Goal: Information Seeking & Learning: Find contact information

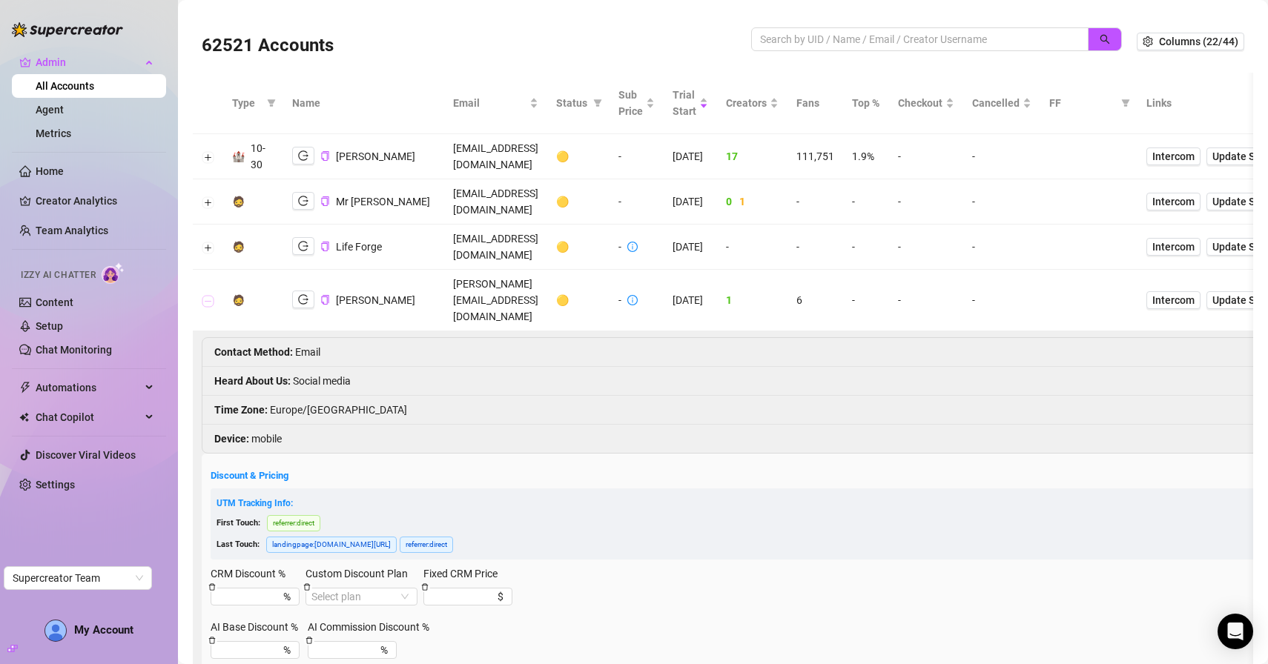
click at [208, 295] on button "Collapse row" at bounding box center [208, 301] width 12 height 12
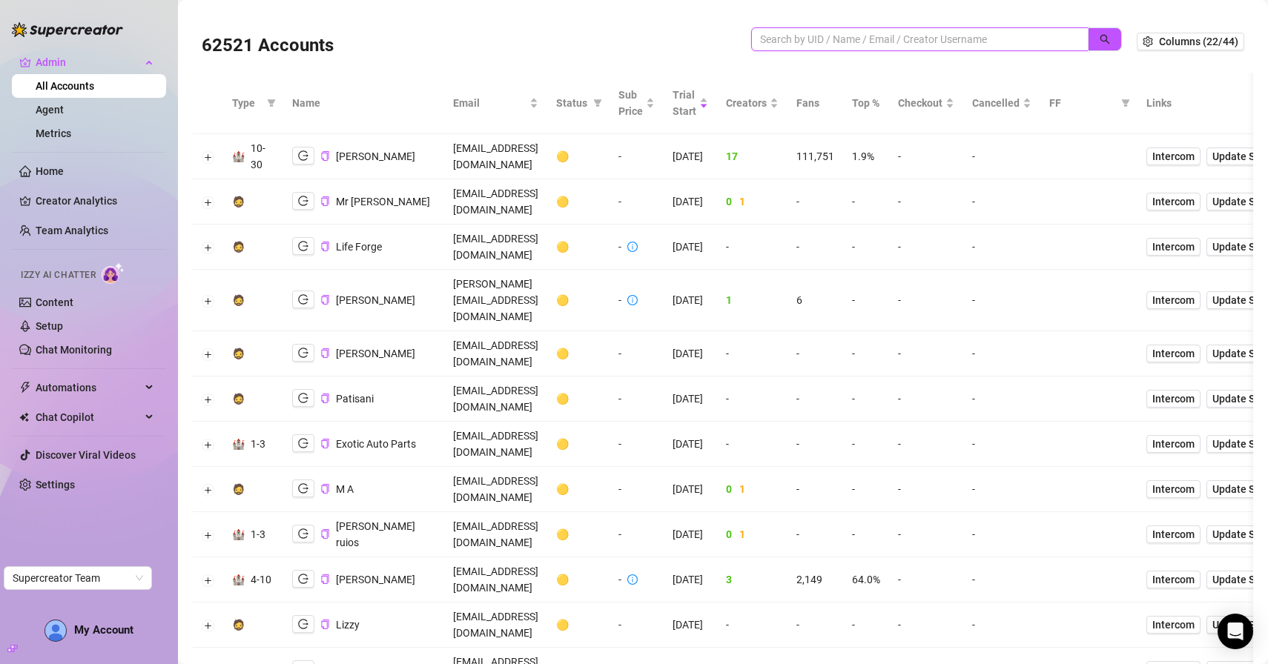
click at [782, 33] on input "search" at bounding box center [914, 39] width 308 height 16
paste input "9IY6GNq9MCR6oS0jCm8xfKeNTmr1"
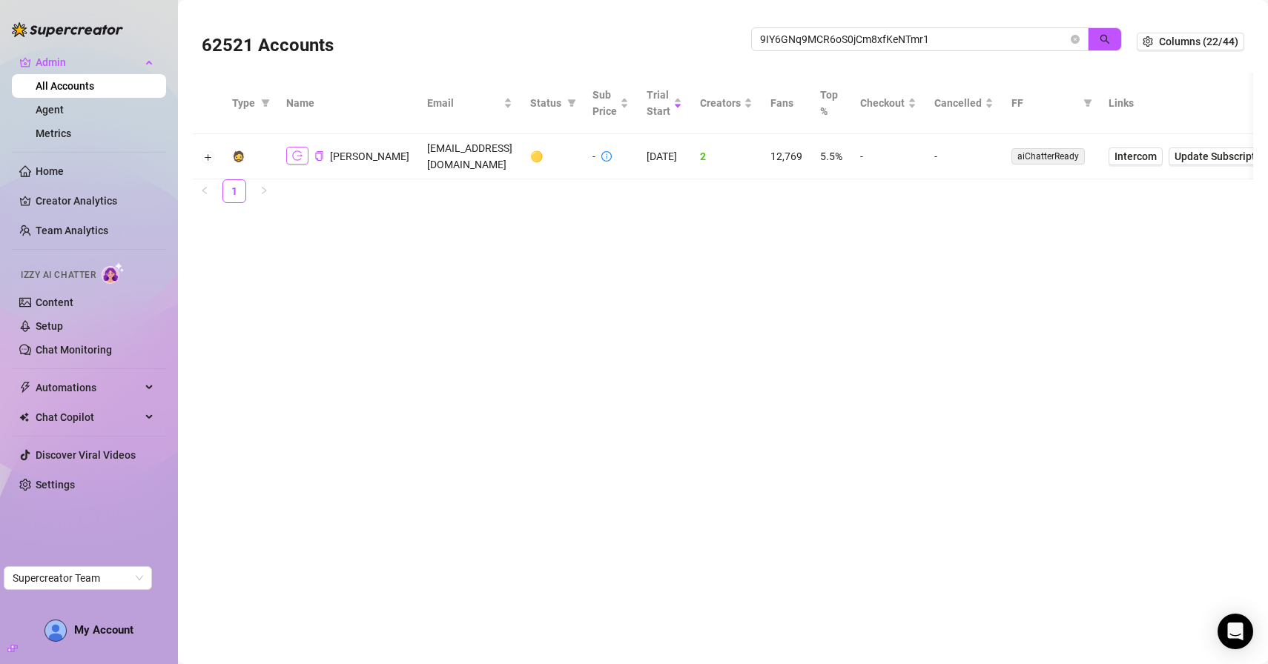
click at [294, 160] on icon "logout" at bounding box center [297, 156] width 10 height 10
click at [813, 42] on input "9IY6GNq9MCR6oS0jCm8xfKeNTmr1" at bounding box center [914, 39] width 308 height 16
paste input "f99yLyW7erPJEAhL9gM7qG4835L2"
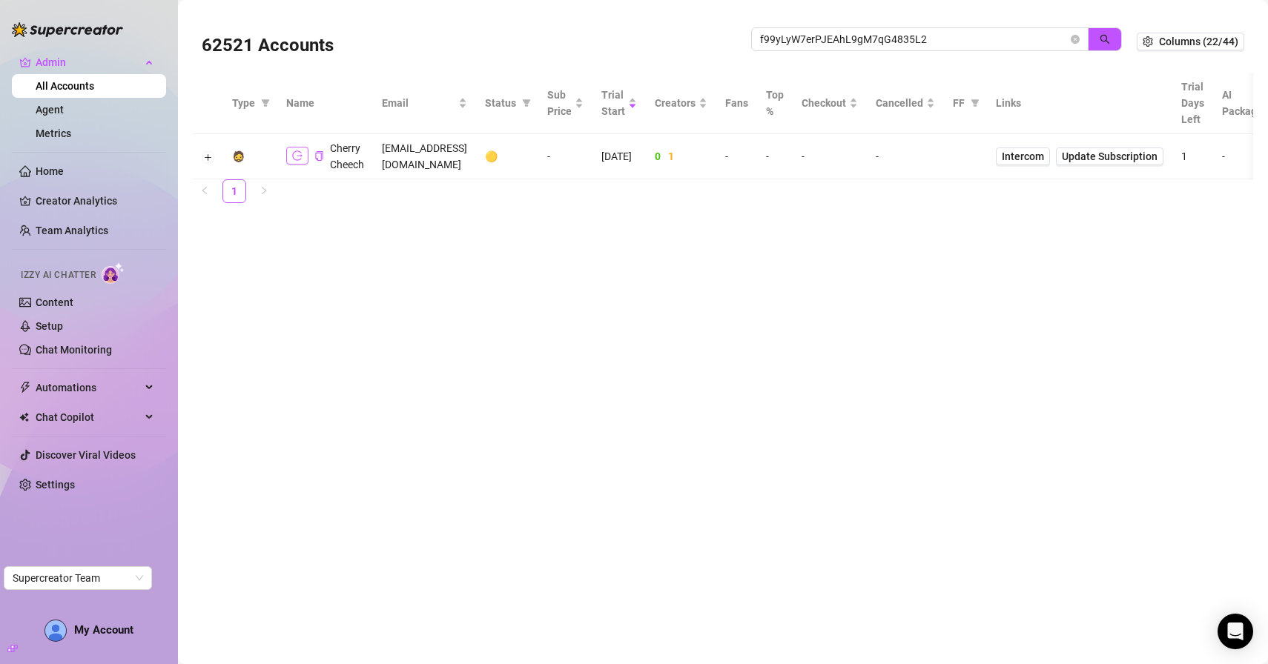
click at [300, 155] on icon "logout" at bounding box center [297, 156] width 10 height 10
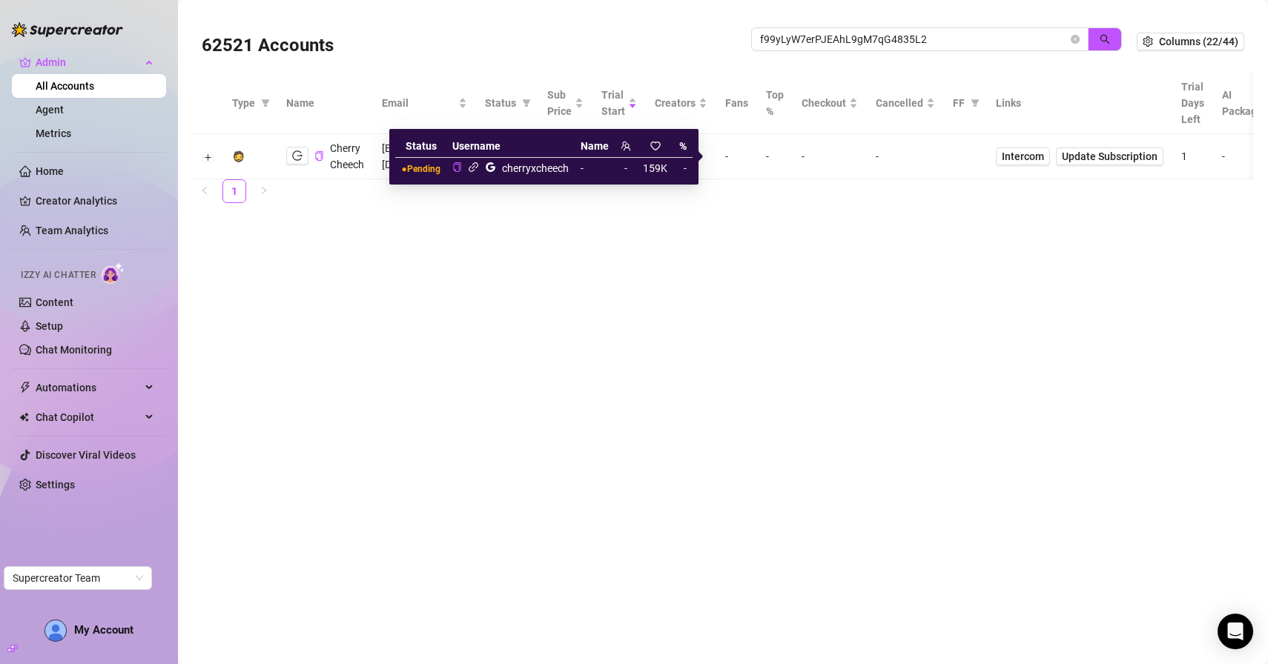
click at [475, 165] on icon "link" at bounding box center [473, 167] width 11 height 11
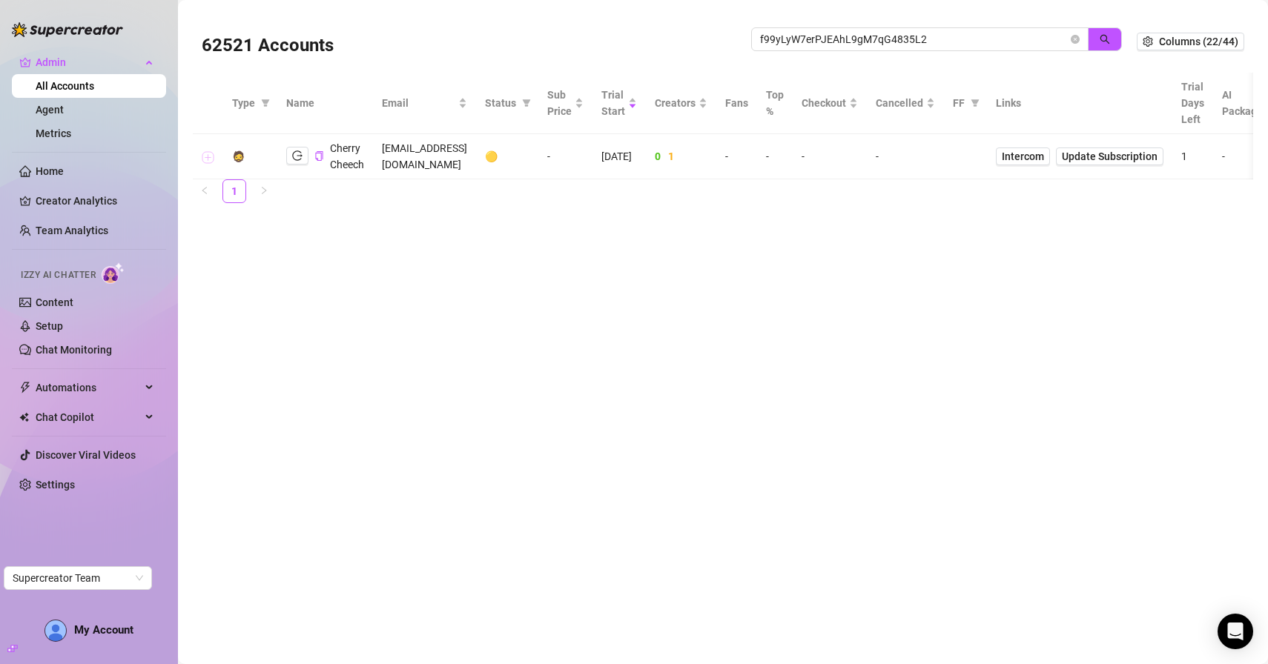
click at [209, 154] on button "Expand row" at bounding box center [208, 157] width 12 height 12
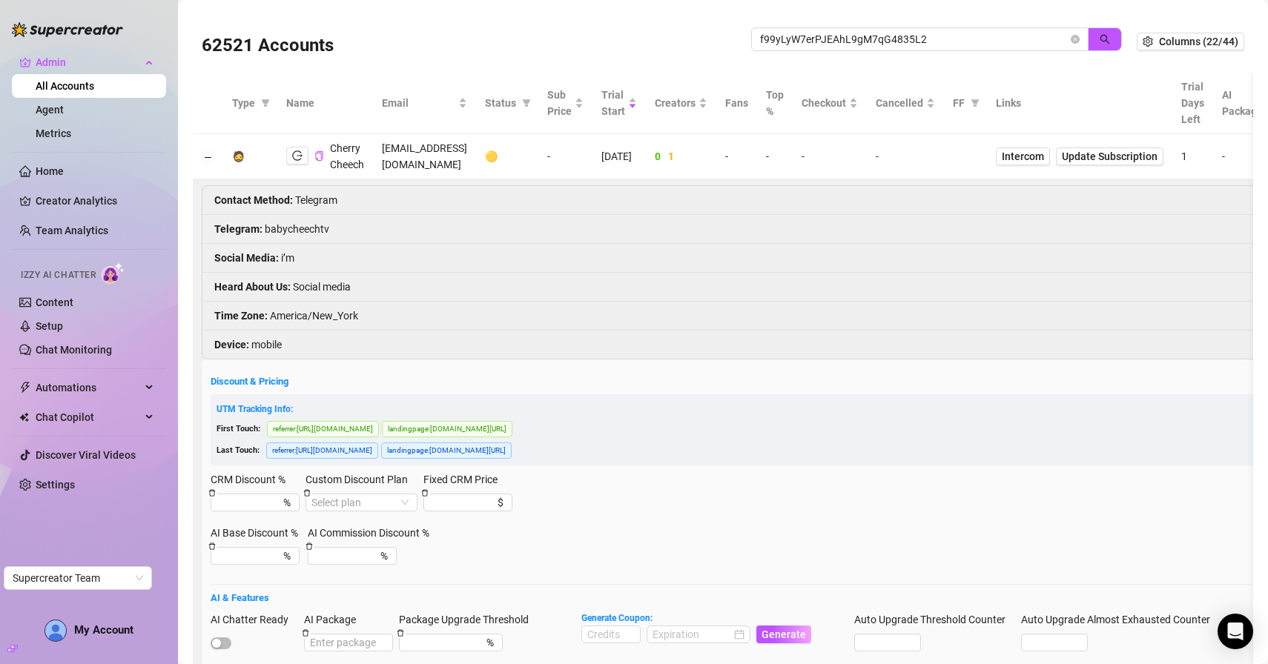
click at [298, 230] on li "Telegram : babycheechtv" at bounding box center [955, 229] width 1507 height 29
copy li "babycheechtv"
click at [460, 262] on li "Social Media : i’m" at bounding box center [955, 258] width 1507 height 29
click at [208, 156] on button "Collapse row" at bounding box center [208, 157] width 12 height 12
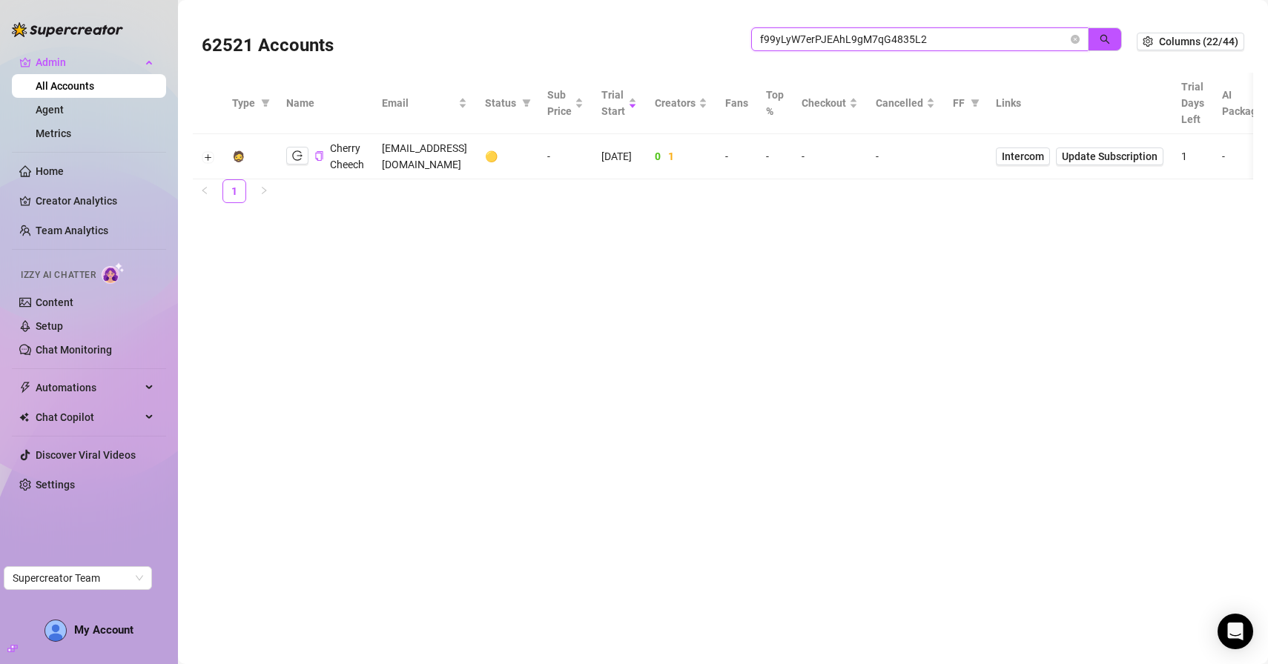
click at [824, 33] on input "f99yLyW7erPJEAhL9gM7qG4835L2" at bounding box center [914, 39] width 308 height 16
paste input "9IY6GNq9MCR6oS0jCm8xfKeNTmr1"
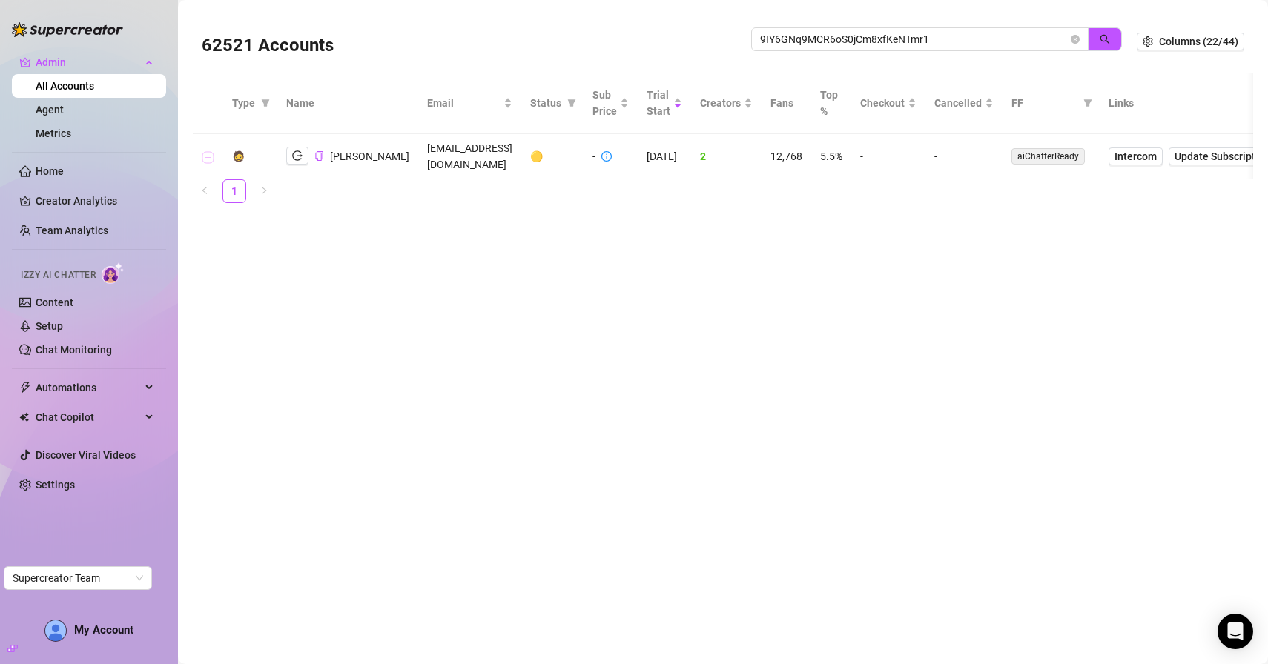
click at [209, 157] on button "Expand row" at bounding box center [208, 157] width 12 height 12
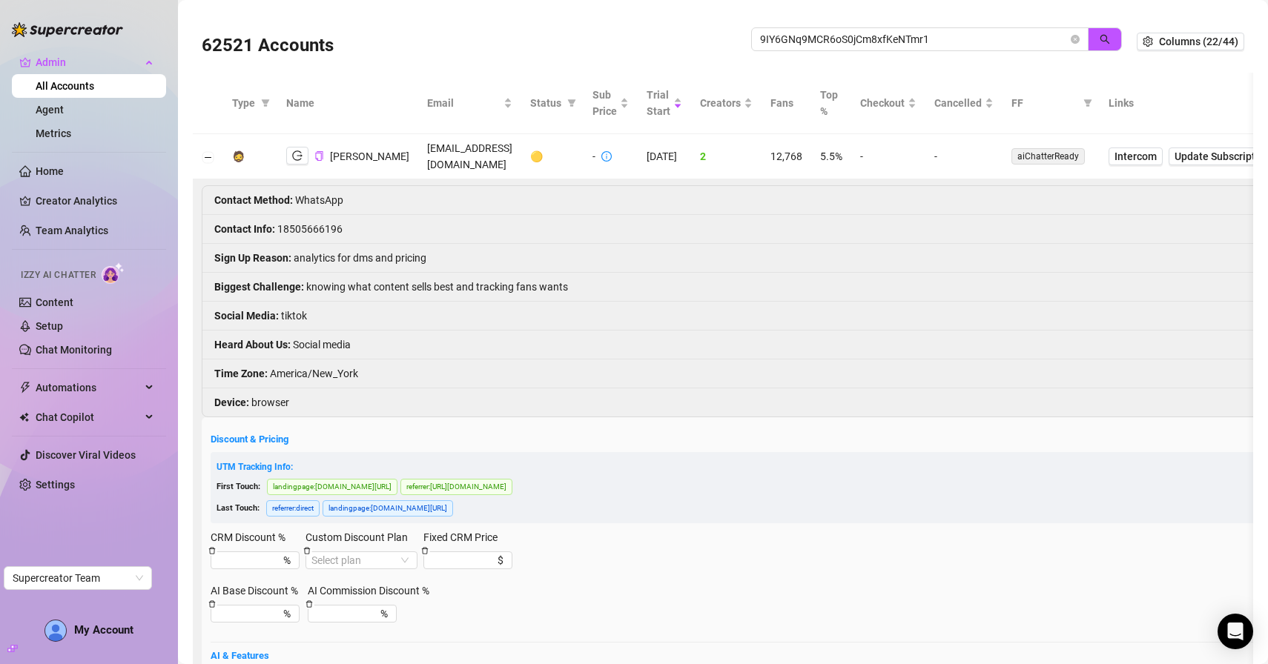
click at [301, 225] on li "Contact Info : 18505666196" at bounding box center [1012, 229] width 1620 height 29
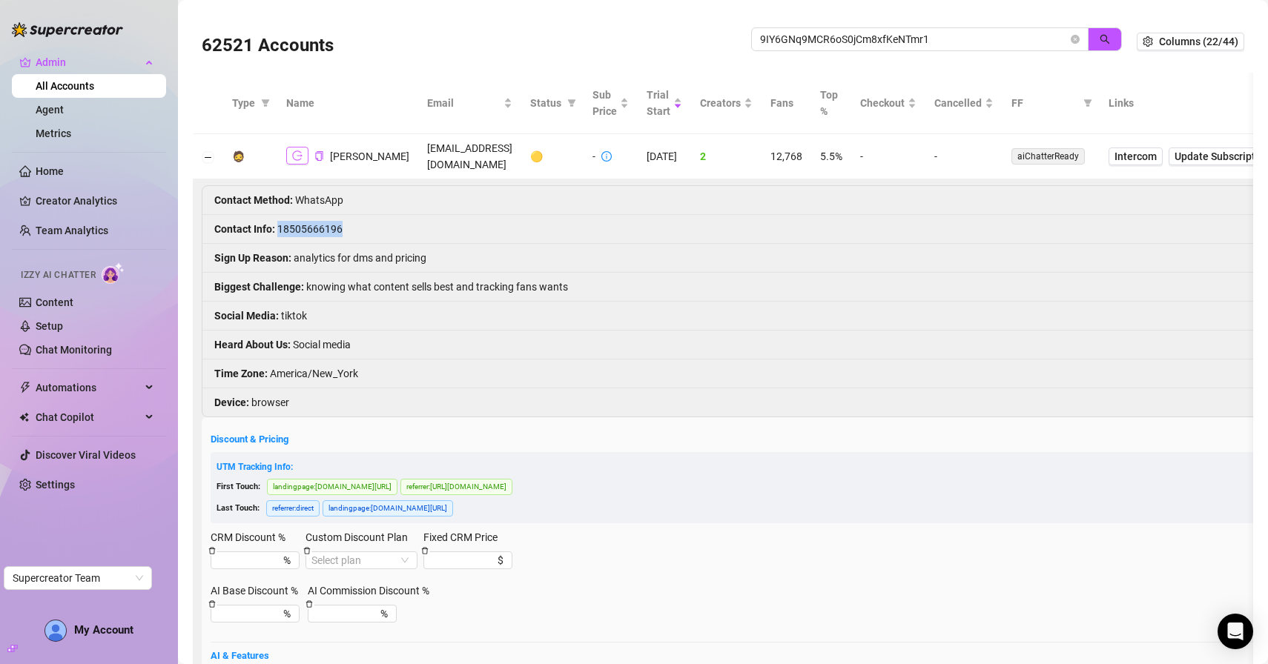
click at [301, 153] on icon "logout" at bounding box center [297, 155] width 10 height 10
click at [326, 236] on li "Contact Info : 18505666196" at bounding box center [1012, 229] width 1620 height 29
click at [314, 230] on li "Contact Info : 18505666196" at bounding box center [1012, 229] width 1620 height 29
copy li "18505666196"
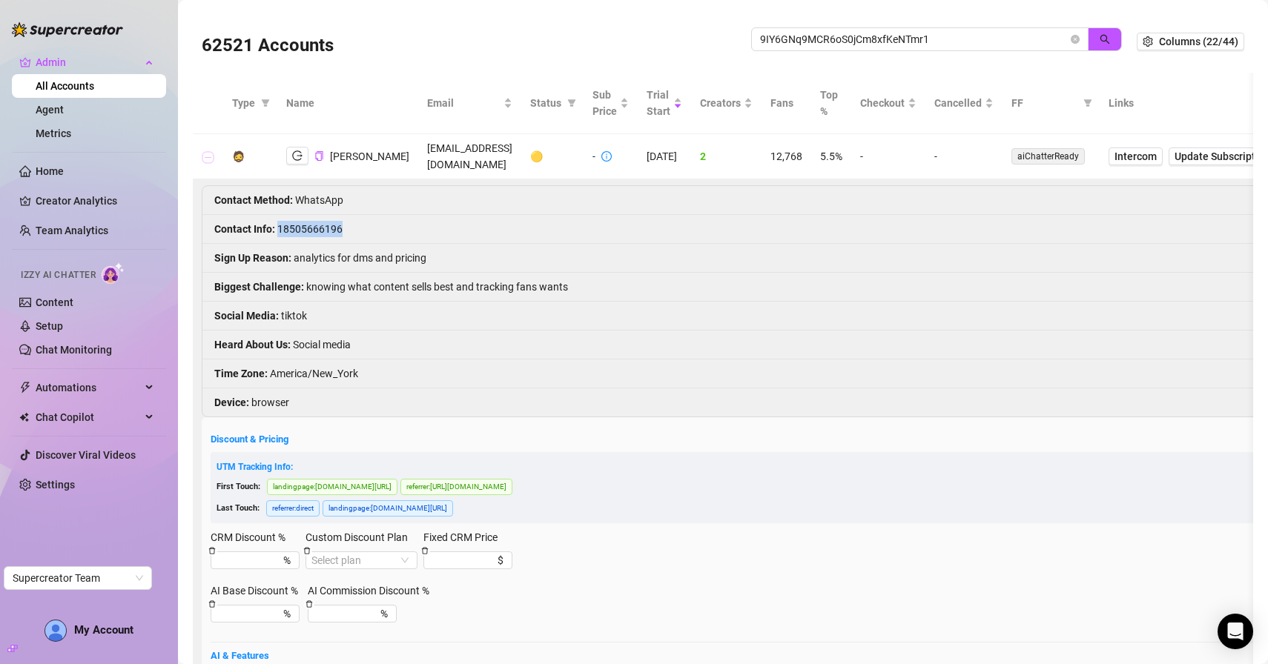
click at [208, 156] on button "Collapse row" at bounding box center [208, 157] width 12 height 12
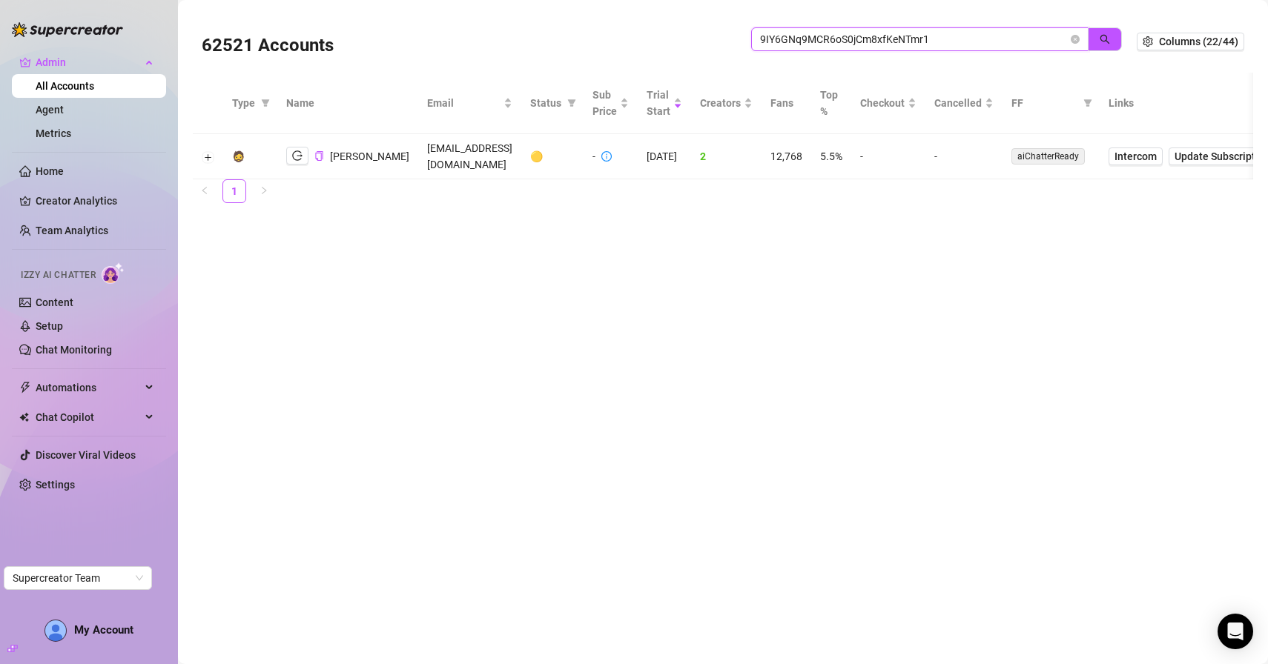
click at [792, 35] on input "9IY6GNq9MCR6oS0jCm8xfKeNTmr1" at bounding box center [914, 39] width 308 height 16
paste input "jtannenbaum@pdmsocials.net"
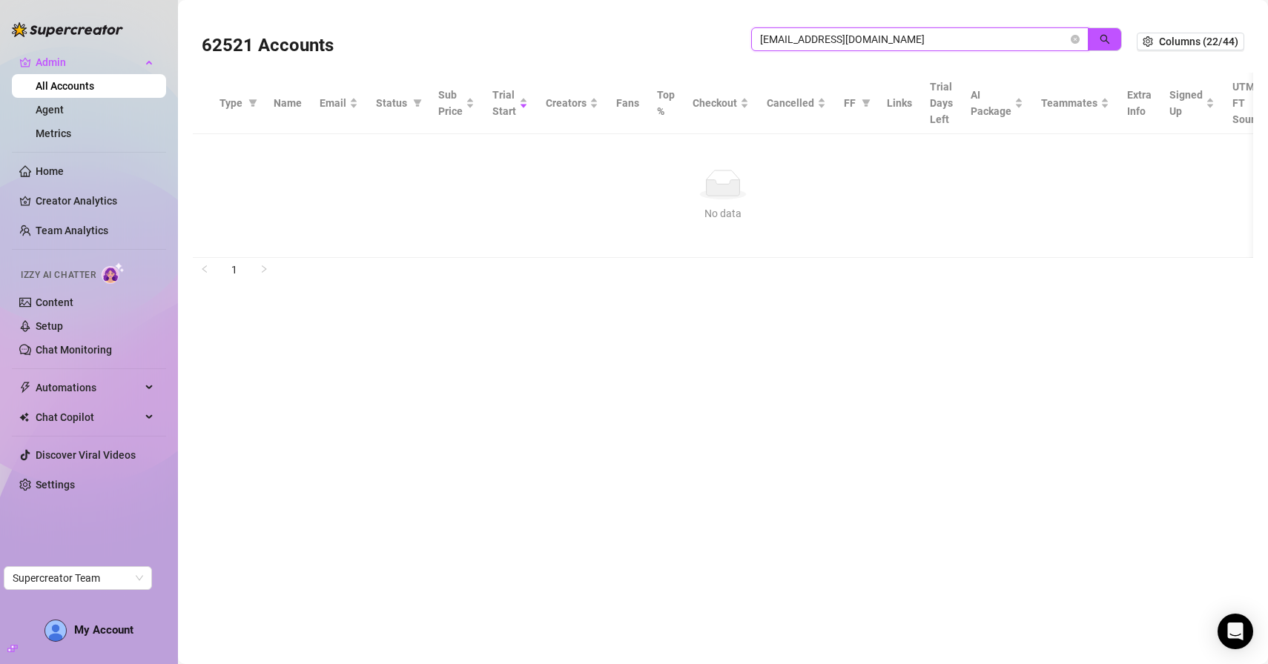
type input "\"
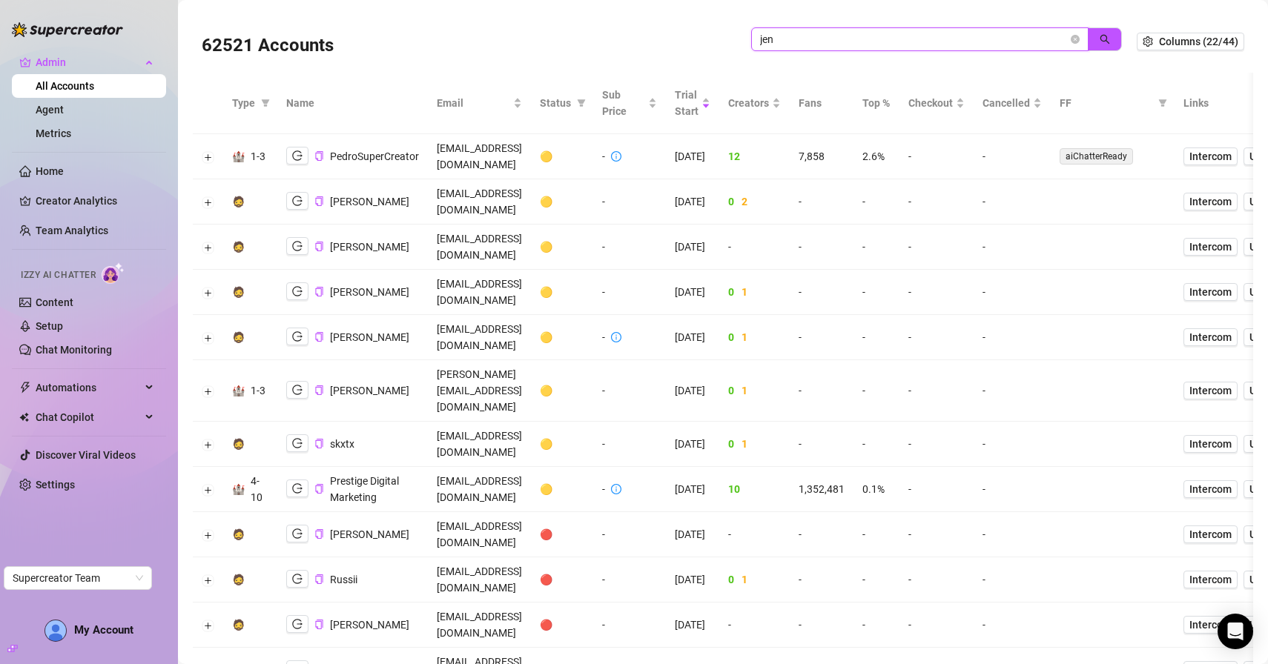
drag, startPoint x: 806, startPoint y: 36, endPoint x: 617, endPoint y: 35, distance: 189.0
click at [617, 35] on div "62521 Accounts jen" at bounding box center [669, 41] width 935 height 50
paste input "dj@pdmsocials.net"
type input "dj@pdmsocials.net"
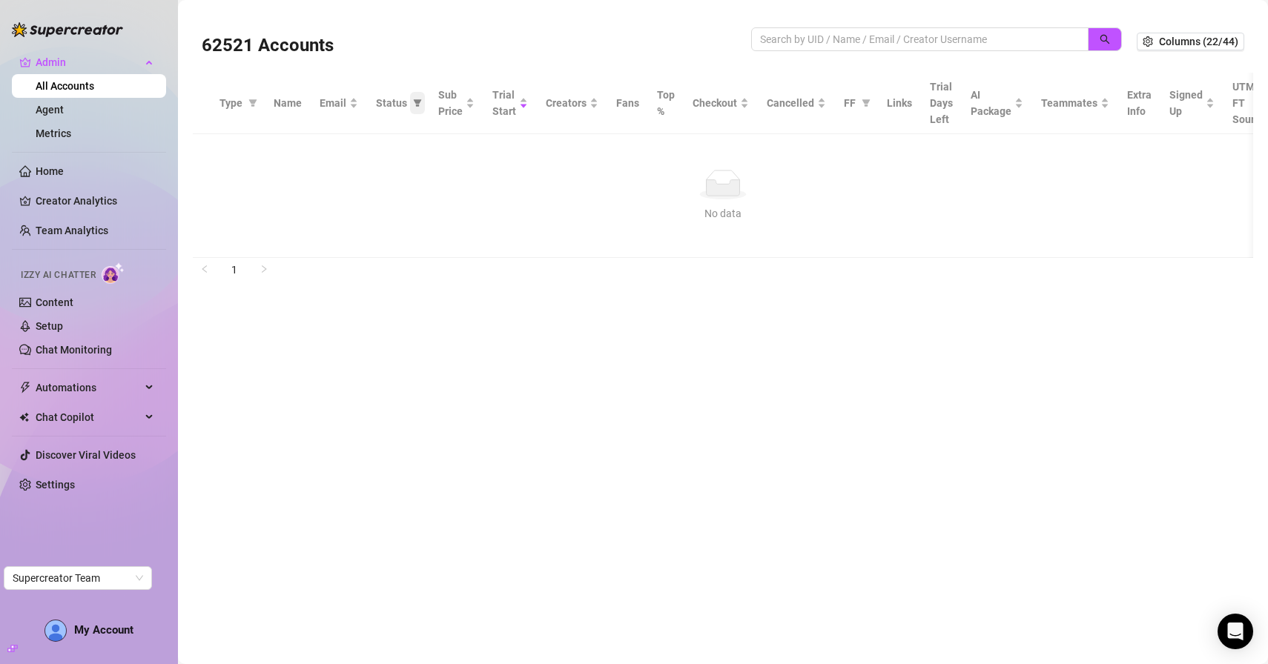
click at [415, 103] on icon "filter" at bounding box center [418, 102] width 8 height 7
click at [420, 62] on div "62521 Accounts" at bounding box center [476, 41] width 549 height 50
click at [801, 43] on input "search" at bounding box center [914, 39] width 308 height 16
paste input "gabriellawarn.gw@gmail.com"
click at [935, 39] on input "gabriellawarn.gw@gmail.com" at bounding box center [914, 39] width 308 height 16
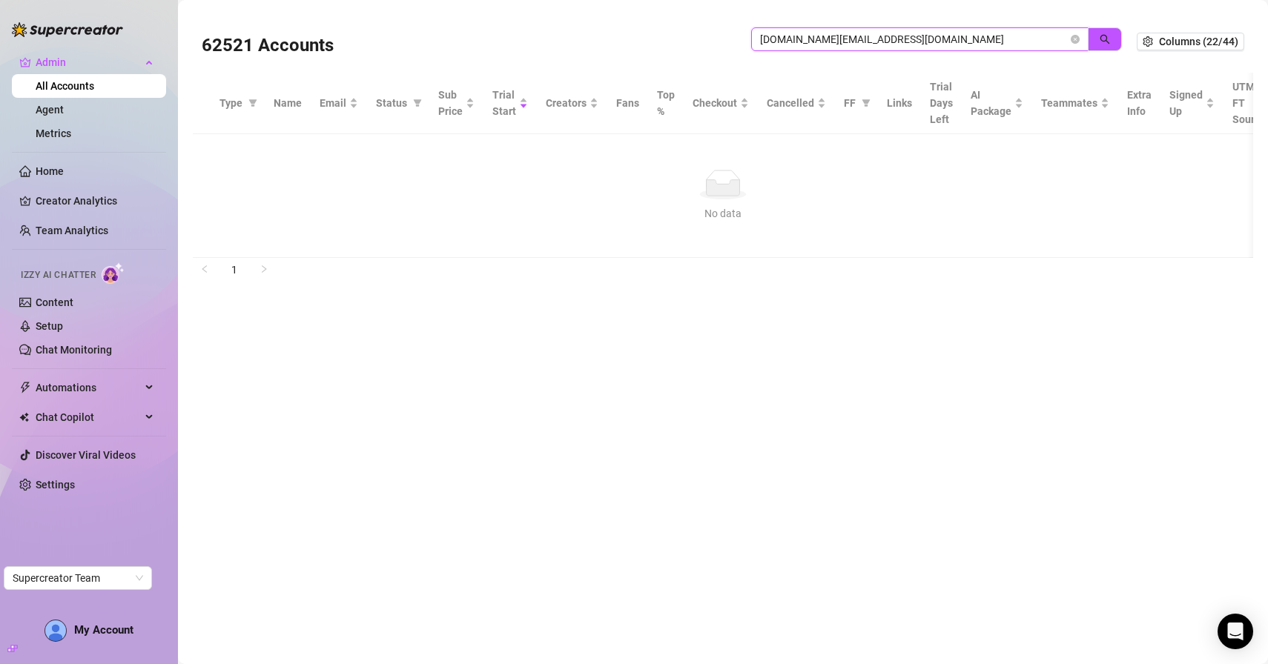
click at [935, 39] on input "gabriellawarn.gw@gmail.com" at bounding box center [914, 39] width 308 height 16
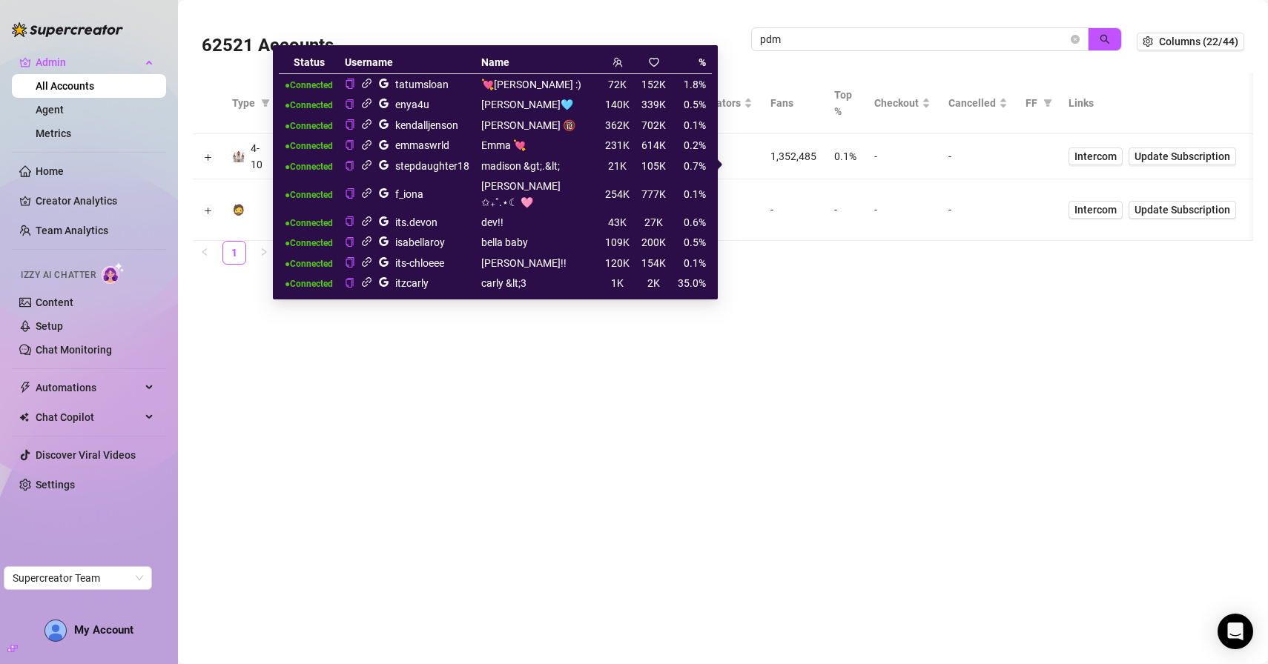
click at [372, 123] on icon "link" at bounding box center [366, 124] width 11 height 11
click at [371, 257] on icon "link" at bounding box center [367, 262] width 10 height 10
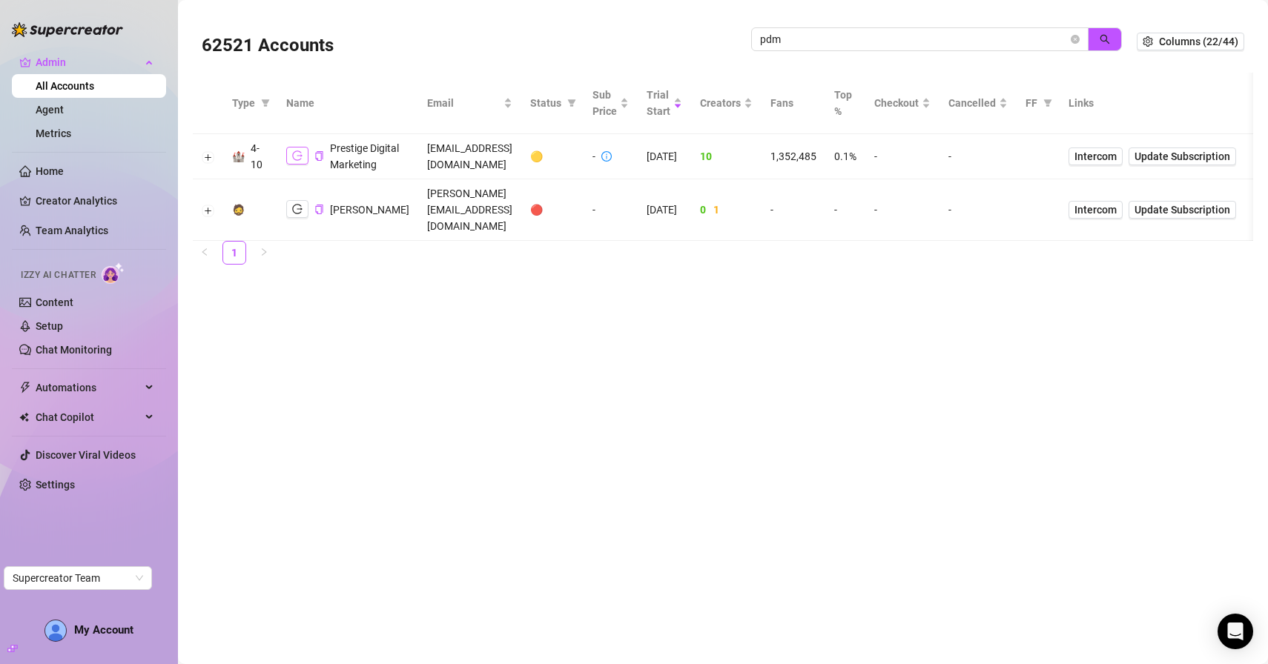
click at [297, 161] on icon "logout" at bounding box center [297, 155] width 10 height 10
click at [792, 37] on input "pdm" at bounding box center [914, 39] width 308 height 16
drag, startPoint x: 792, startPoint y: 37, endPoint x: 749, endPoint y: 37, distance: 43.0
click at [749, 37] on div "62521 Accounts pdm" at bounding box center [669, 41] width 935 height 50
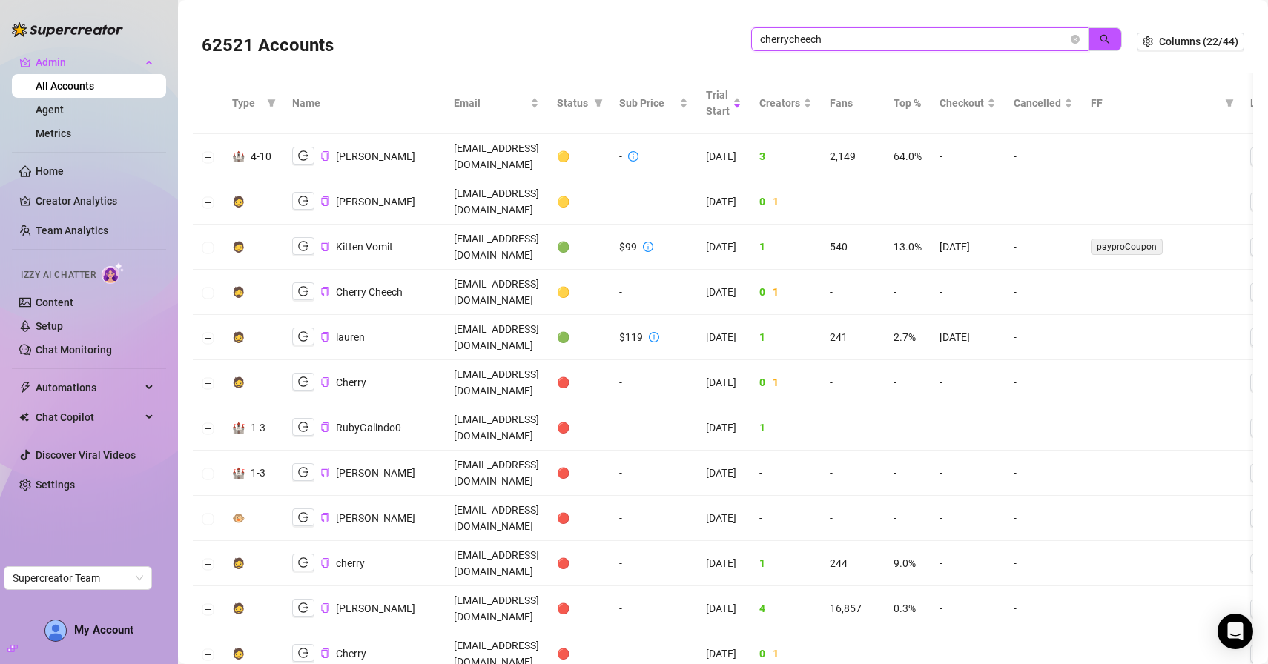
type input "cherrycheech"
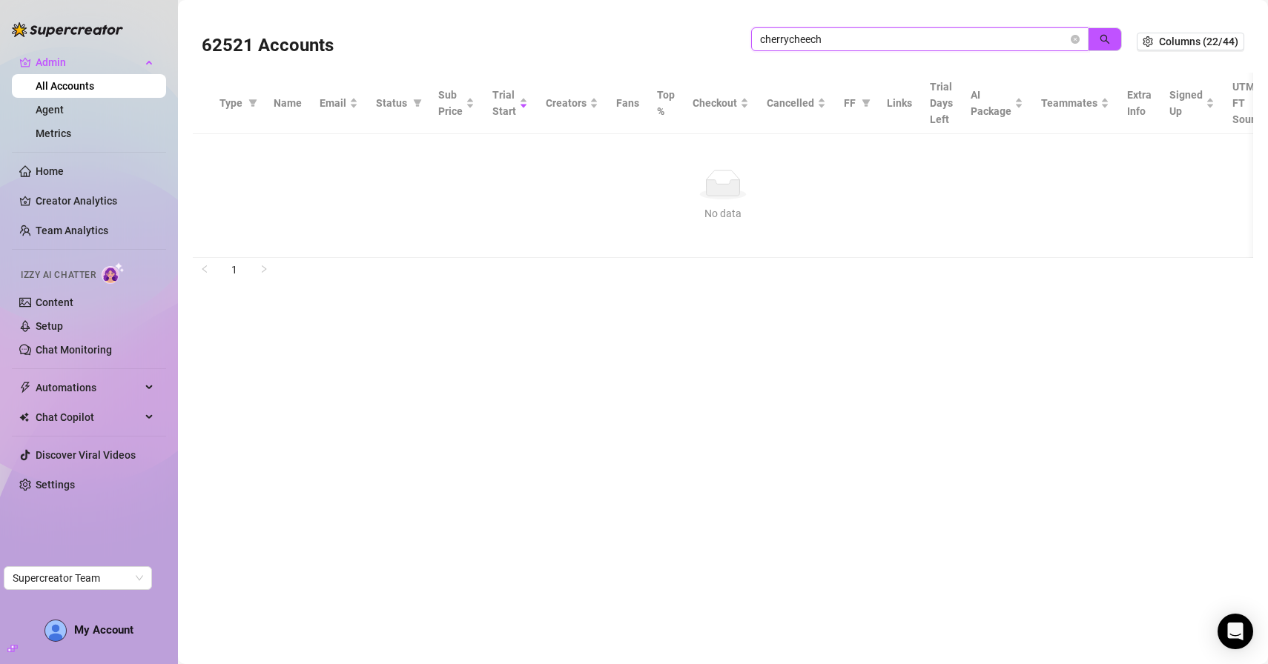
click at [771, 41] on input "cherrycheech" at bounding box center [914, 39] width 308 height 16
paste input "f99yLyW7erPJEAhL9gM7qG4835L2"
type input "f99yLyW7erPJEAhL9gM7qG4835L2"
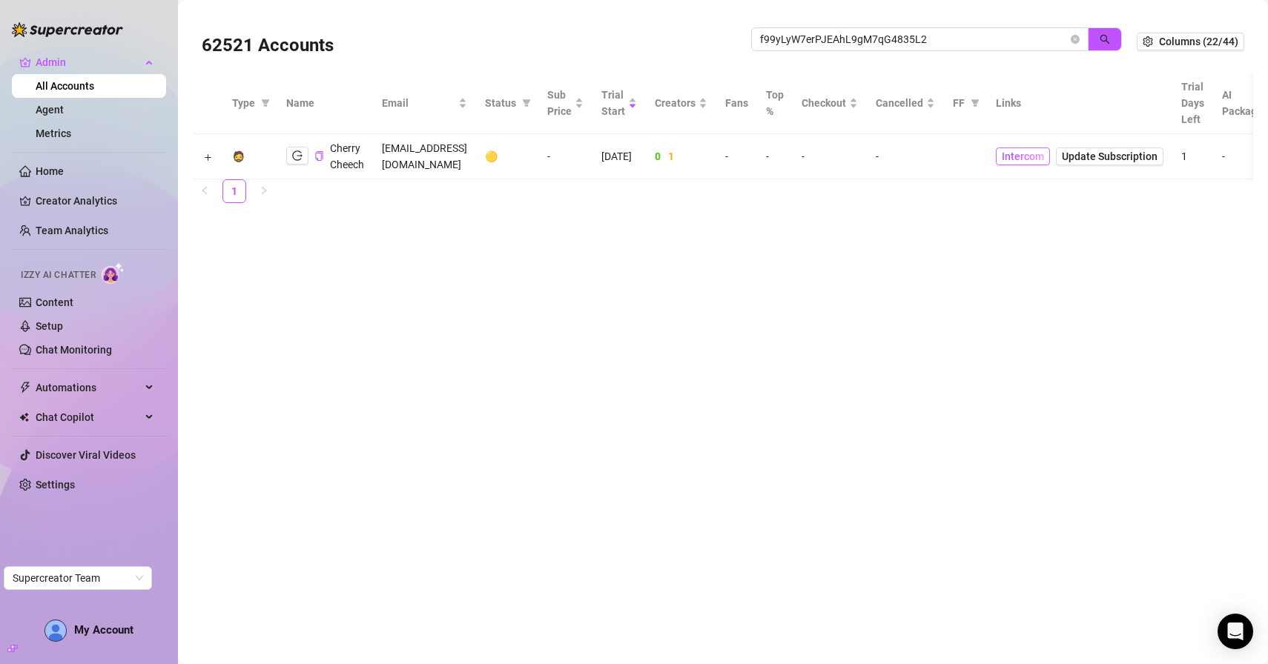
click at [1044, 153] on span "Intercom" at bounding box center [1022, 156] width 42 height 16
click at [294, 156] on icon "logout" at bounding box center [297, 155] width 10 height 10
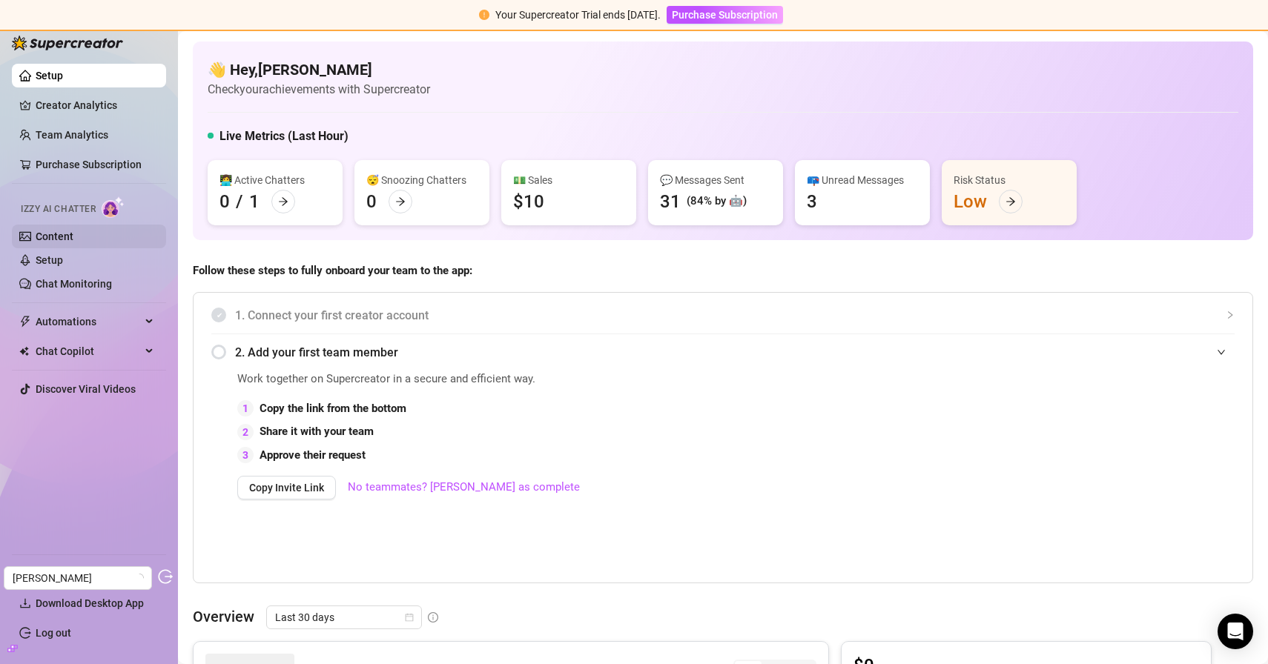
click at [73, 233] on link "Content" at bounding box center [55, 237] width 38 height 12
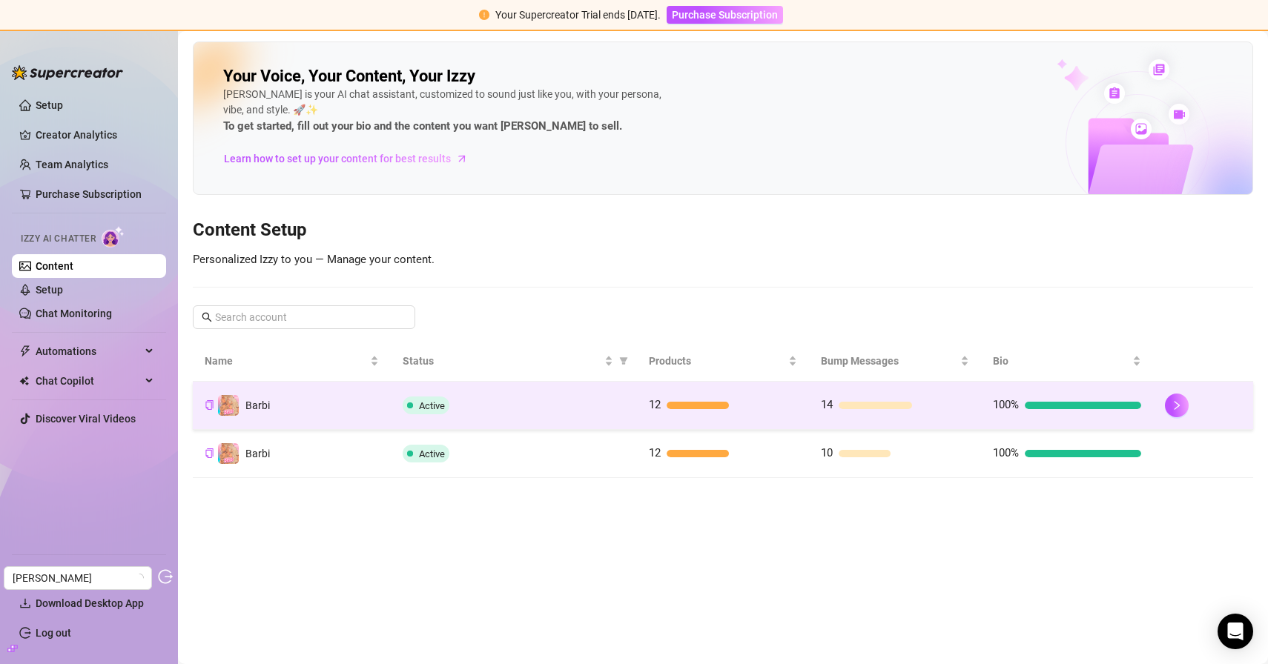
click at [323, 394] on td "Barbi" at bounding box center [292, 406] width 198 height 48
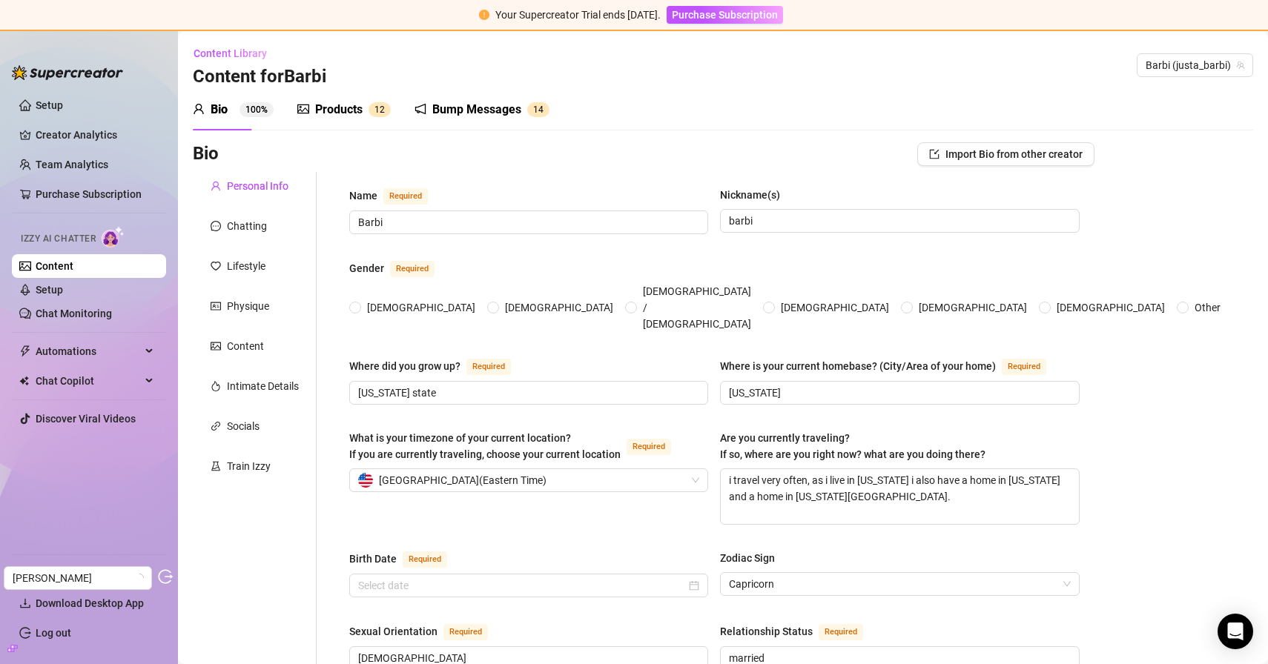
radio input "true"
type input "January 6th, 1998"
click at [371, 110] on sup "1 2" at bounding box center [379, 109] width 22 height 15
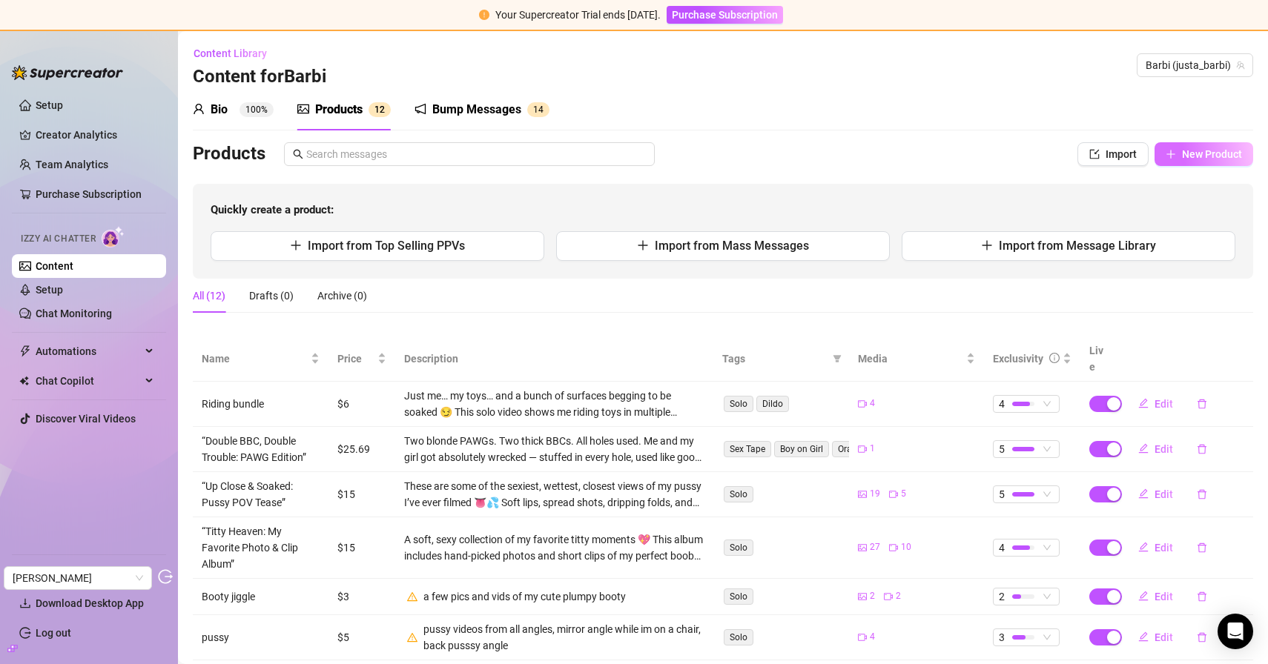
click at [1176, 159] on button "New Product" at bounding box center [1203, 154] width 99 height 24
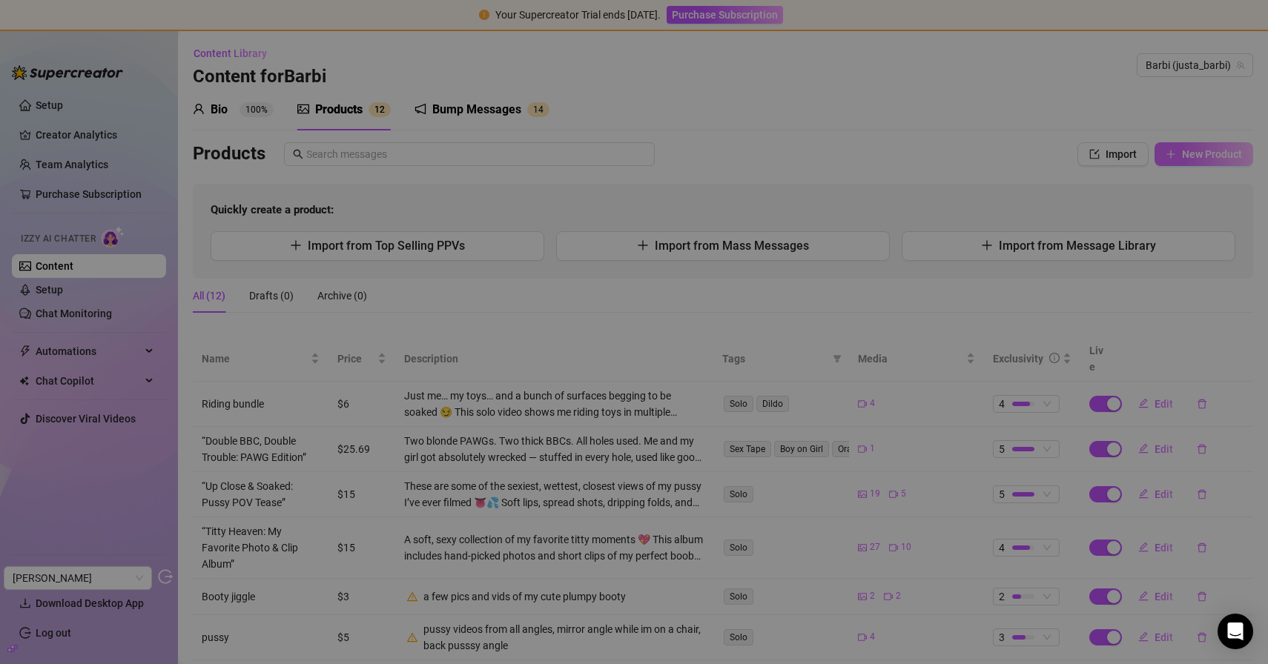
type textarea "Type your message here..."
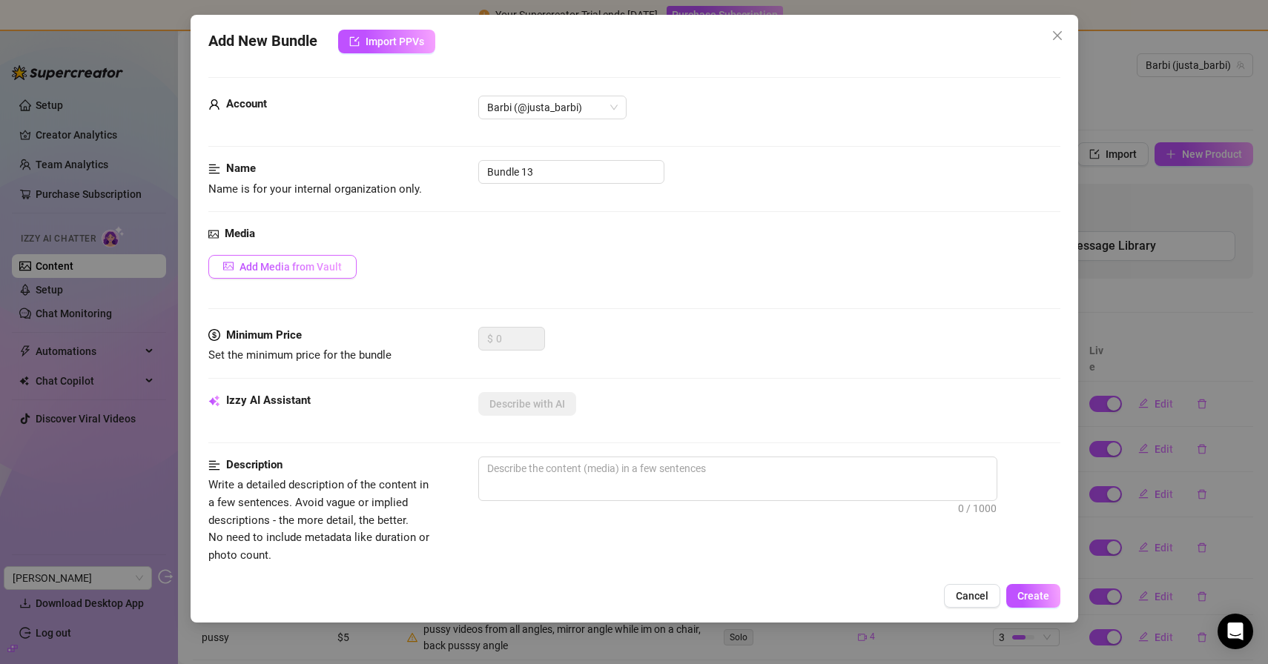
click at [325, 267] on span "Add Media from Vault" at bounding box center [290, 267] width 102 height 12
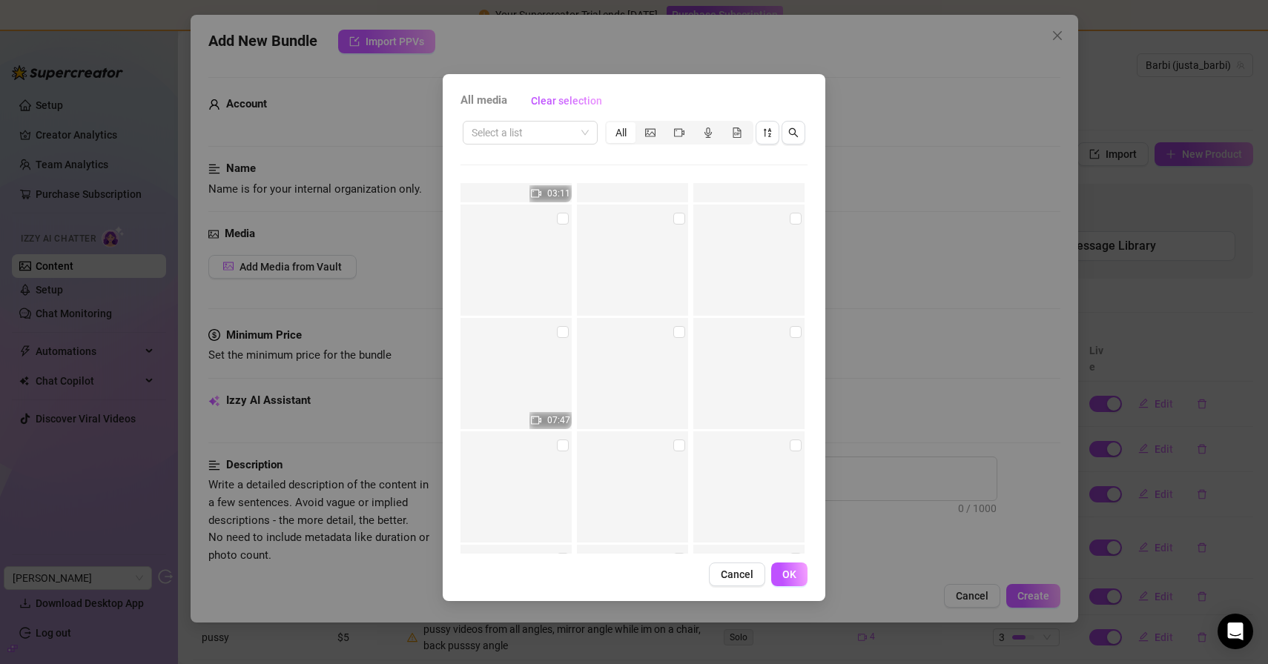
scroll to position [8600, 0]
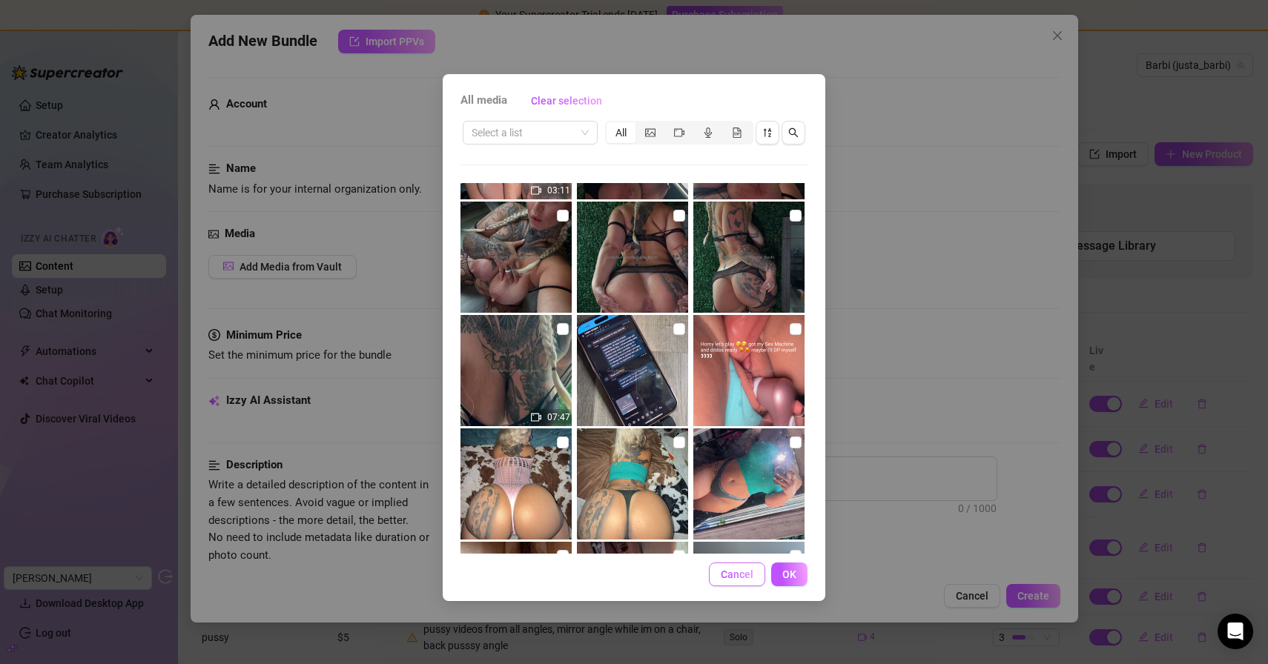
click at [730, 576] on span "Cancel" at bounding box center [736, 575] width 33 height 12
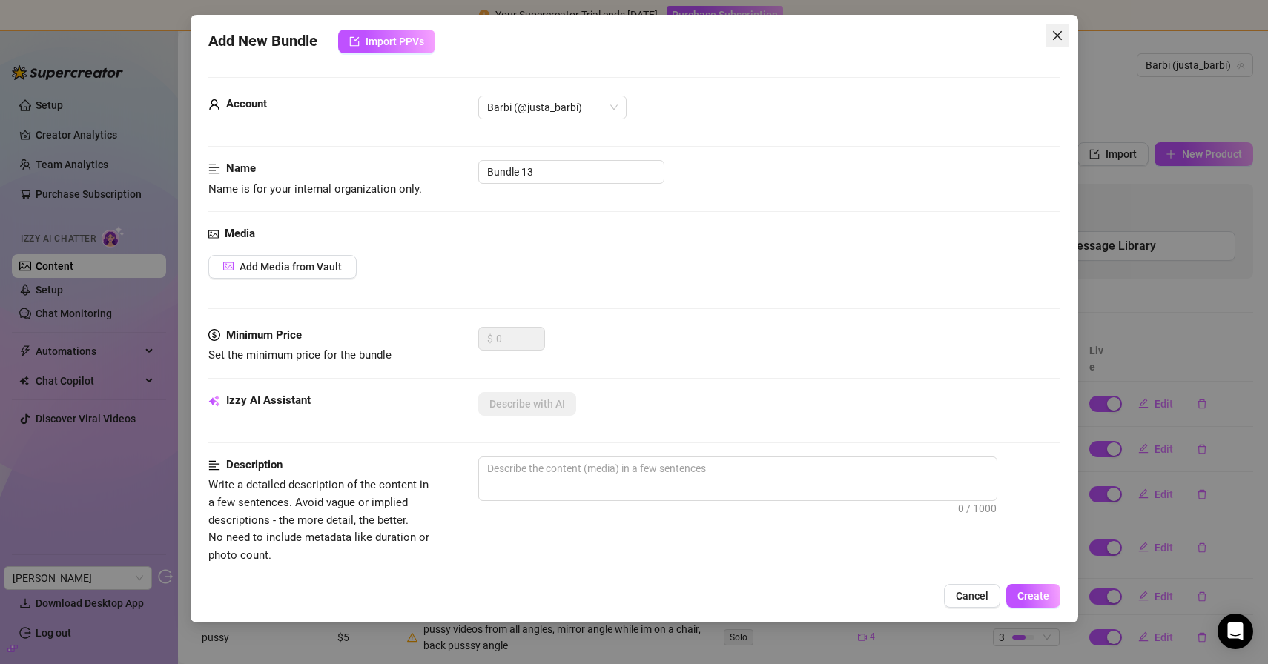
click at [1057, 33] on icon "close" at bounding box center [1057, 36] width 12 height 12
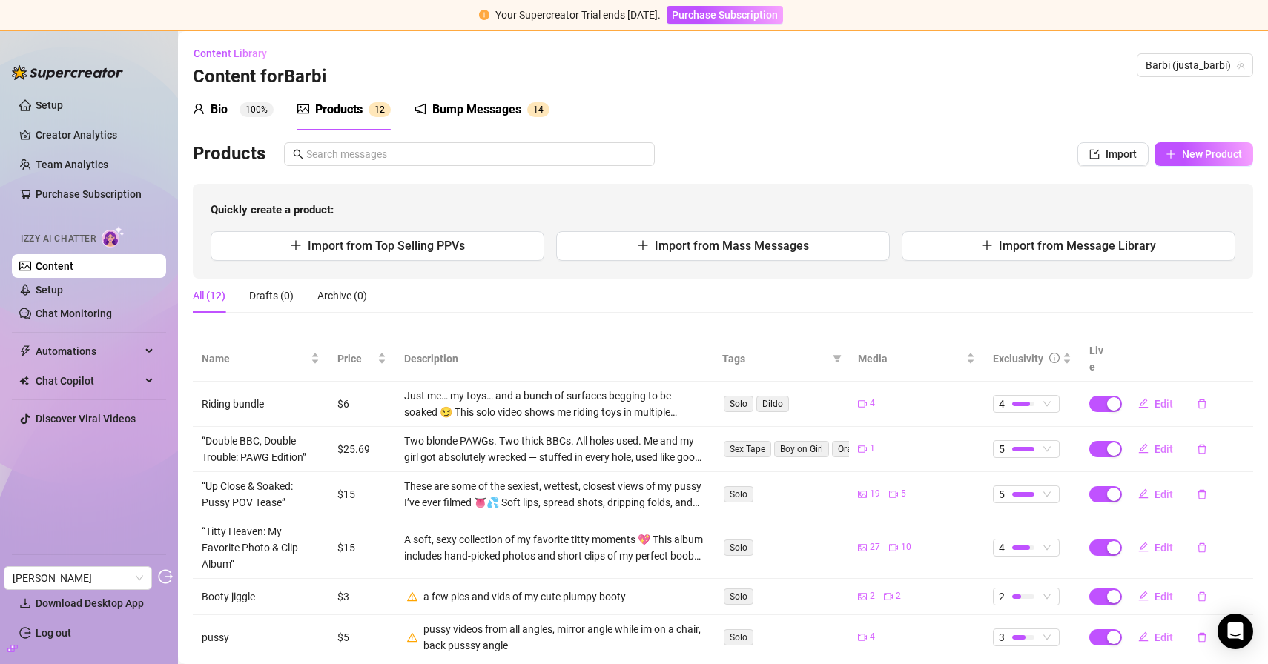
drag, startPoint x: 77, startPoint y: 300, endPoint x: 167, endPoint y: 254, distance: 100.8
click at [63, 296] on link "Setup" at bounding box center [49, 290] width 27 height 12
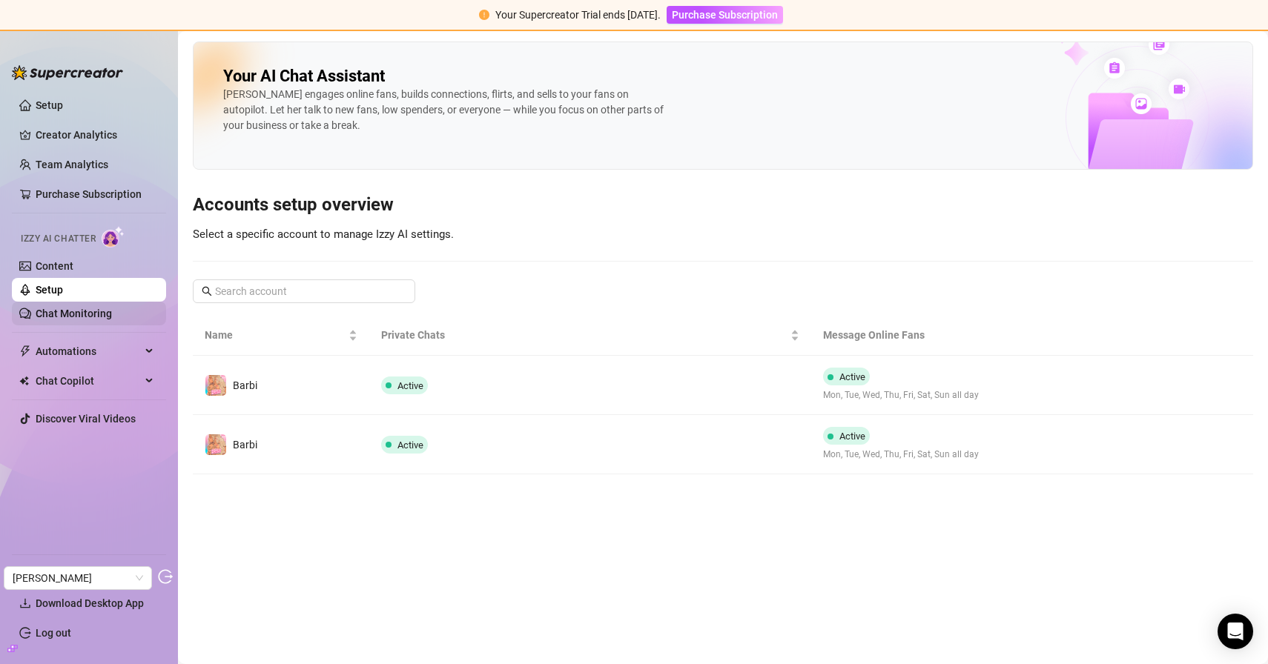
click at [95, 319] on link "Chat Monitoring" at bounding box center [74, 314] width 76 height 12
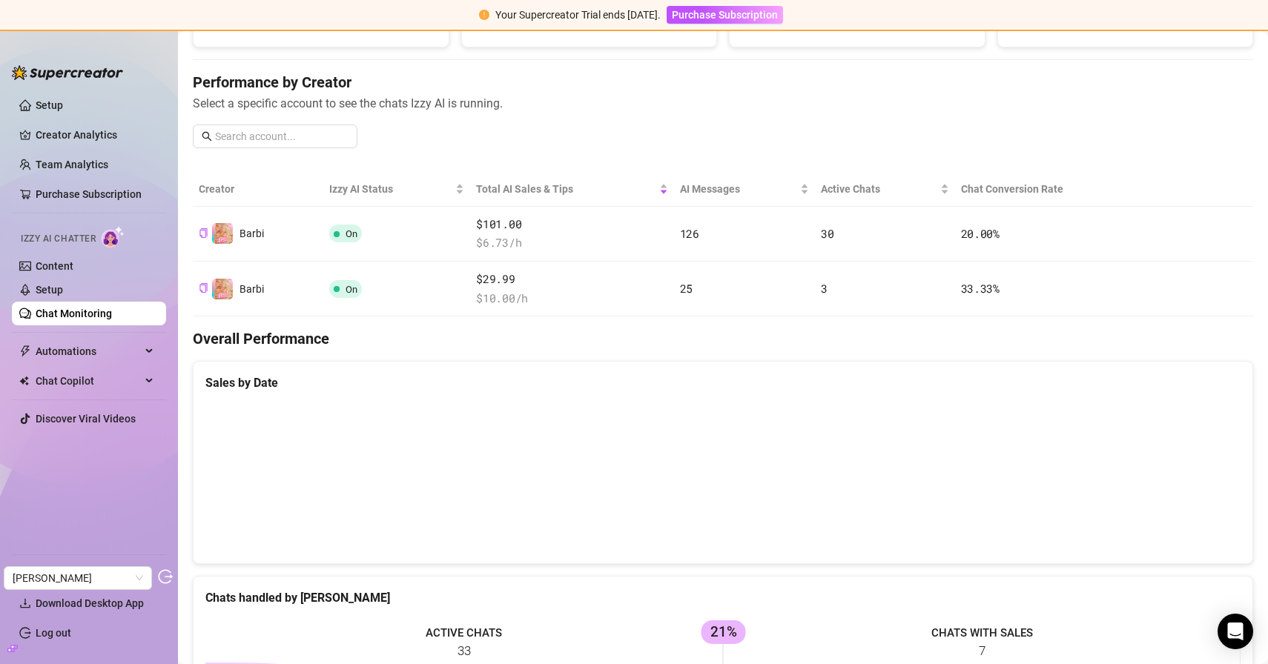
scroll to position [154, 0]
click at [105, 188] on link "Purchase Subscription" at bounding box center [89, 194] width 106 height 12
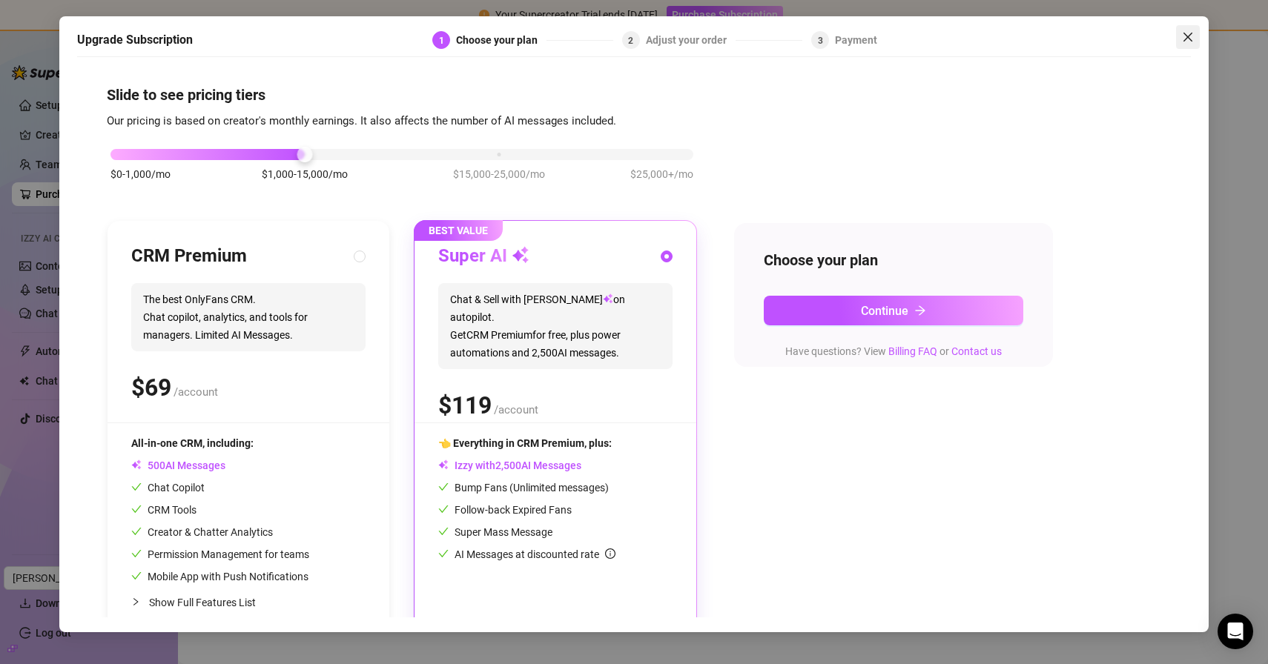
click at [1189, 38] on icon "close" at bounding box center [1188, 37] width 12 height 12
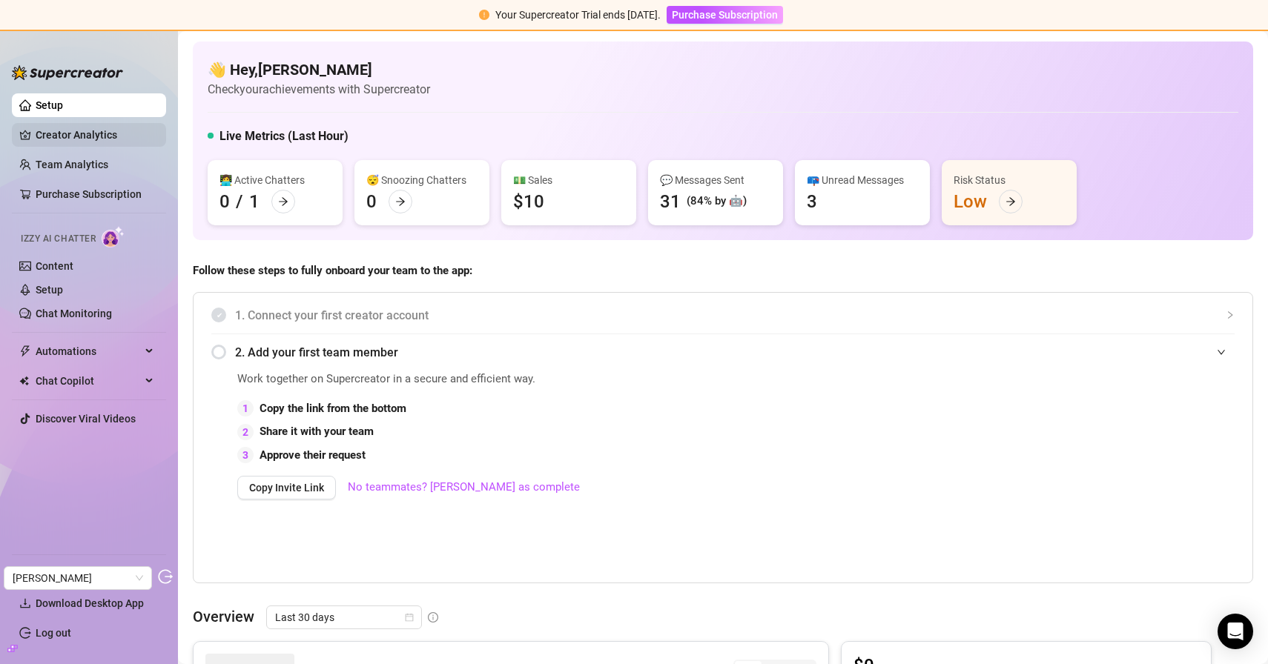
click at [87, 136] on link "Creator Analytics" at bounding box center [95, 135] width 119 height 24
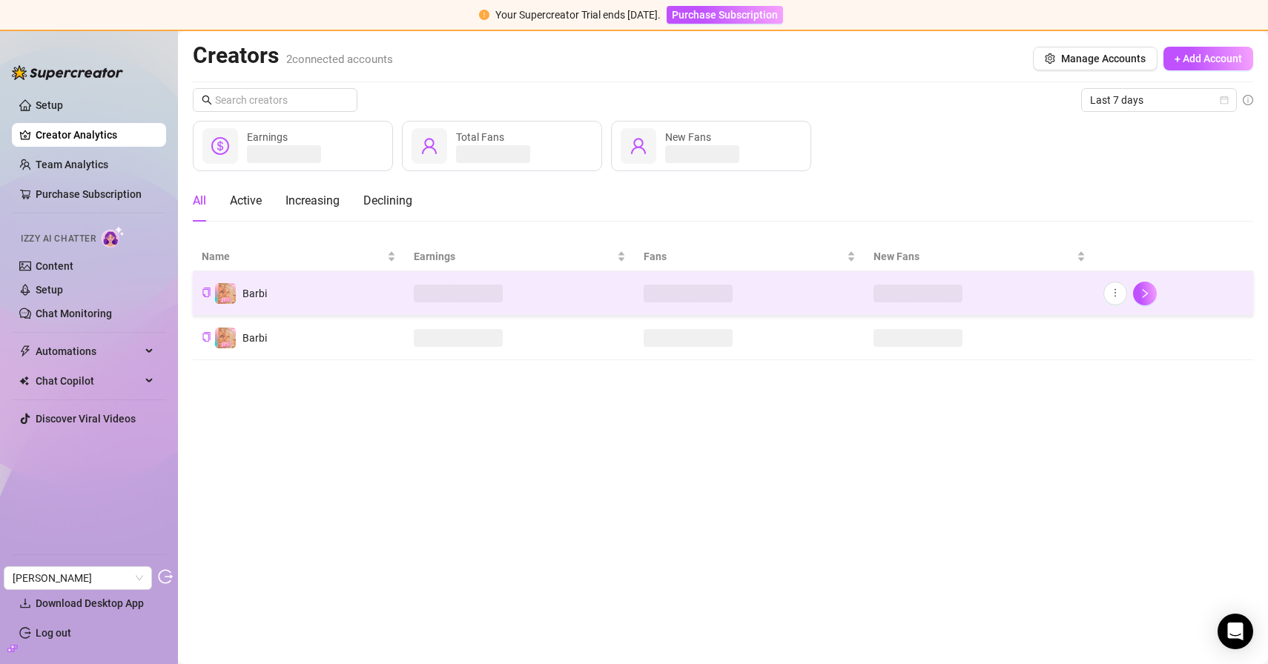
click at [307, 288] on td "Barbi" at bounding box center [299, 293] width 212 height 44
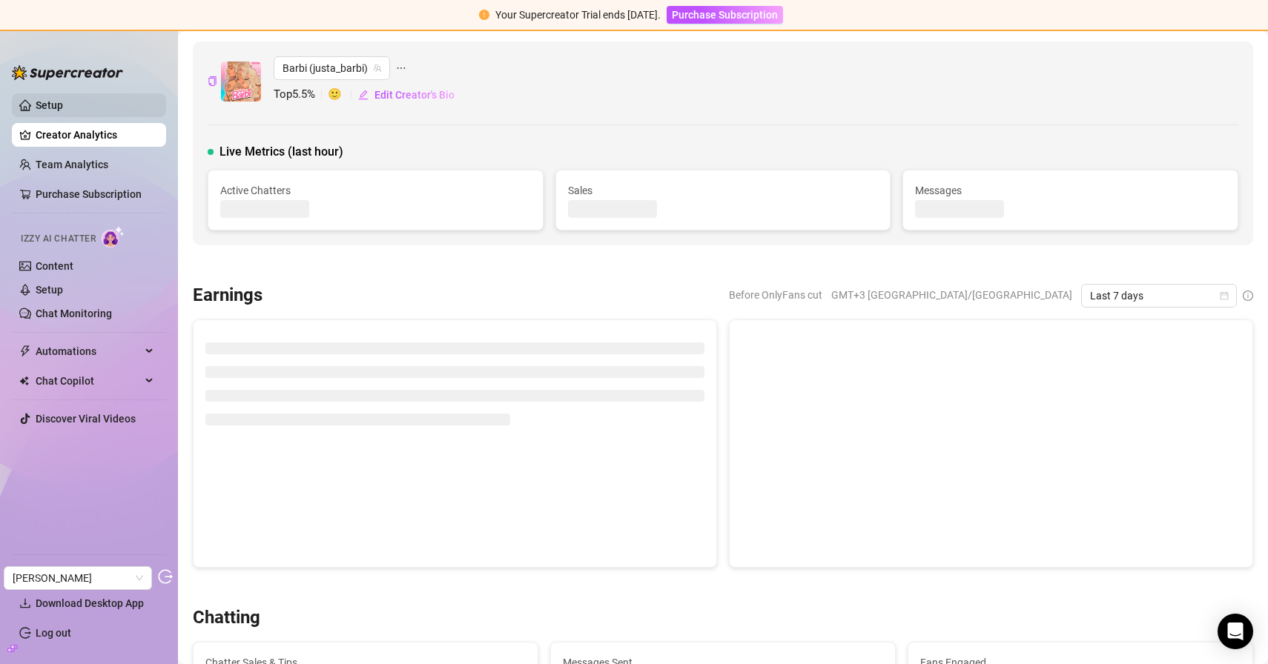
click at [63, 111] on link "Setup" at bounding box center [49, 105] width 27 height 12
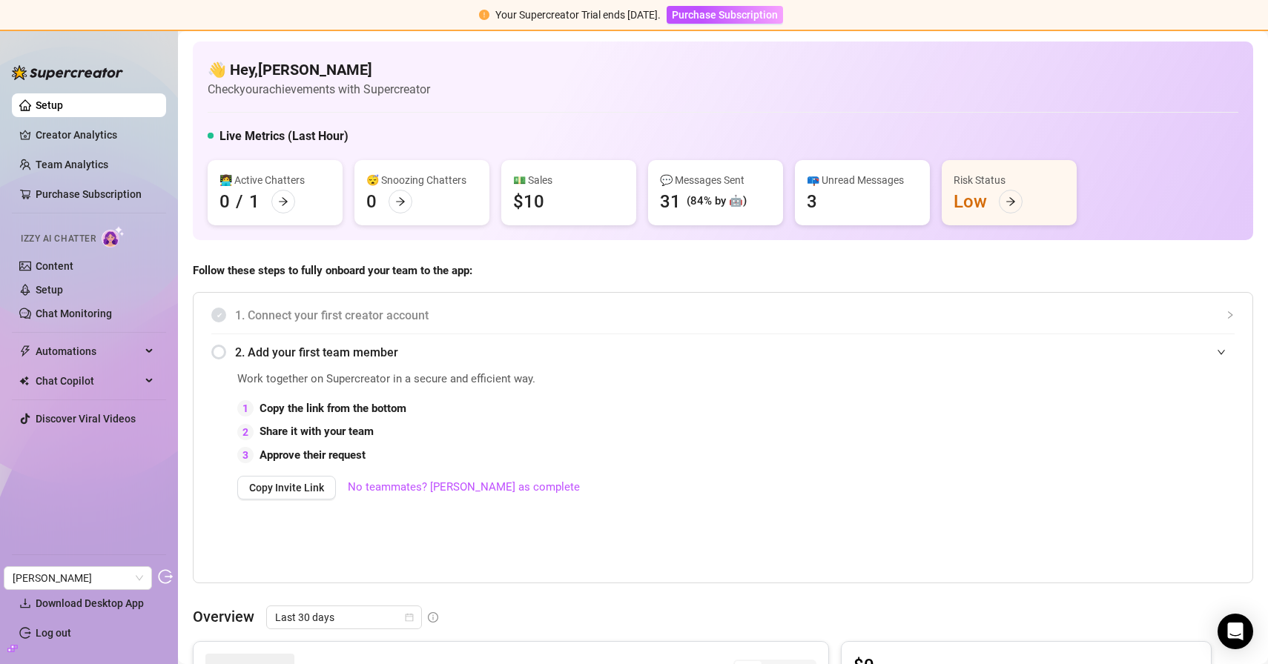
click at [122, 74] on img at bounding box center [67, 72] width 111 height 15
click at [94, 133] on link "Creator Analytics" at bounding box center [95, 135] width 119 height 24
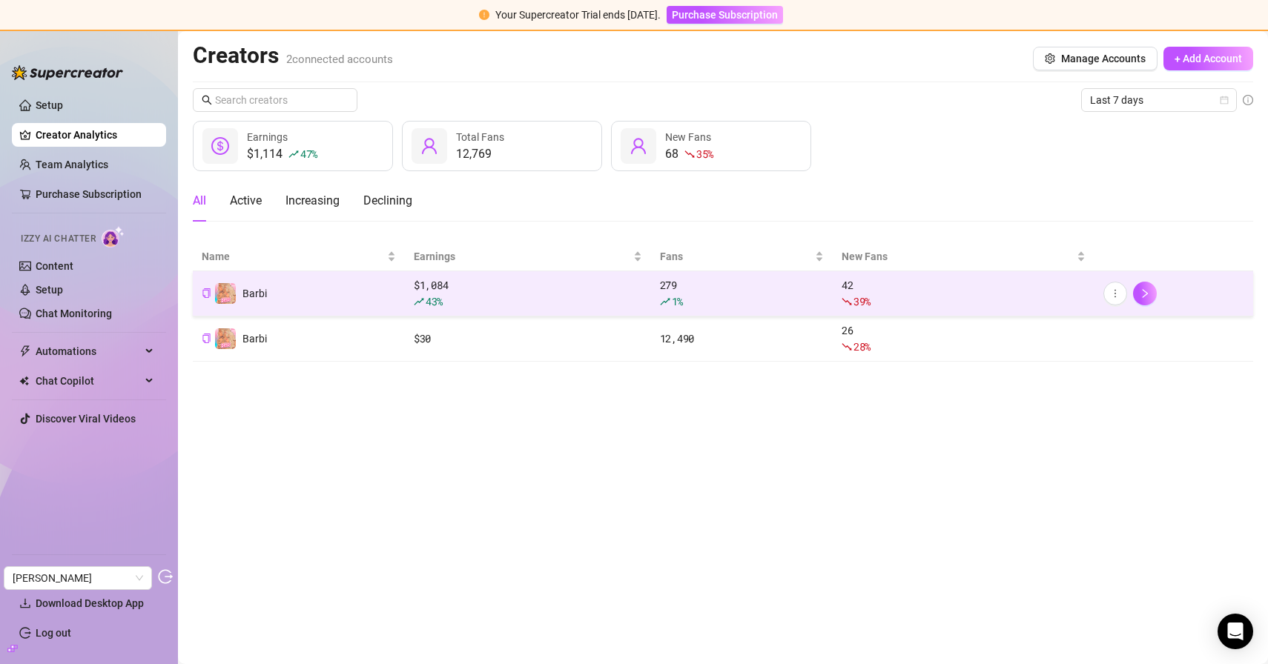
click at [368, 301] on td "Barbi" at bounding box center [299, 293] width 212 height 45
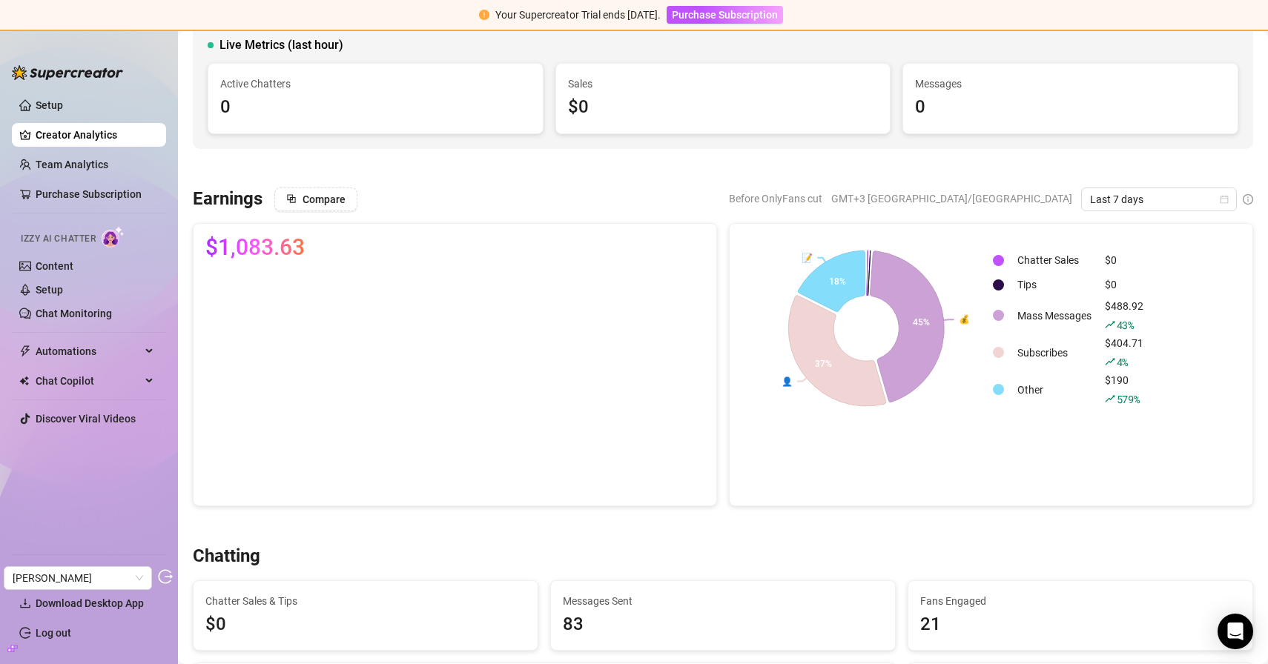
scroll to position [107, 0]
click at [1107, 193] on span "Last 7 days" at bounding box center [1159, 199] width 138 height 22
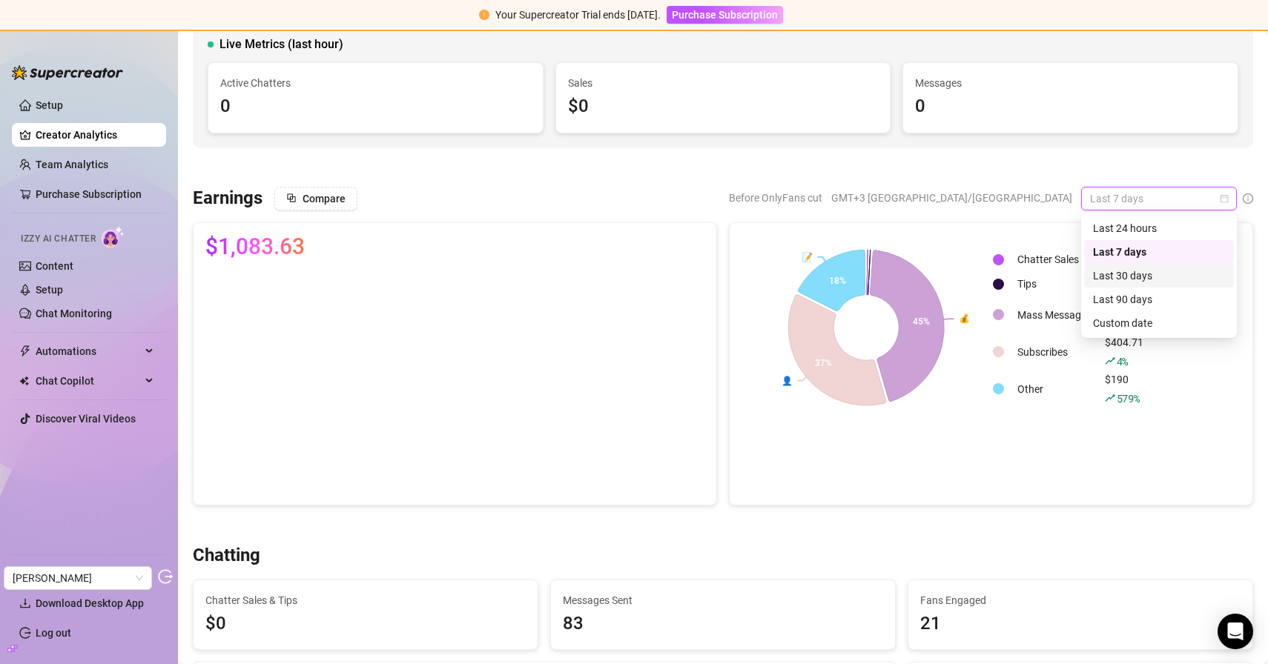
click at [1118, 270] on div "Last 30 days" at bounding box center [1159, 276] width 132 height 16
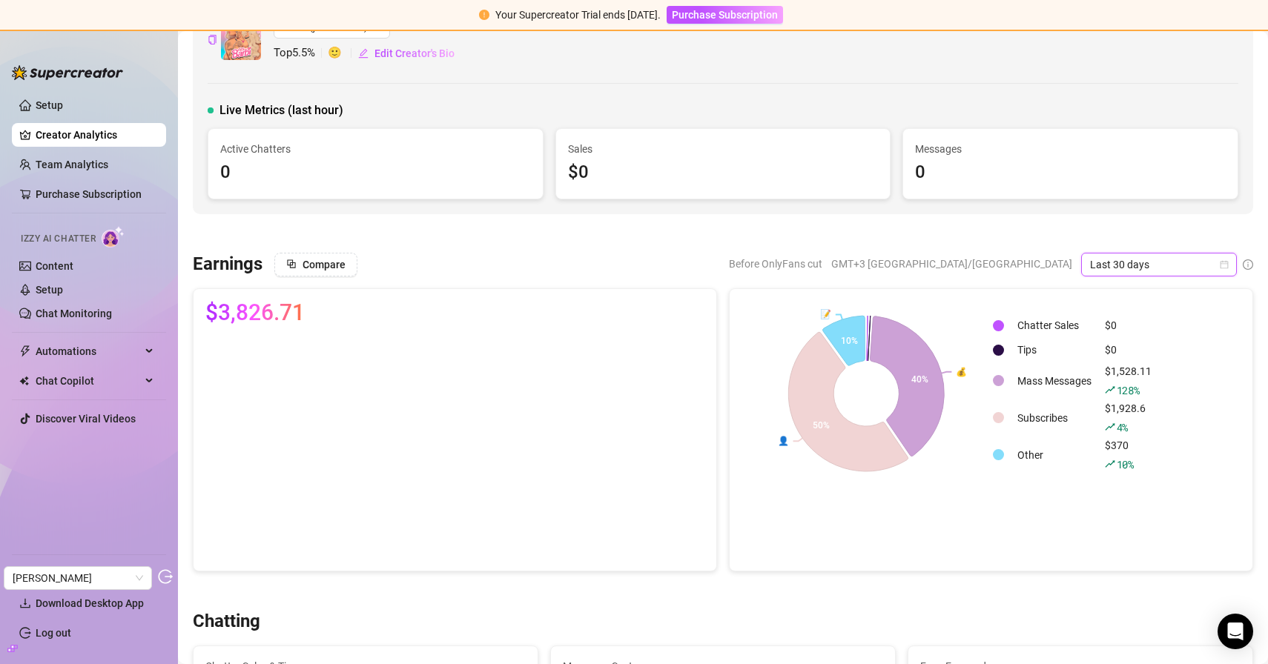
scroll to position [0, 0]
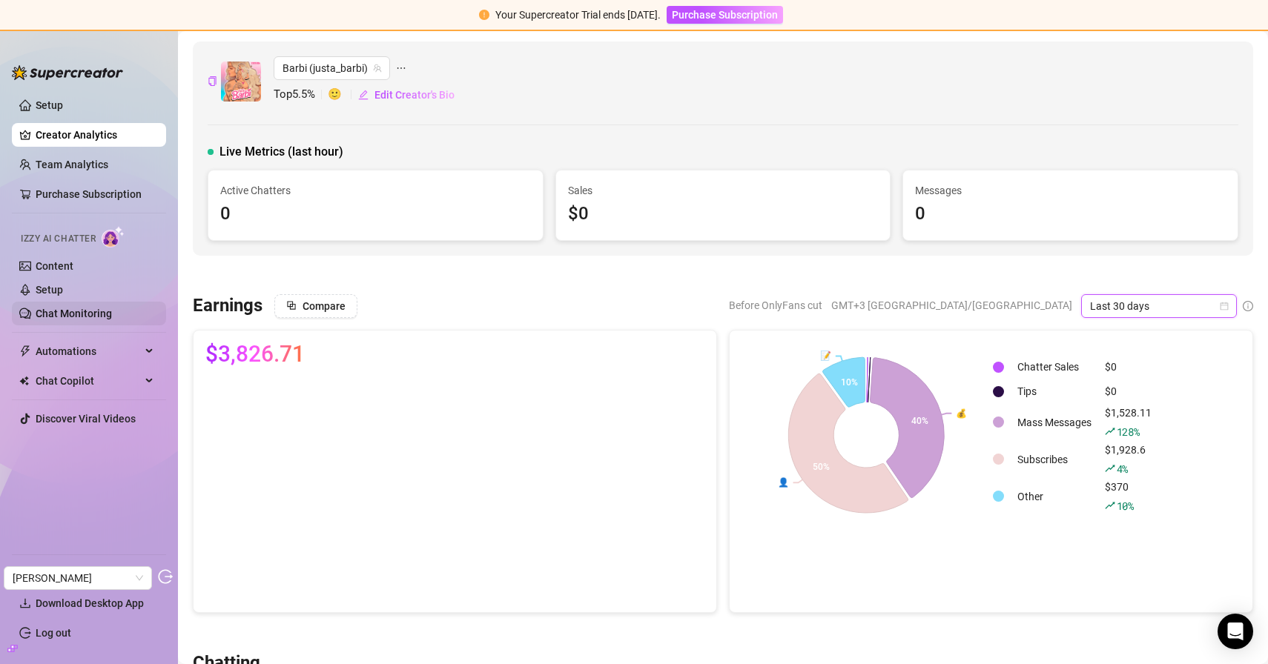
click at [81, 310] on link "Chat Monitoring" at bounding box center [74, 314] width 76 height 12
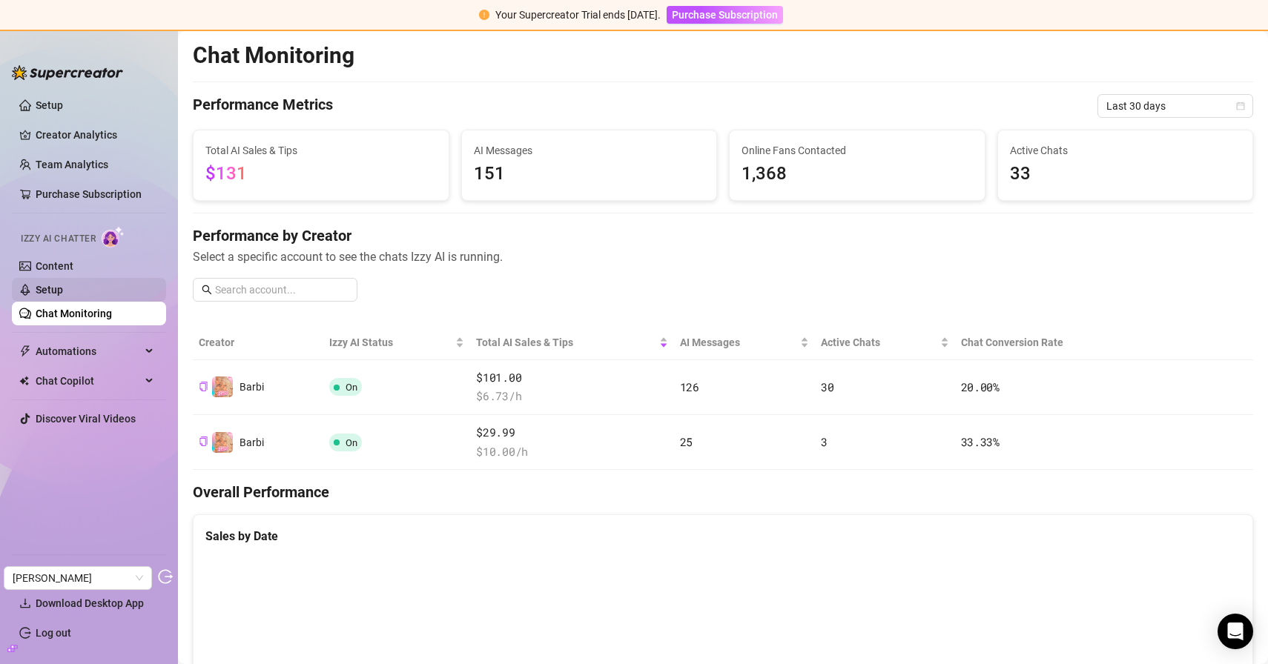
click at [54, 289] on link "Setup" at bounding box center [49, 290] width 27 height 12
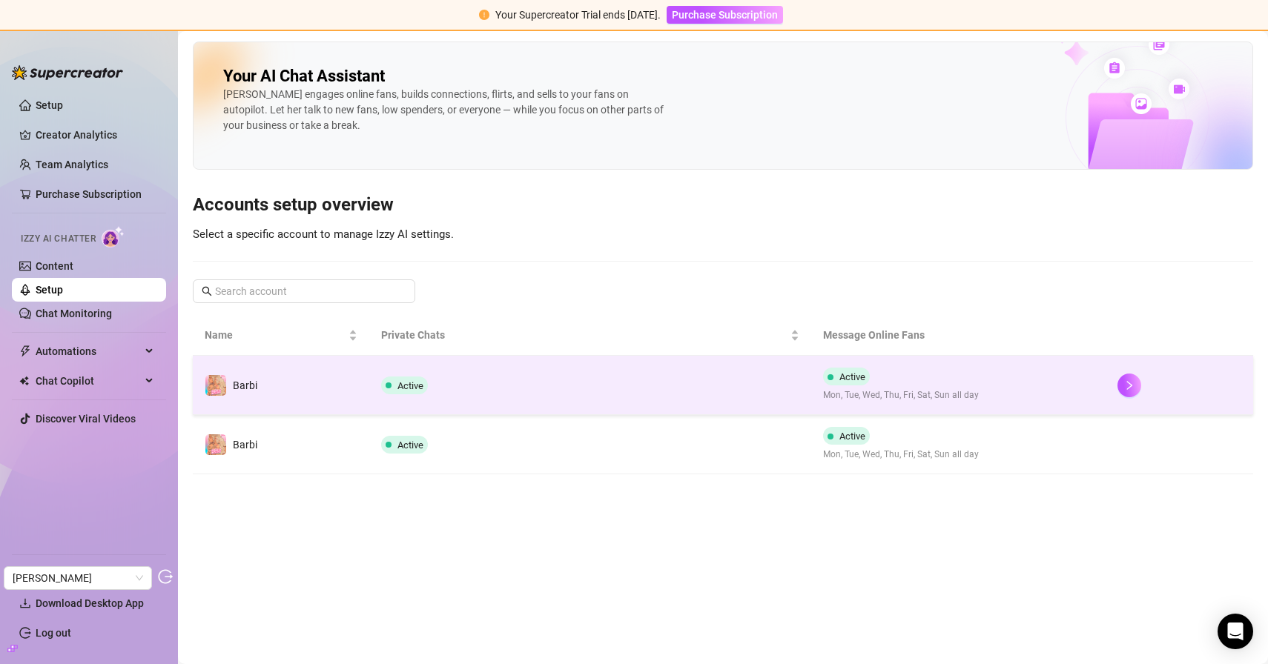
click at [461, 385] on td "Active" at bounding box center [590, 385] width 442 height 59
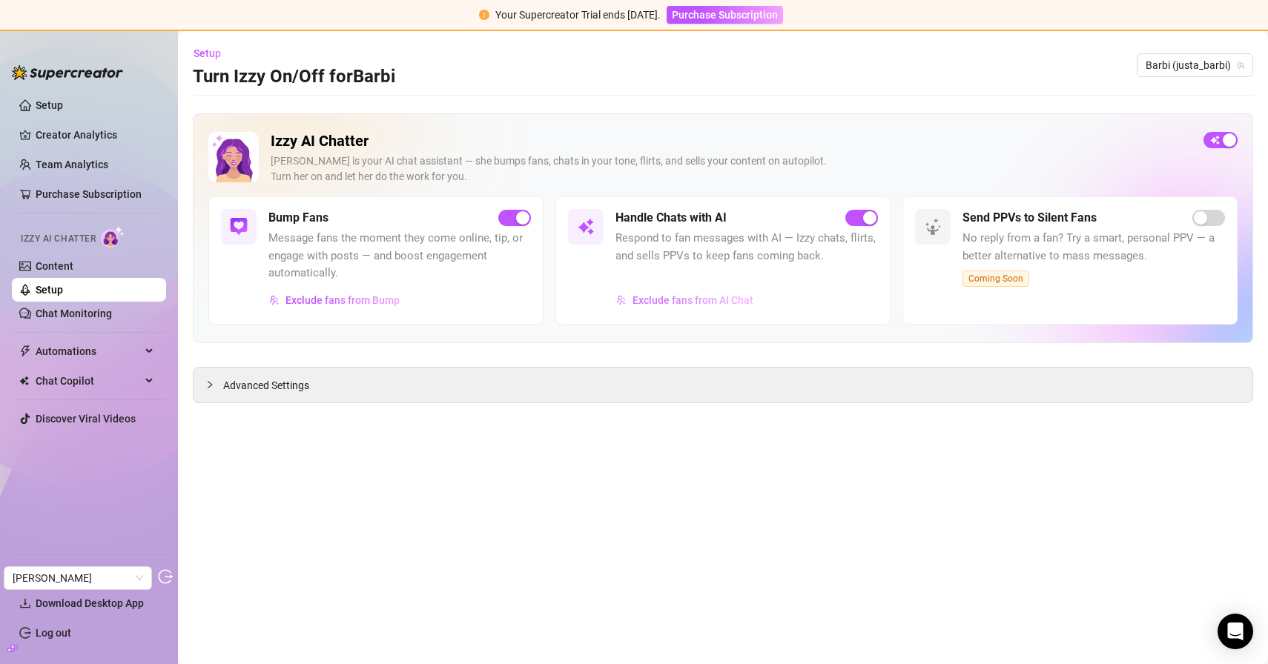
click at [664, 302] on span "Exclude fans from AI Chat" at bounding box center [692, 300] width 121 height 12
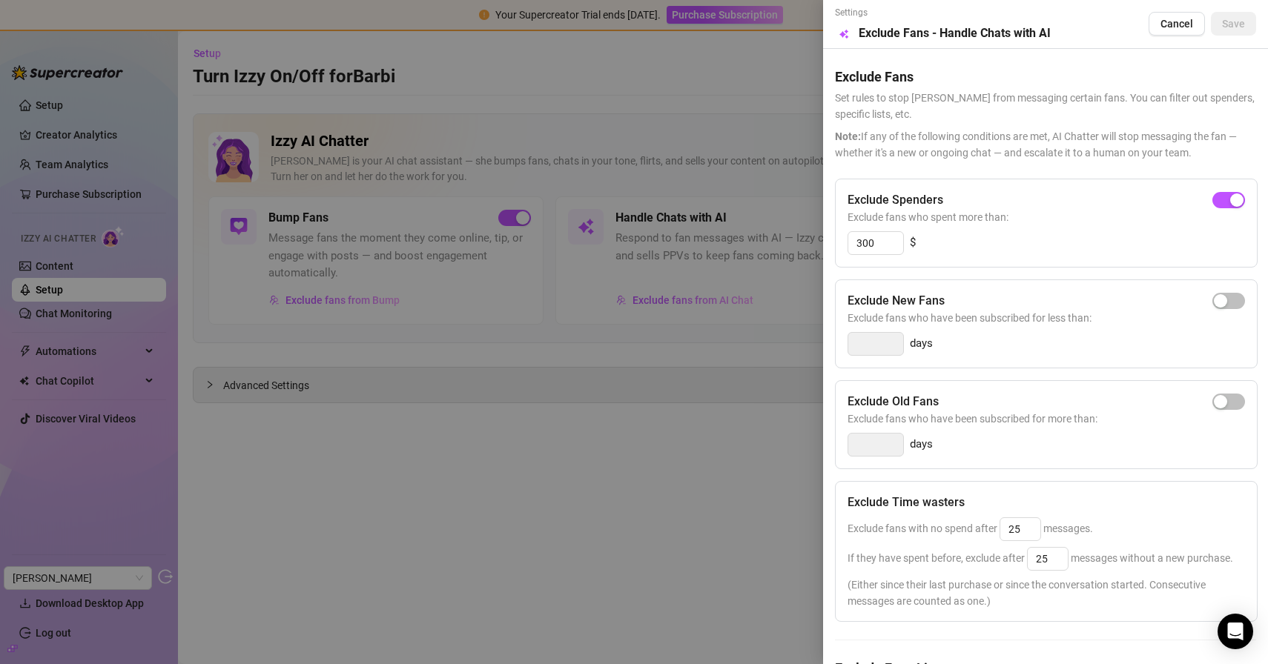
click at [697, 172] on div at bounding box center [634, 332] width 1268 height 664
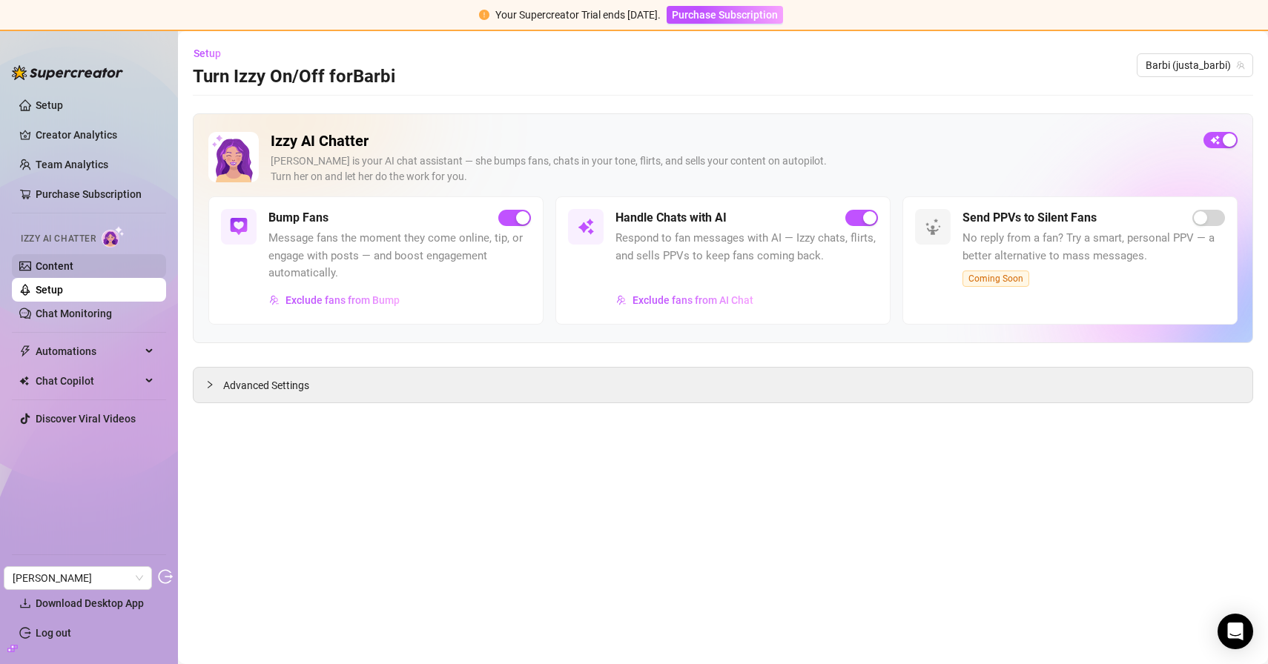
click at [73, 262] on link "Content" at bounding box center [55, 266] width 38 height 12
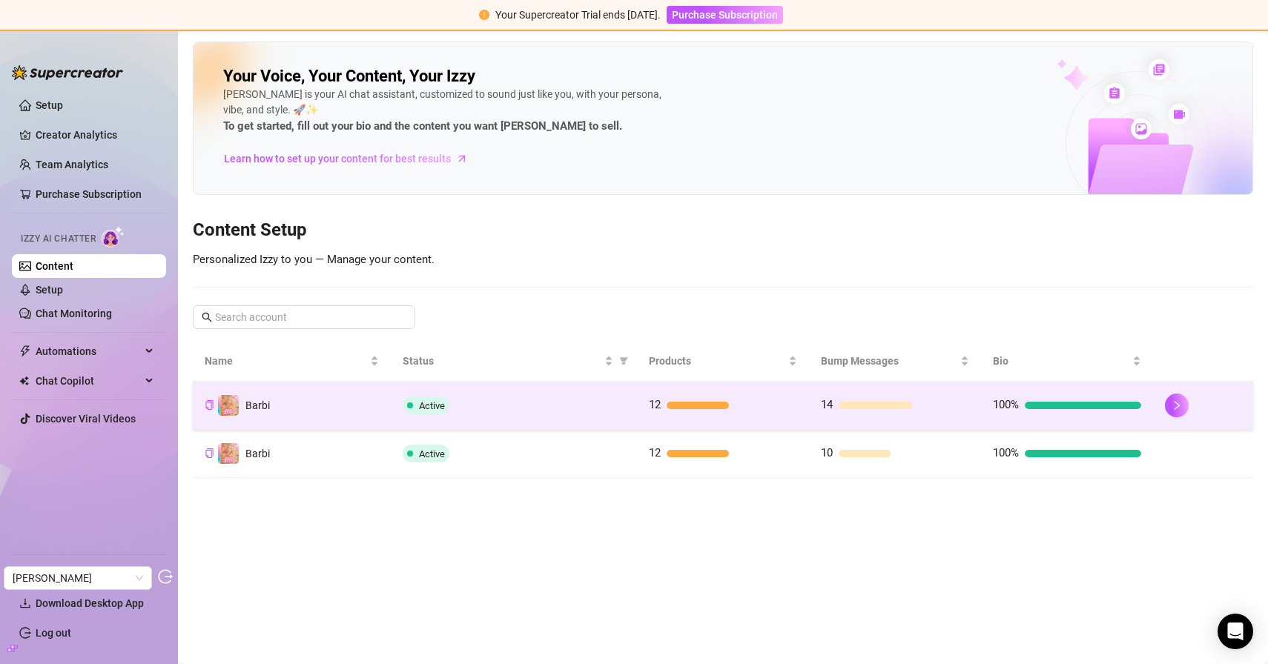
click at [496, 409] on div "Active" at bounding box center [513, 406] width 222 height 18
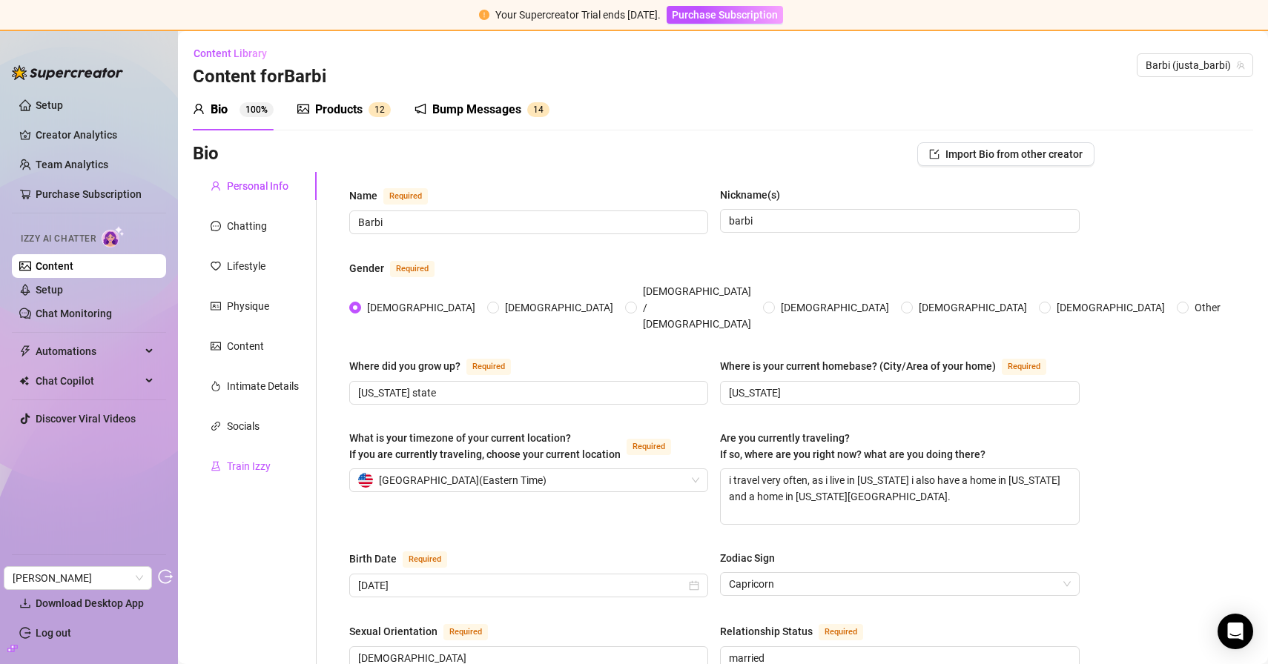
click at [257, 467] on div "Train Izzy" at bounding box center [249, 466] width 44 height 16
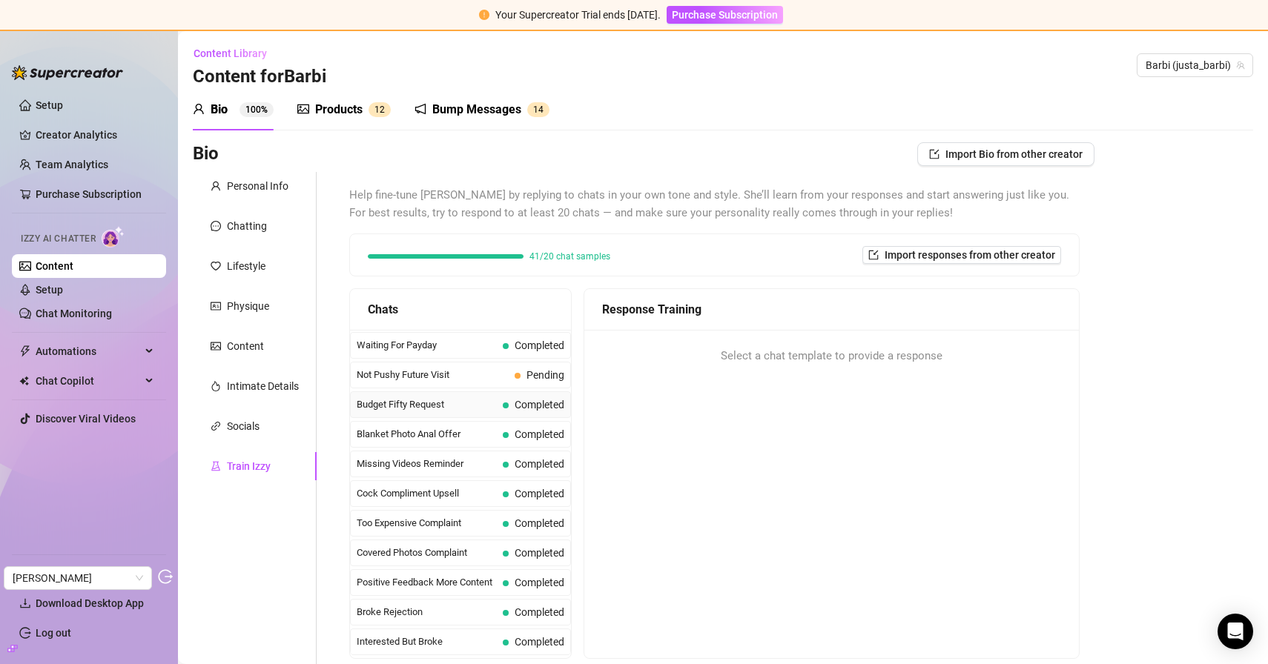
scroll to position [27, 0]
click at [449, 380] on span "Not Pushy Future Visit" at bounding box center [433, 375] width 152 height 15
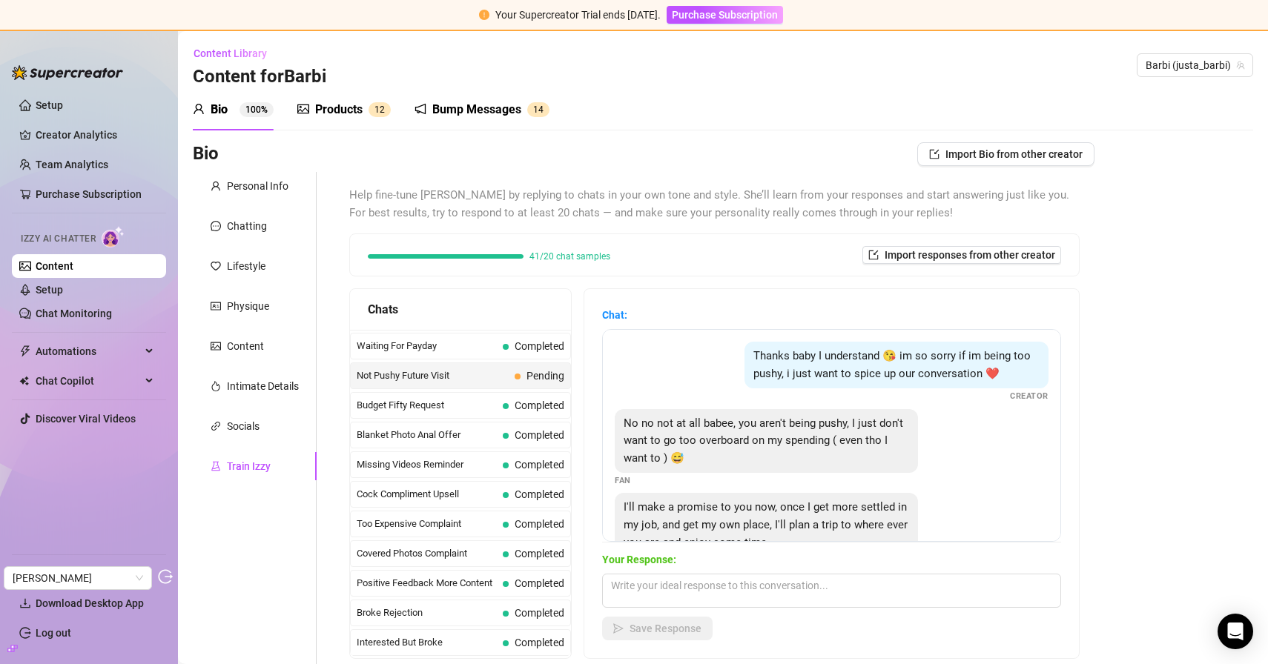
scroll to position [48, 0]
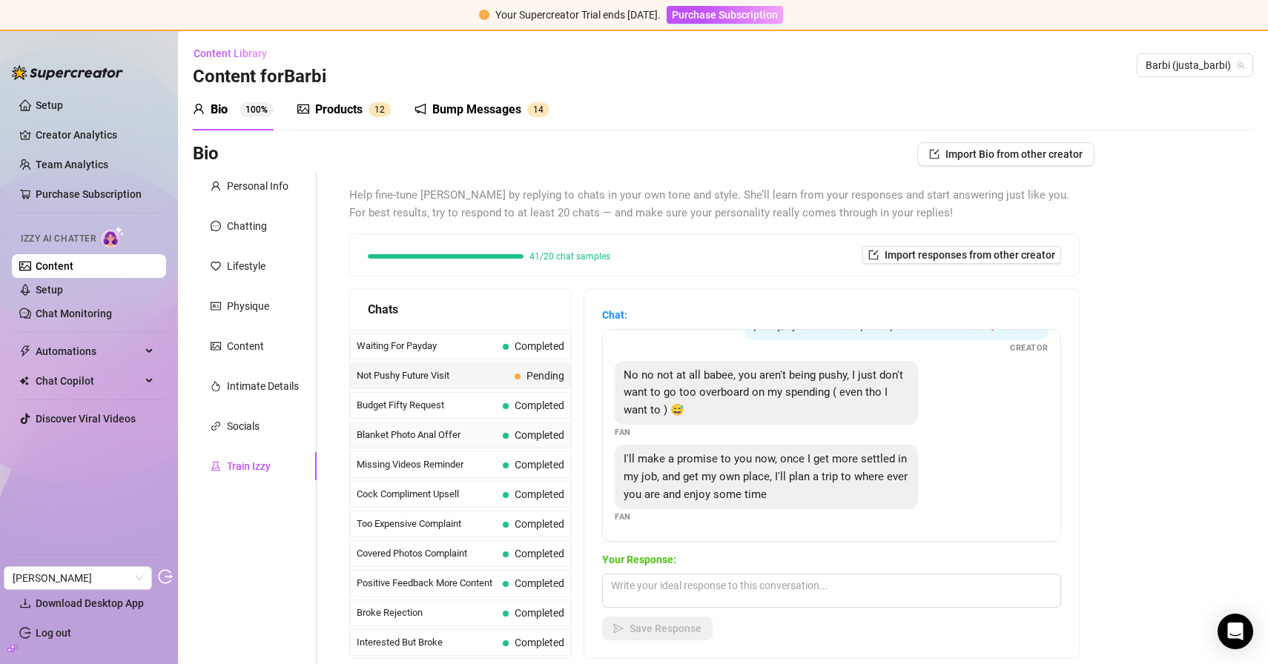
click at [436, 437] on span "Blanket Photo Anal Offer" at bounding box center [427, 435] width 140 height 15
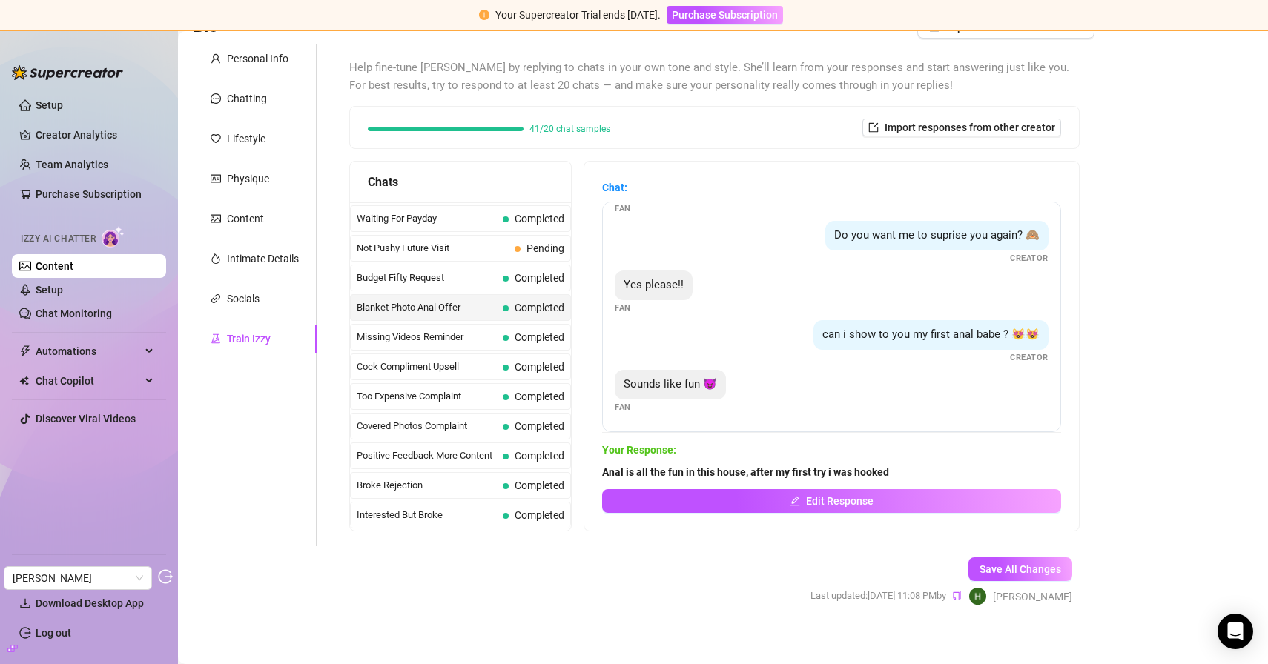
scroll to position [137, 0]
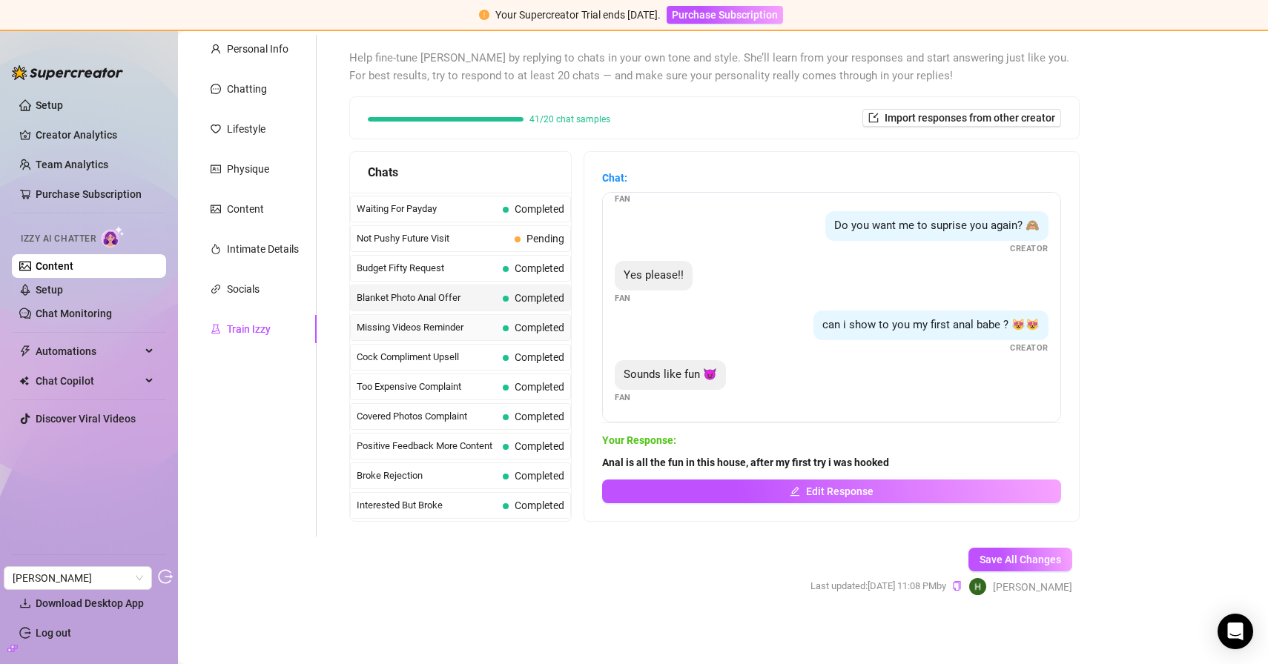
click at [432, 330] on span "Missing Videos Reminder" at bounding box center [427, 327] width 140 height 15
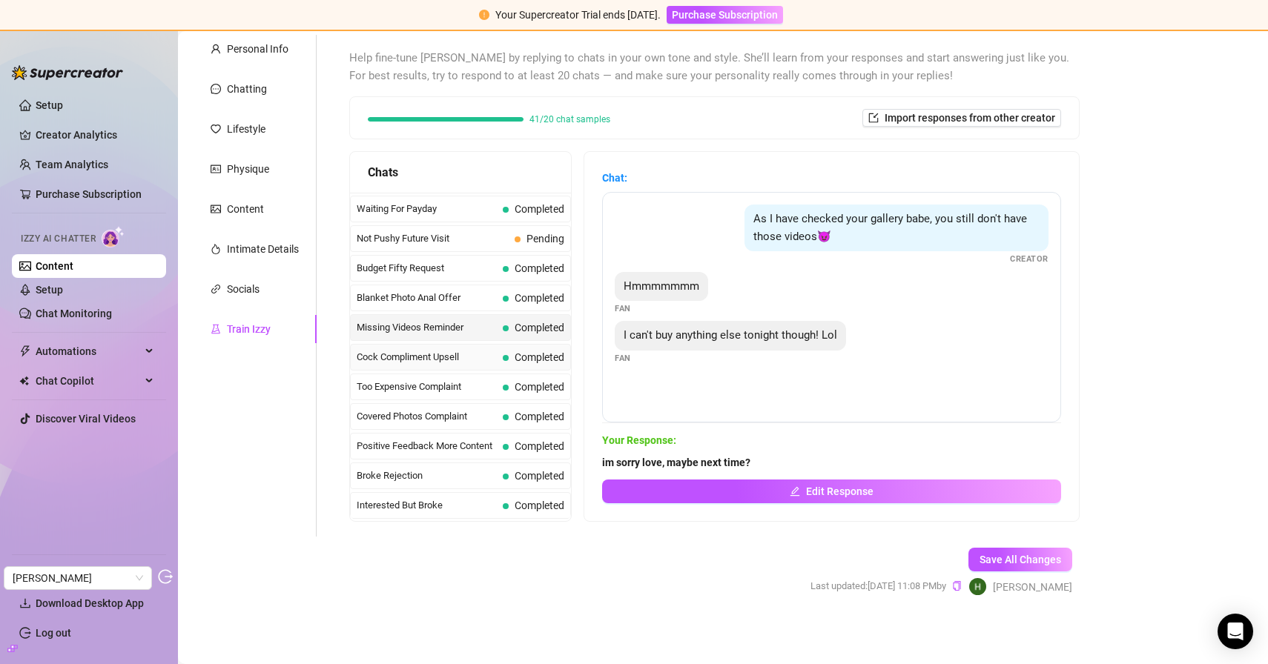
click at [418, 361] on span "Cock Compliment Upsell" at bounding box center [427, 357] width 140 height 15
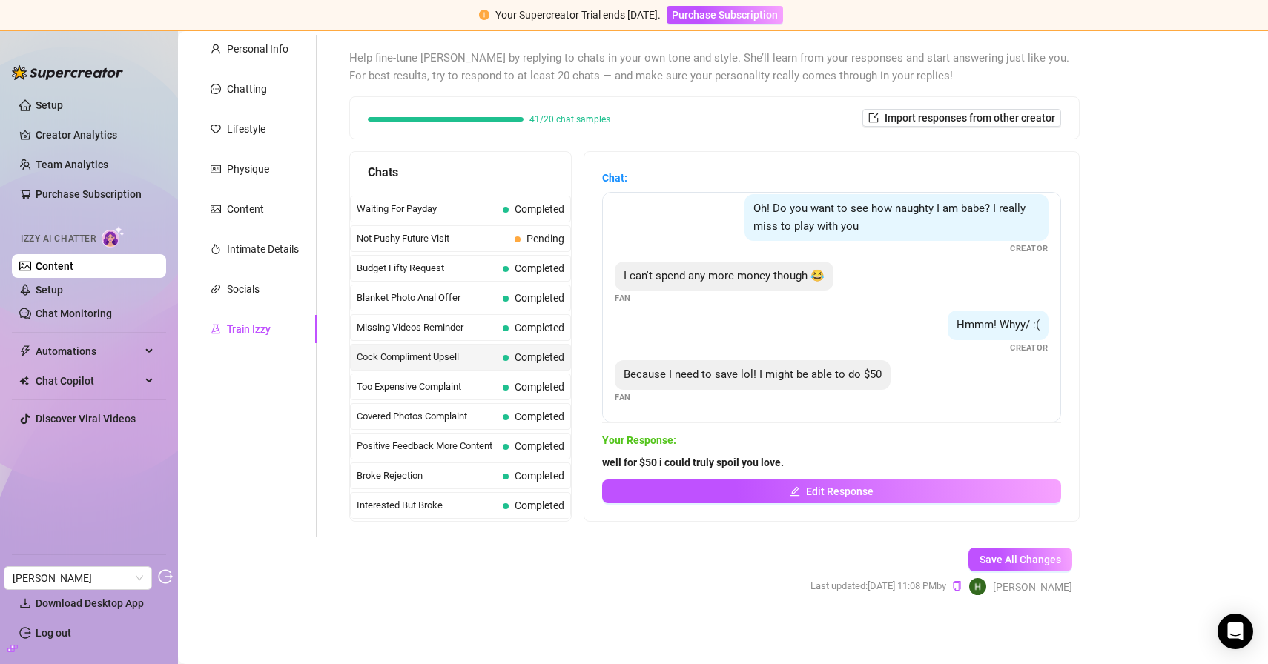
scroll to position [139, 0]
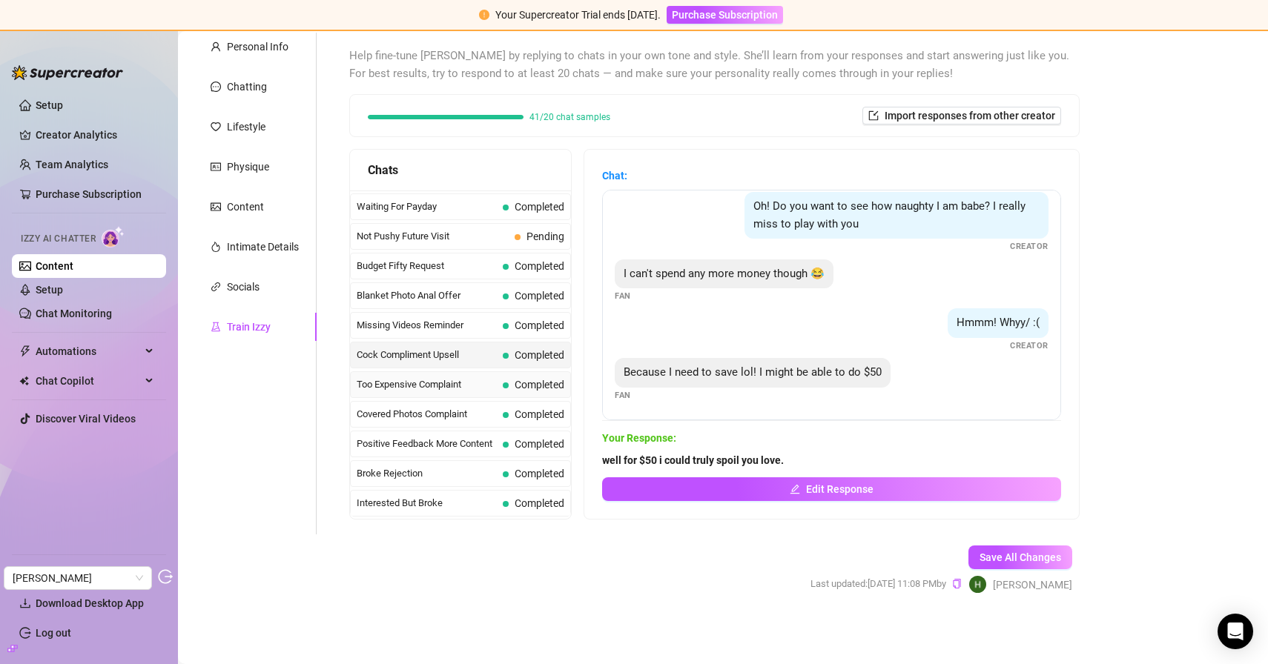
click at [451, 389] on span "Too Expensive Complaint" at bounding box center [427, 384] width 140 height 15
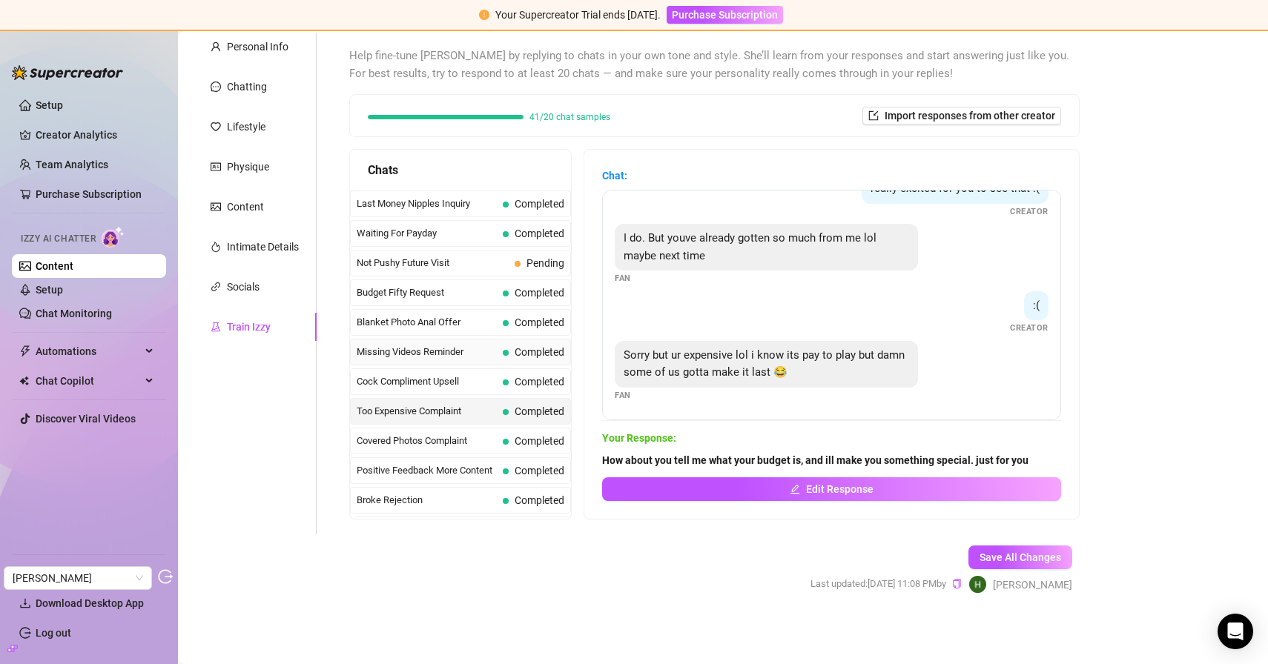
scroll to position [0, 0]
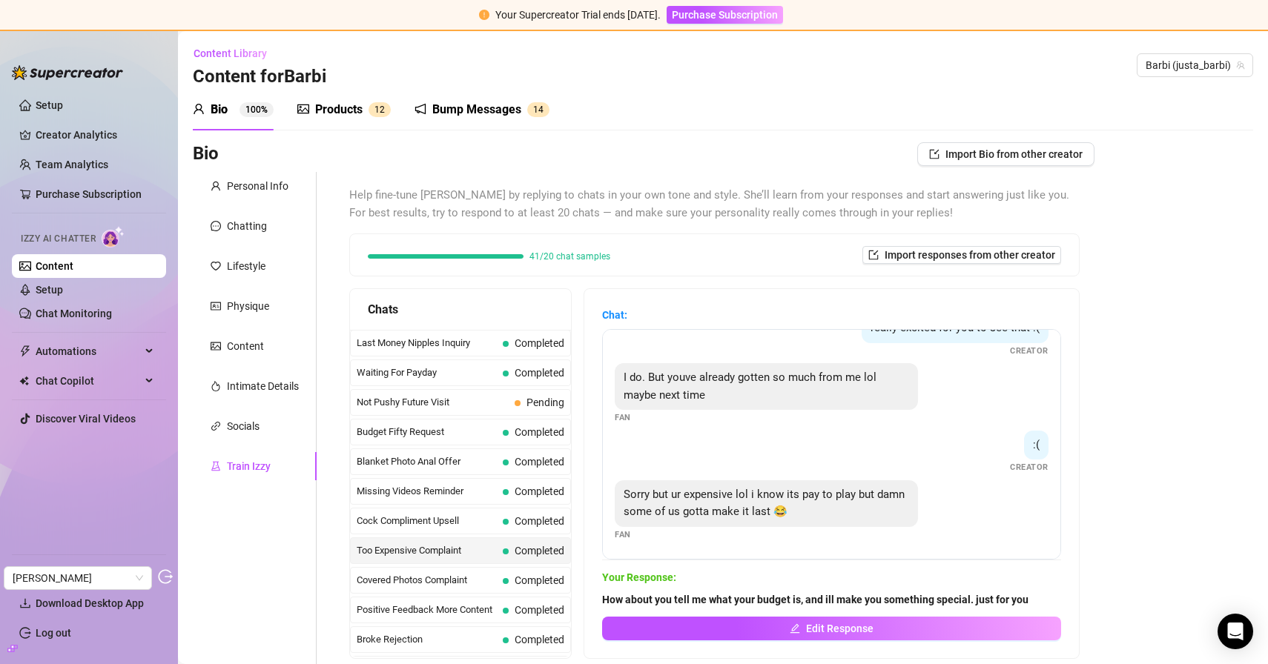
click at [349, 102] on div "Products" at bounding box center [338, 110] width 47 height 18
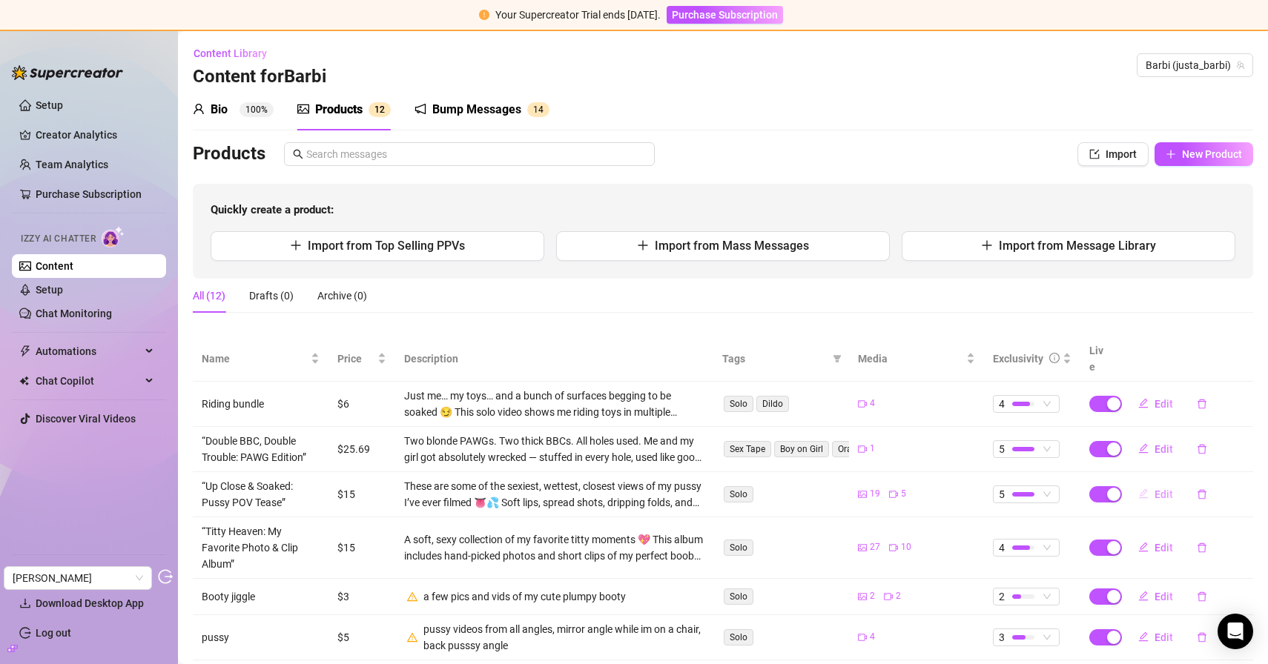
click at [1167, 488] on span "Edit" at bounding box center [1163, 494] width 19 height 12
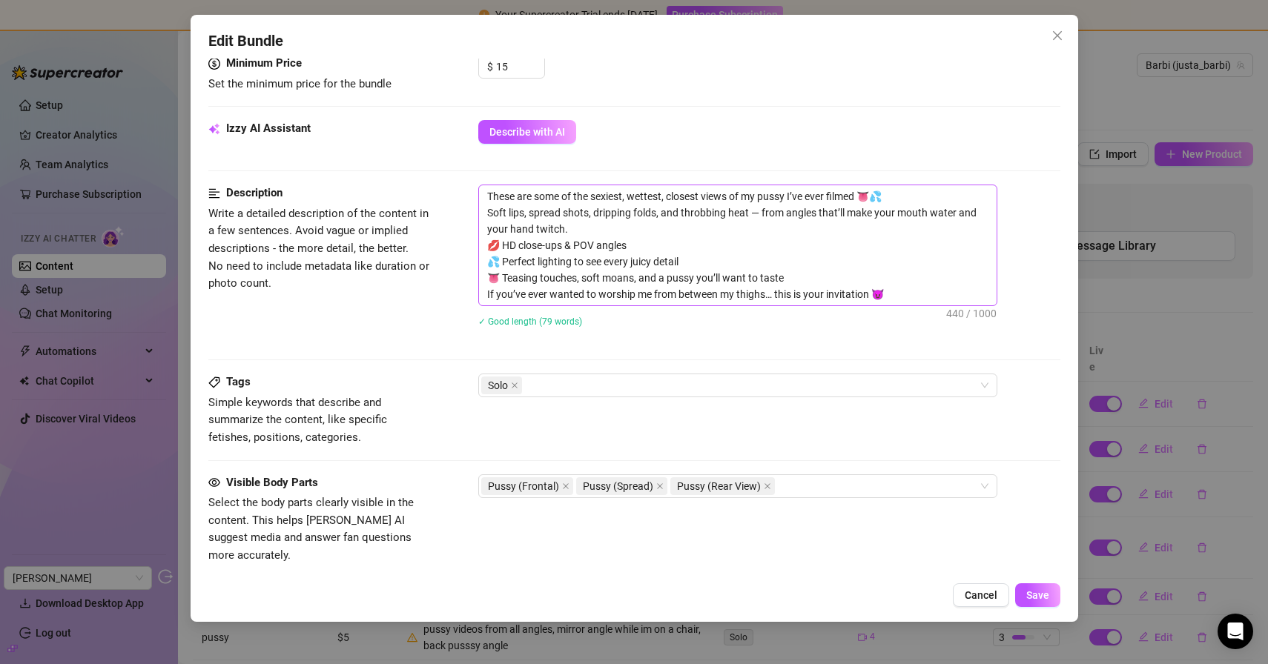
scroll to position [659, 0]
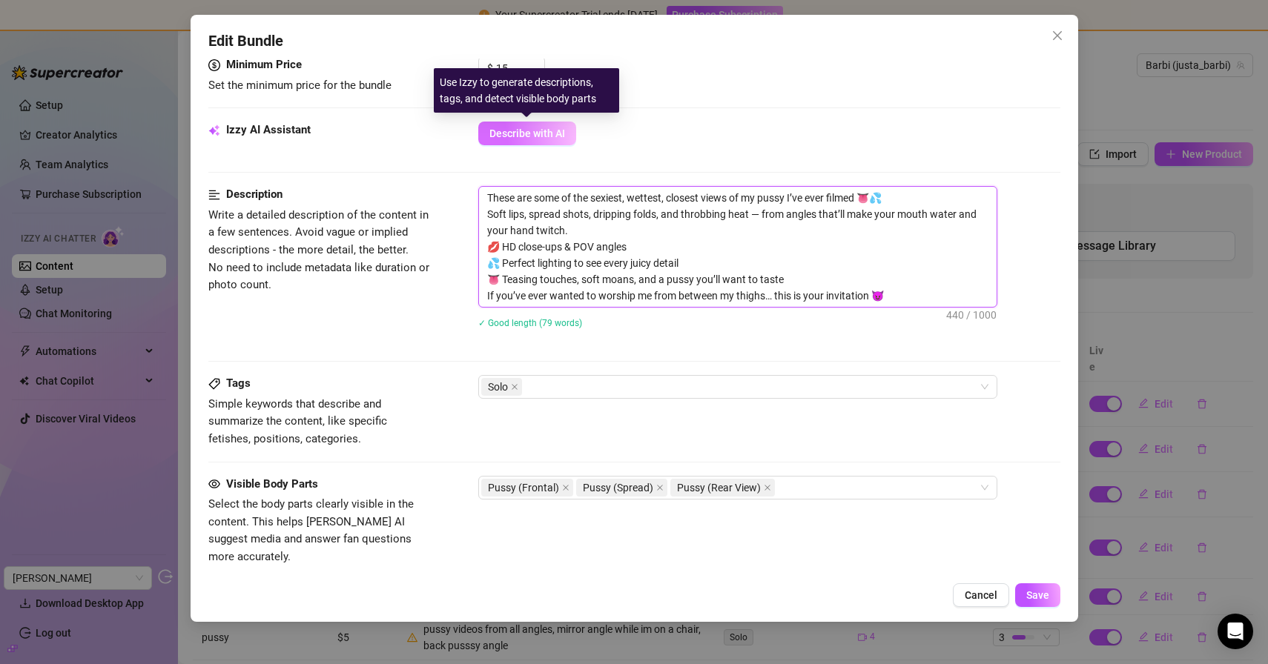
drag, startPoint x: 649, startPoint y: 254, endPoint x: 481, endPoint y: 140, distance: 202.9
click at [481, 140] on form "Account Barbi (@justa_barbi) Name Name is for your internal organization only. …" at bounding box center [634, 169] width 852 height 1505
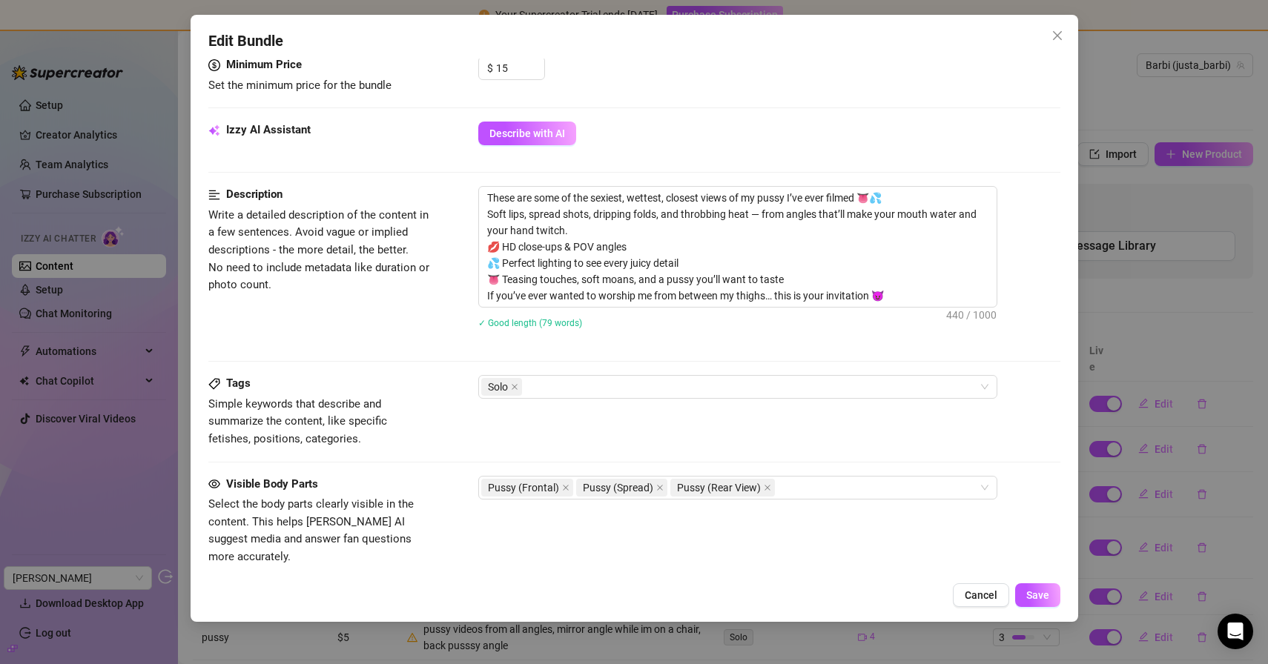
click at [452, 277] on div "Description Write a detailed description of the content in a few sentences. Avo…" at bounding box center [634, 267] width 852 height 162
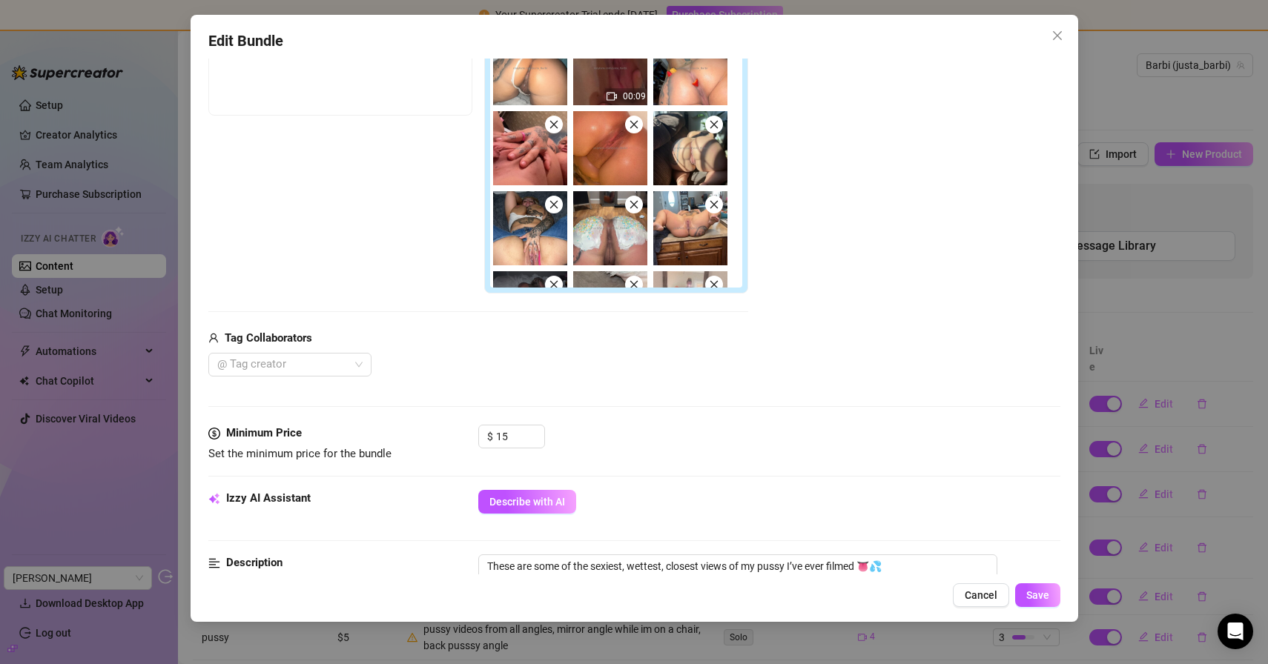
scroll to position [156, 0]
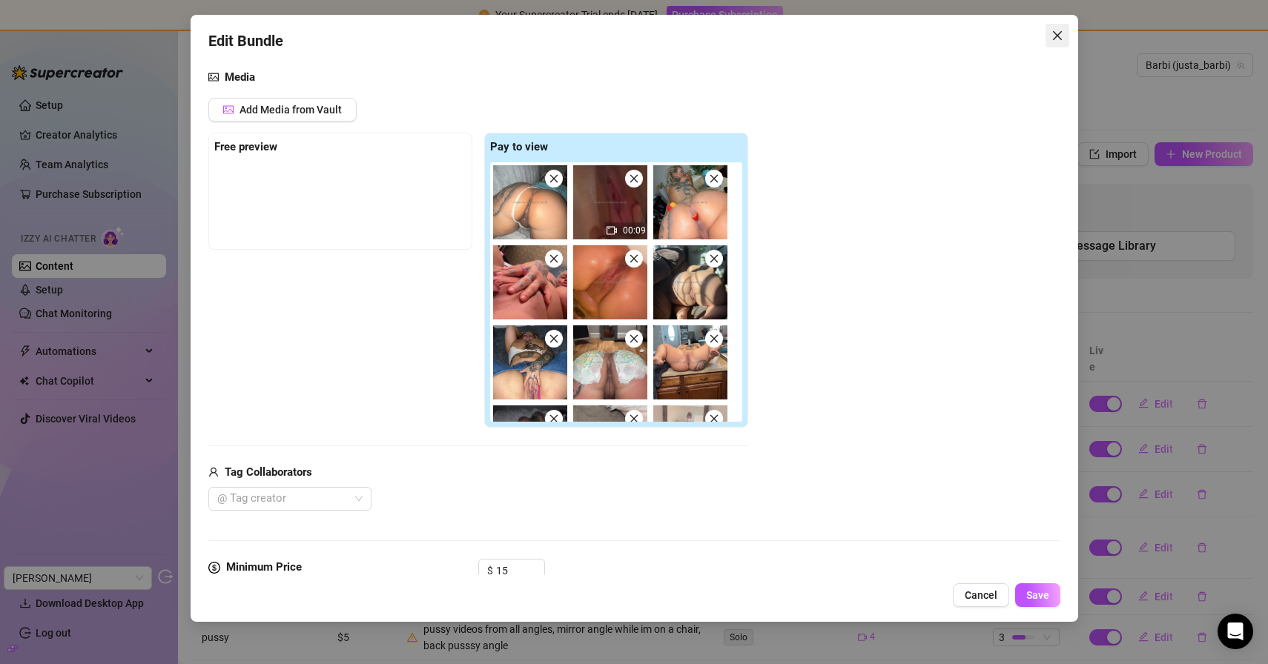
click at [1055, 42] on button "Close" at bounding box center [1057, 36] width 24 height 24
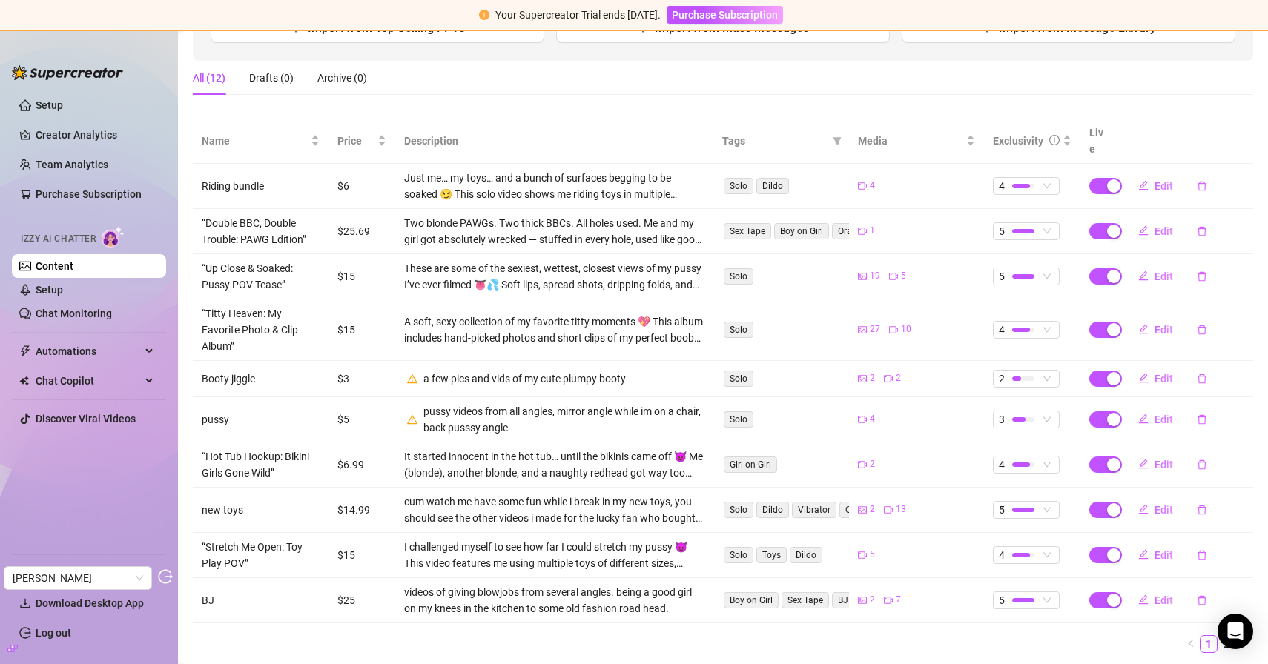
scroll to position [246, 0]
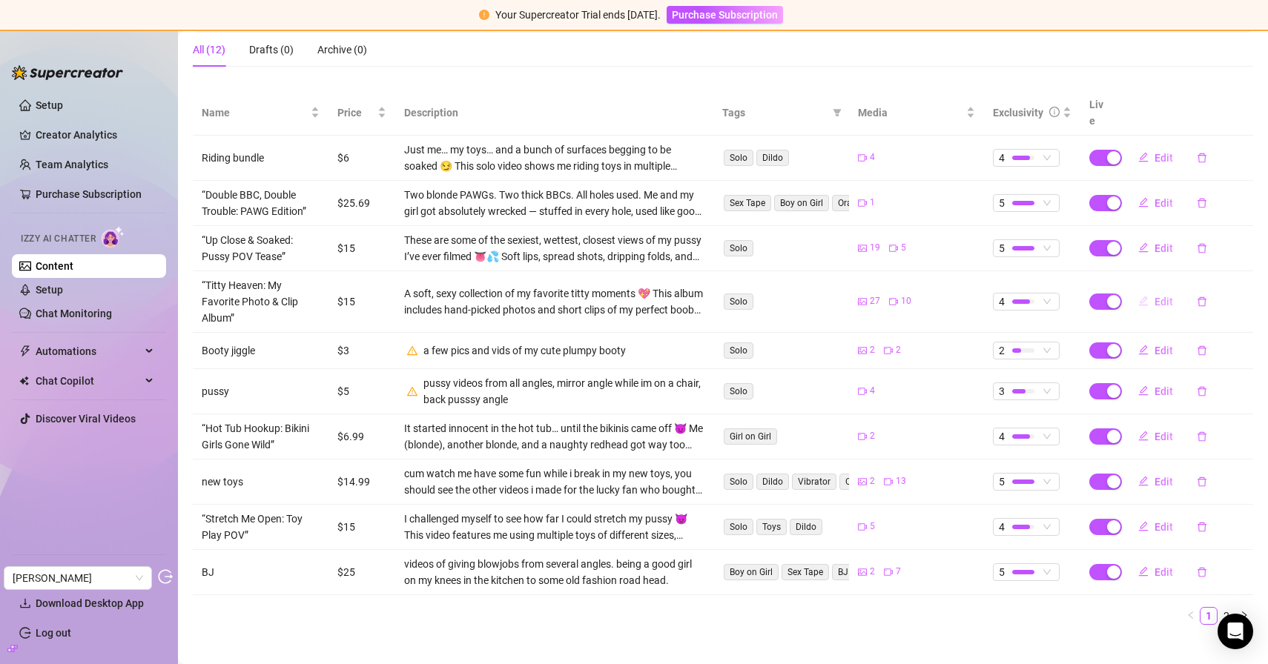
click at [1155, 296] on span "Edit" at bounding box center [1163, 302] width 19 height 12
type textarea "The Best of These Boobs 💋🍒 I pulled together my favorite titty pics & clips jus…"
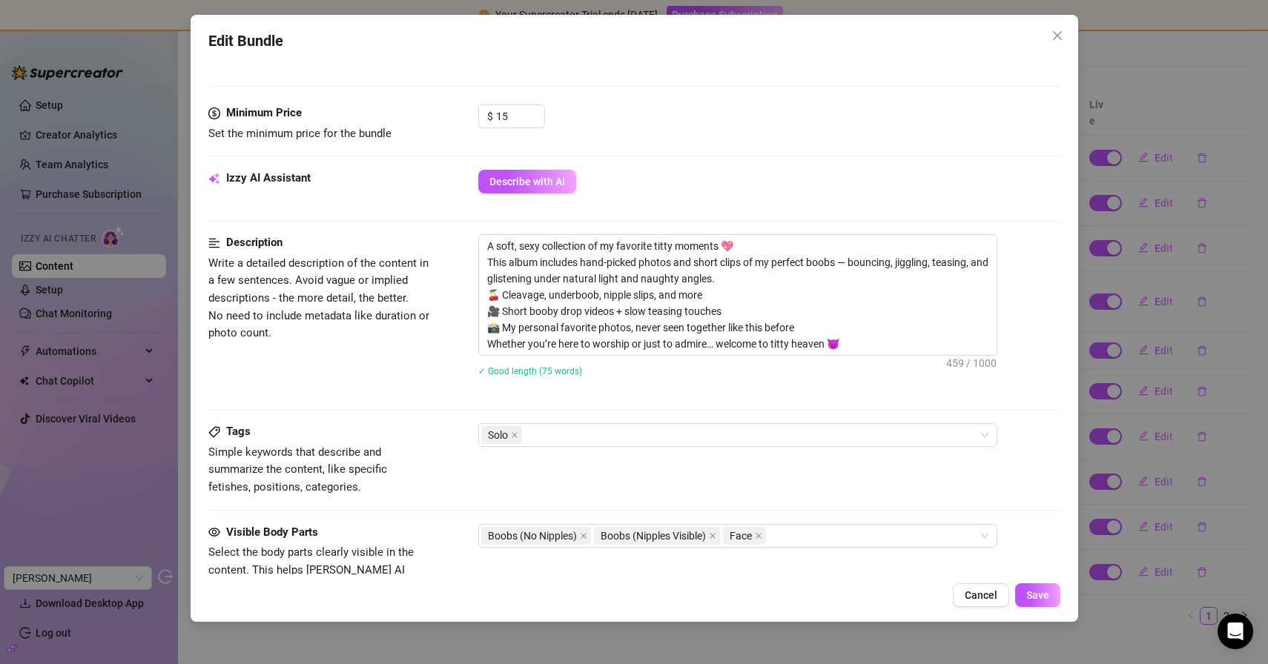
scroll to position [655, 0]
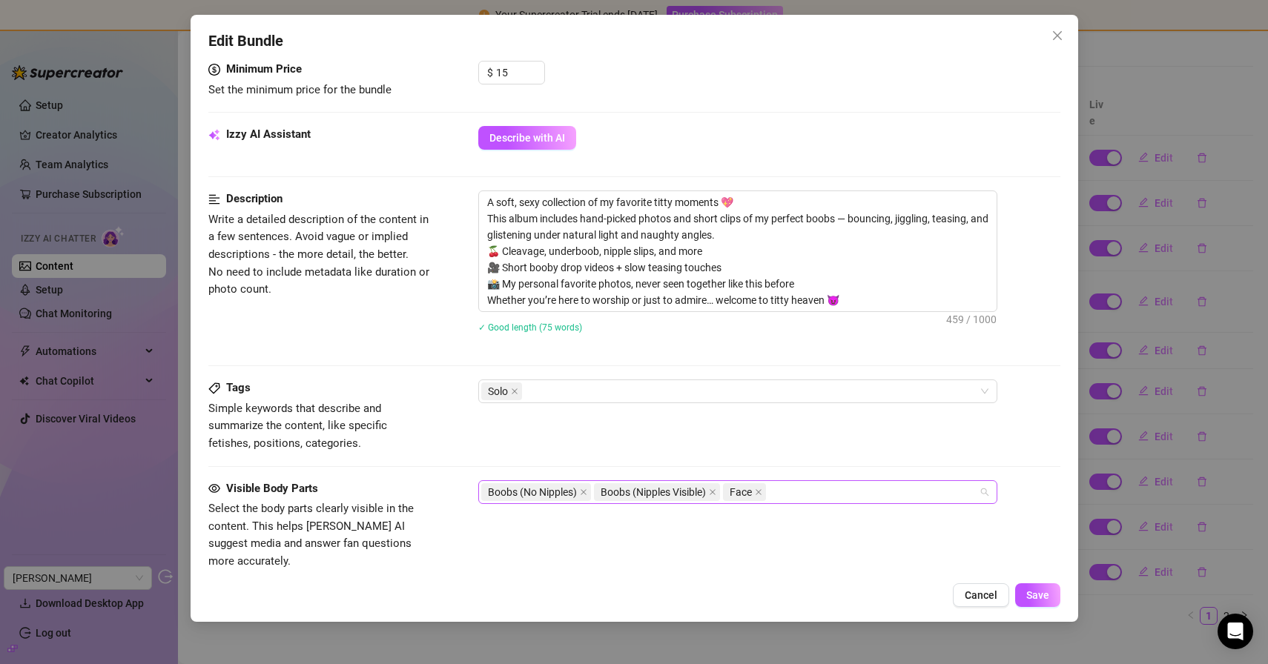
click at [832, 495] on div "Boobs (No Nipples) Boobs (Nipples Visible) Face" at bounding box center [729, 492] width 497 height 21
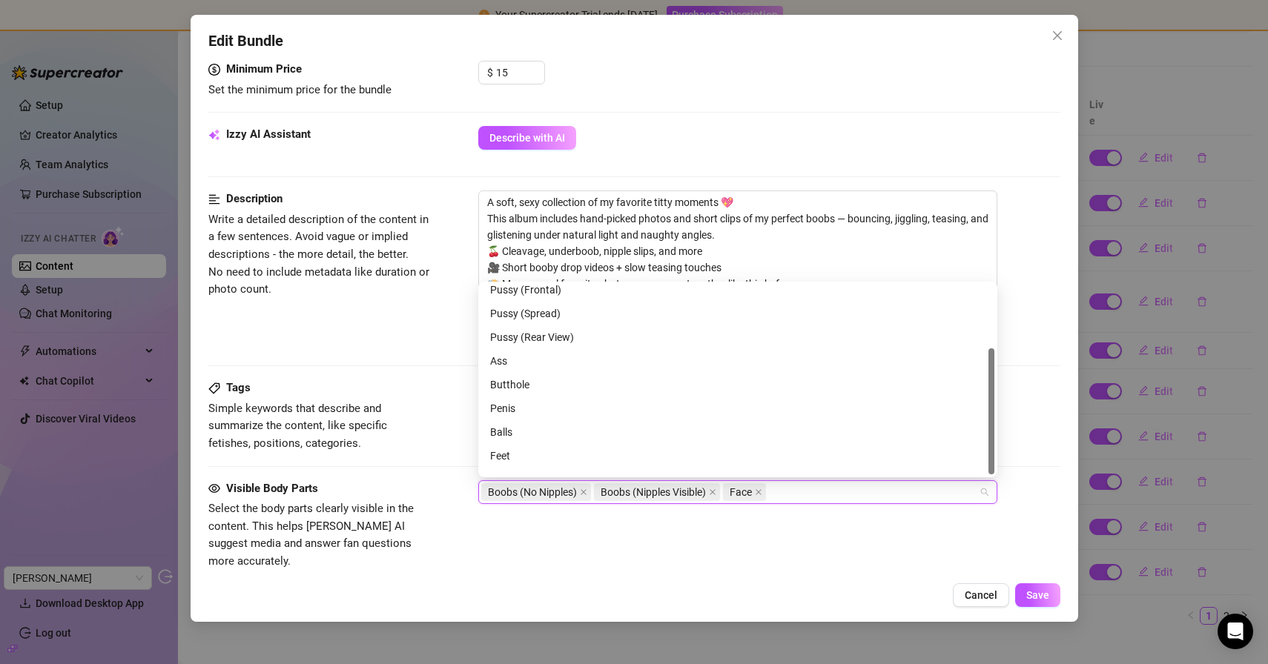
scroll to position [95, 0]
click at [787, 98] on div "Minimum Price Set the minimum price for the bundle $ 15" at bounding box center [634, 80] width 852 height 38
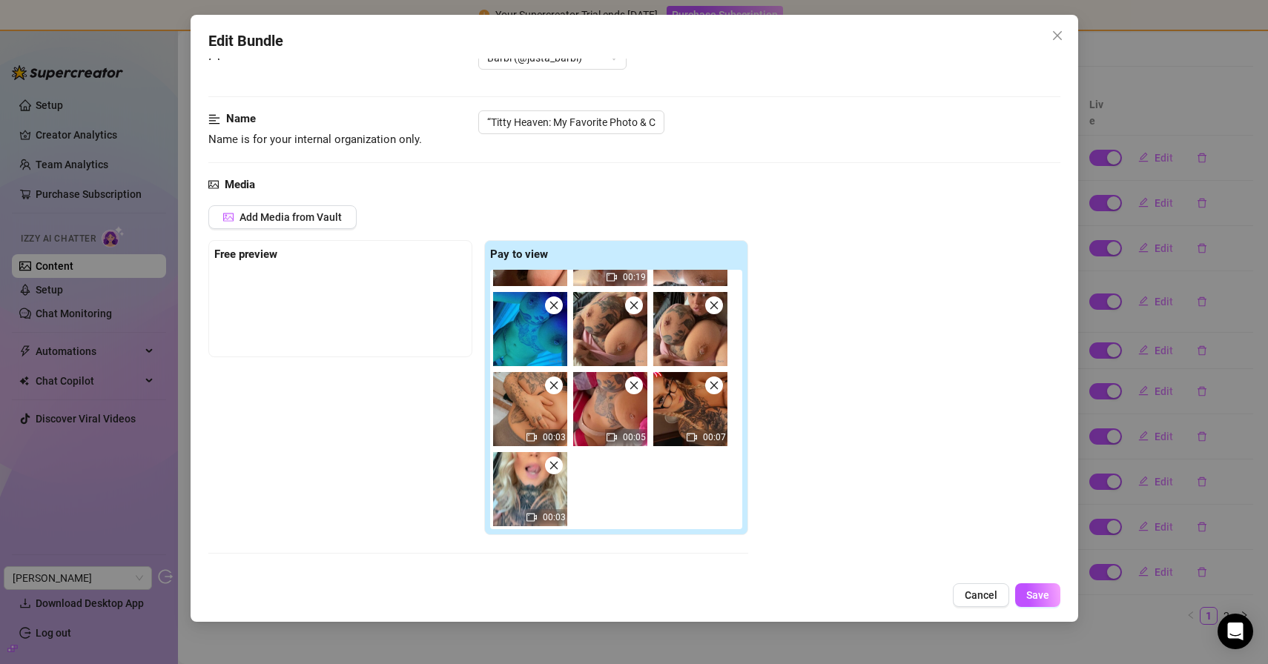
scroll to position [0, 0]
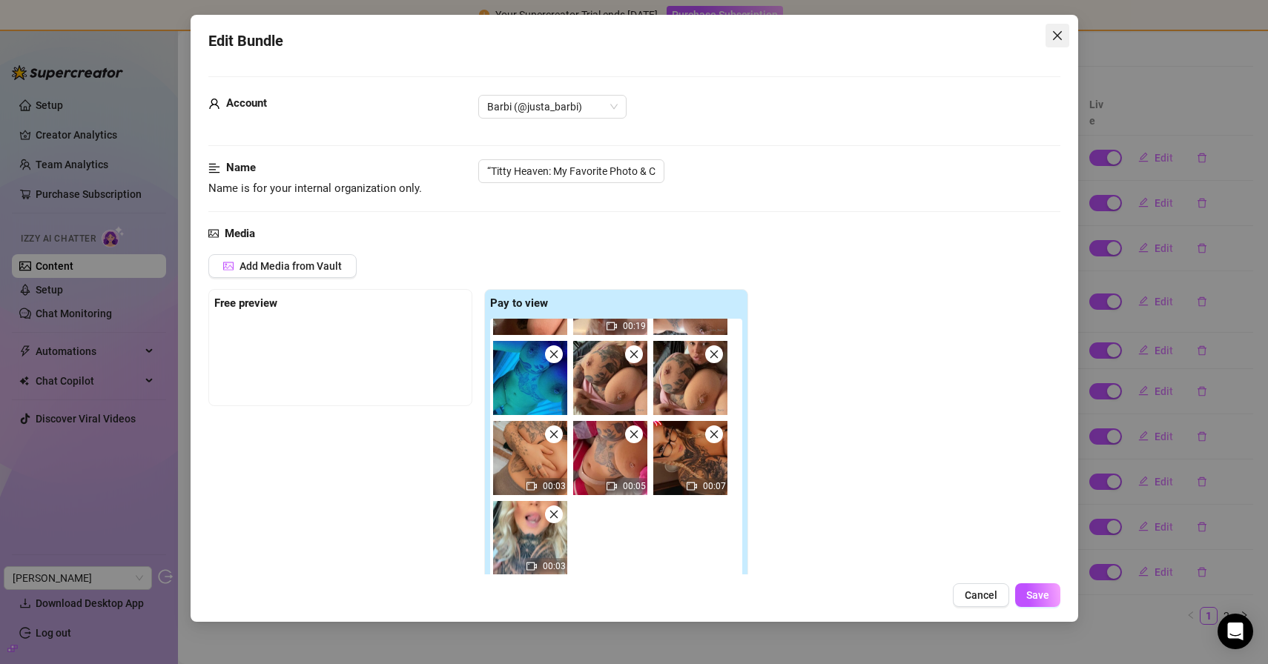
click at [1058, 34] on icon "close" at bounding box center [1056, 35] width 9 height 9
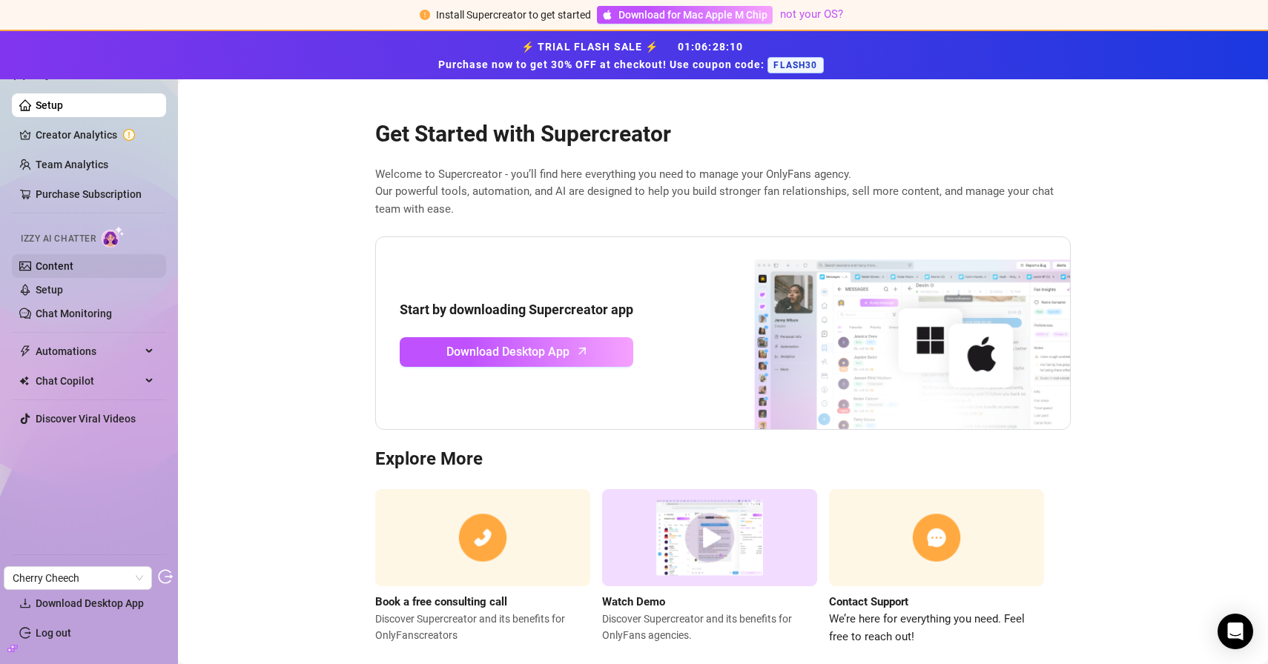
click at [73, 267] on link "Content" at bounding box center [55, 266] width 38 height 12
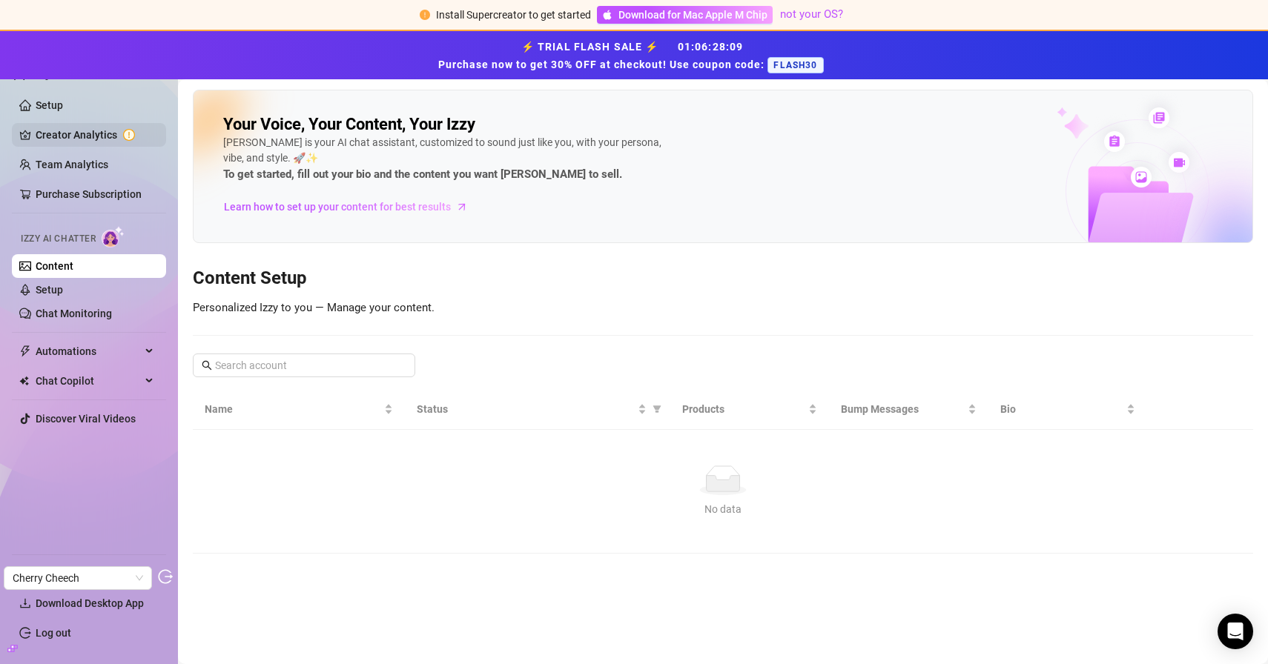
click at [99, 136] on link "Creator Analytics" at bounding box center [95, 135] width 119 height 24
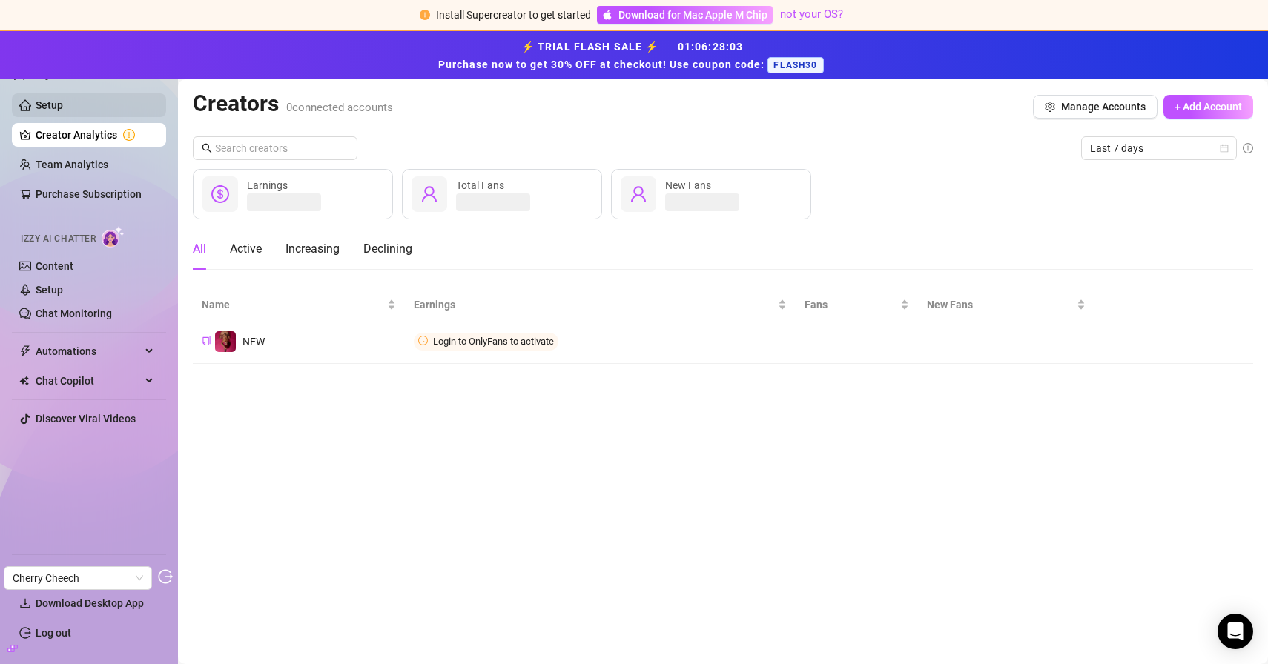
click at [63, 108] on link "Setup" at bounding box center [49, 105] width 27 height 12
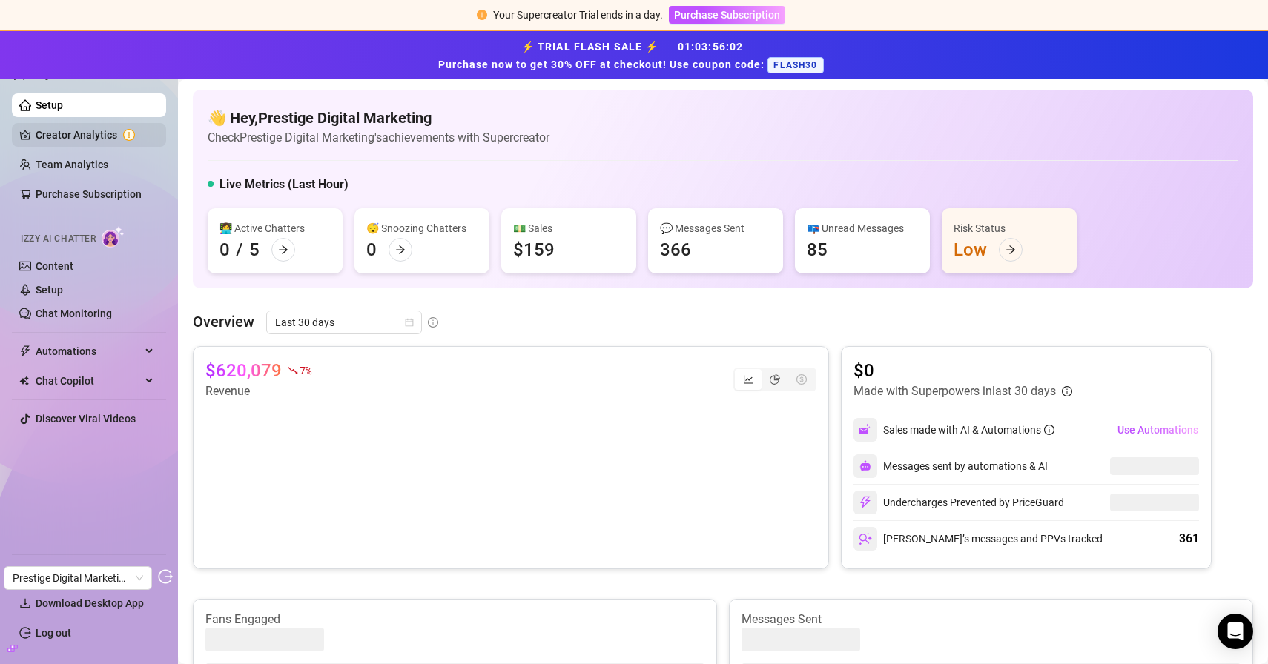
click at [93, 133] on link "Creator Analytics" at bounding box center [95, 135] width 119 height 24
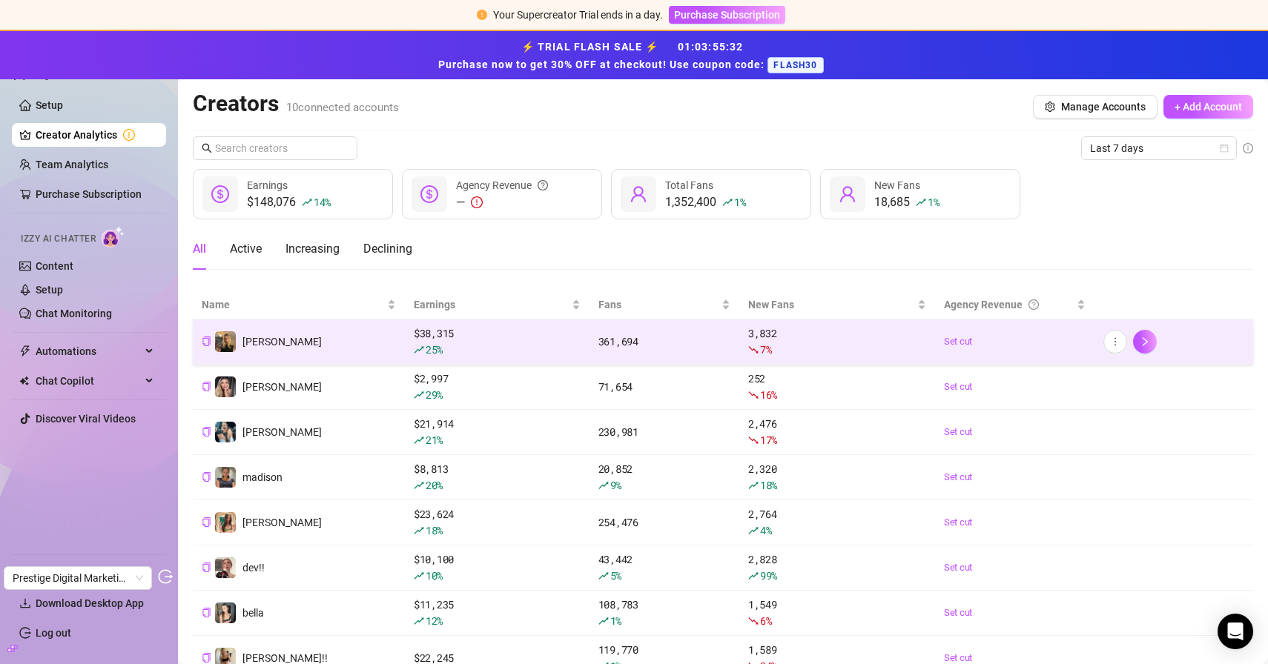
click at [333, 345] on td "kendall" at bounding box center [299, 341] width 212 height 45
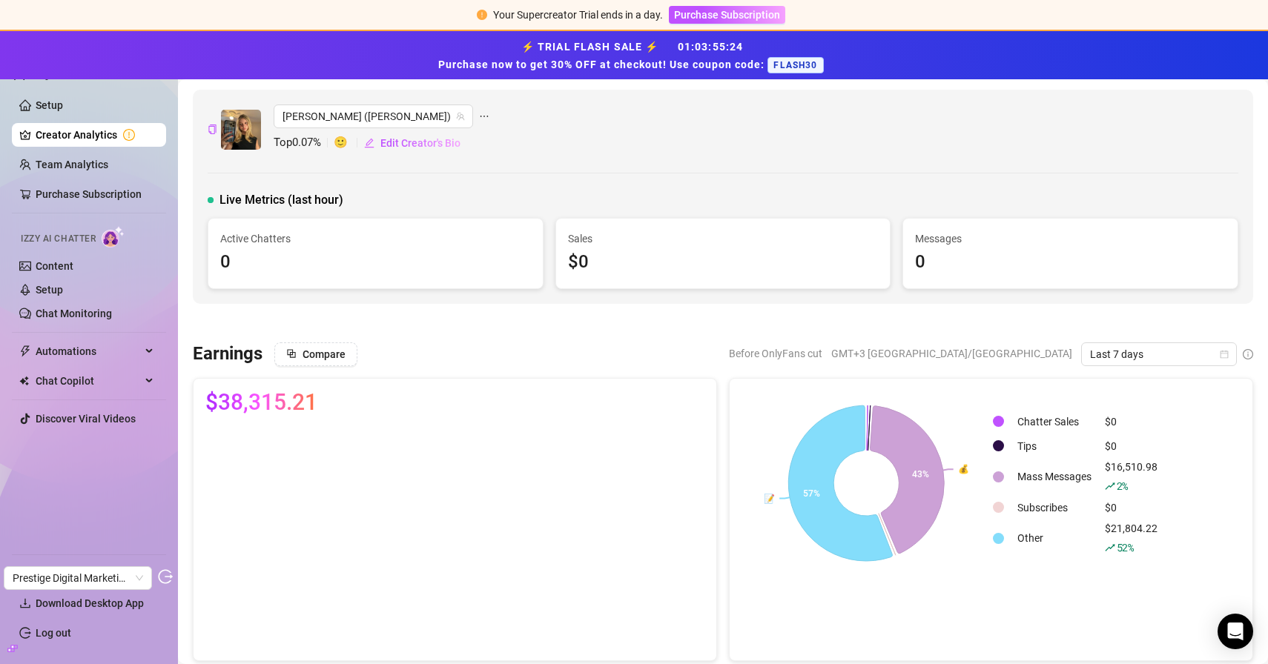
scroll to position [47, 0]
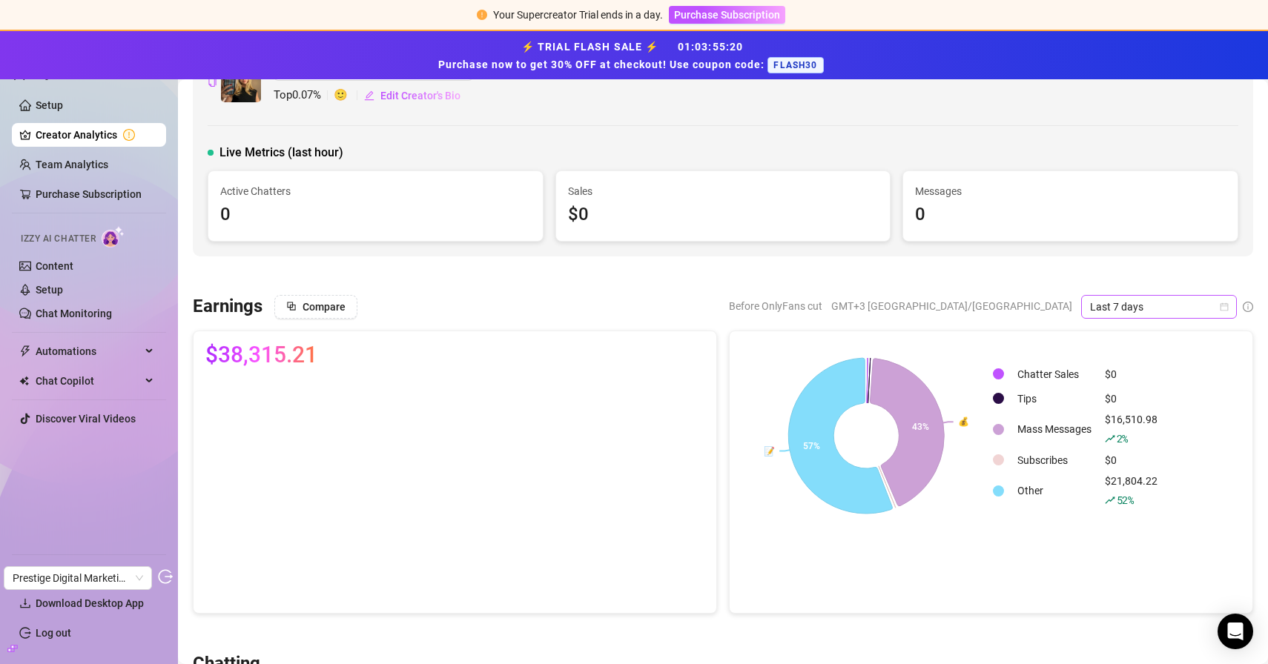
click at [1137, 308] on span "Last 7 days" at bounding box center [1159, 307] width 138 height 22
drag, startPoint x: 1126, startPoint y: 337, endPoint x: 938, endPoint y: 241, distance: 210.8
click at [1126, 337] on div "Last 24 hours" at bounding box center [1159, 336] width 132 height 16
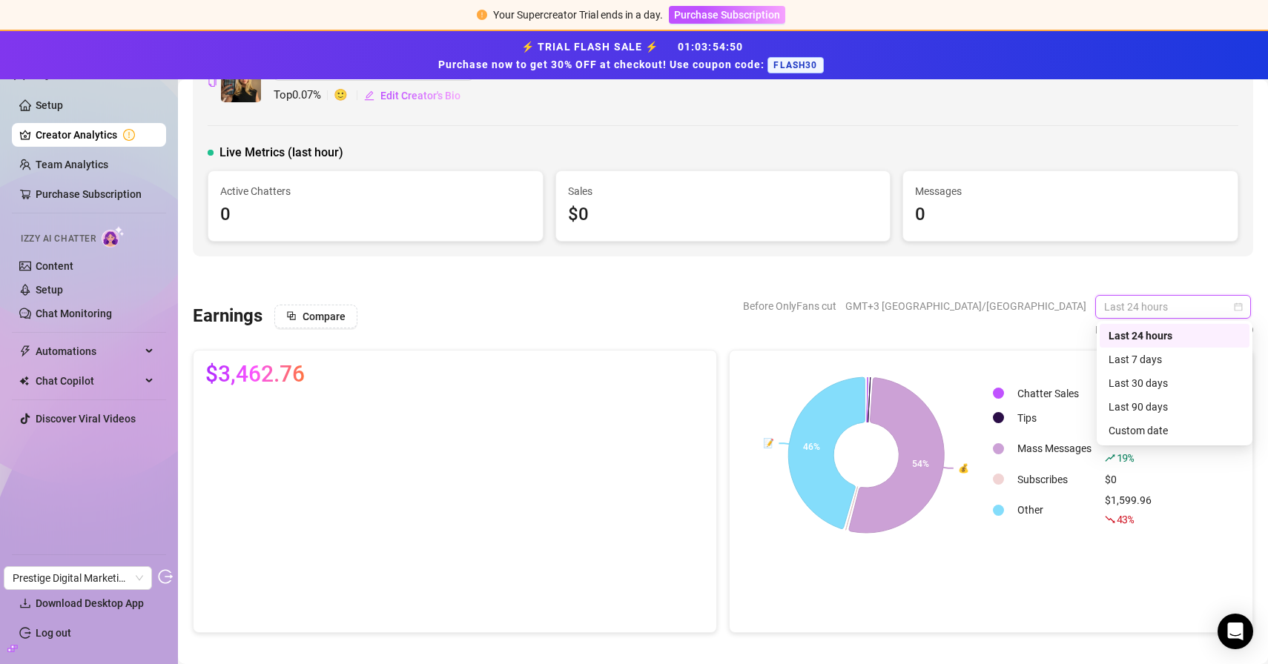
click at [1185, 303] on span "Last 24 hours" at bounding box center [1173, 307] width 138 height 22
click at [1143, 389] on div "Last 30 days" at bounding box center [1174, 383] width 132 height 16
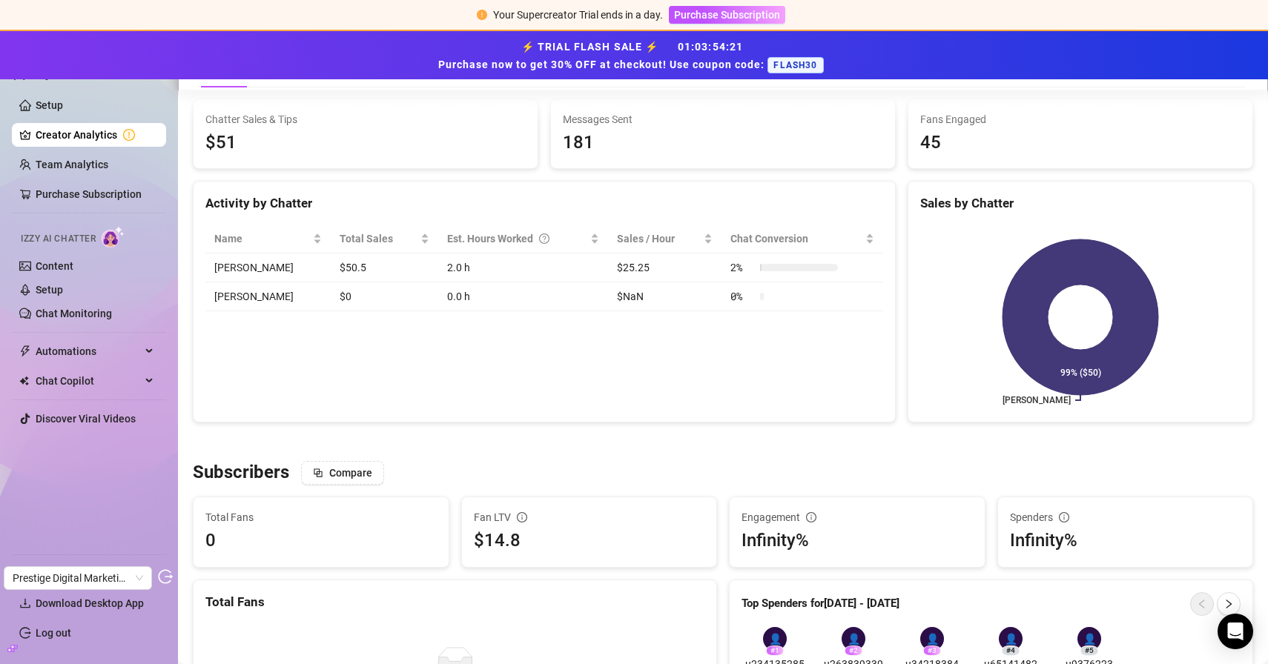
scroll to position [0, 0]
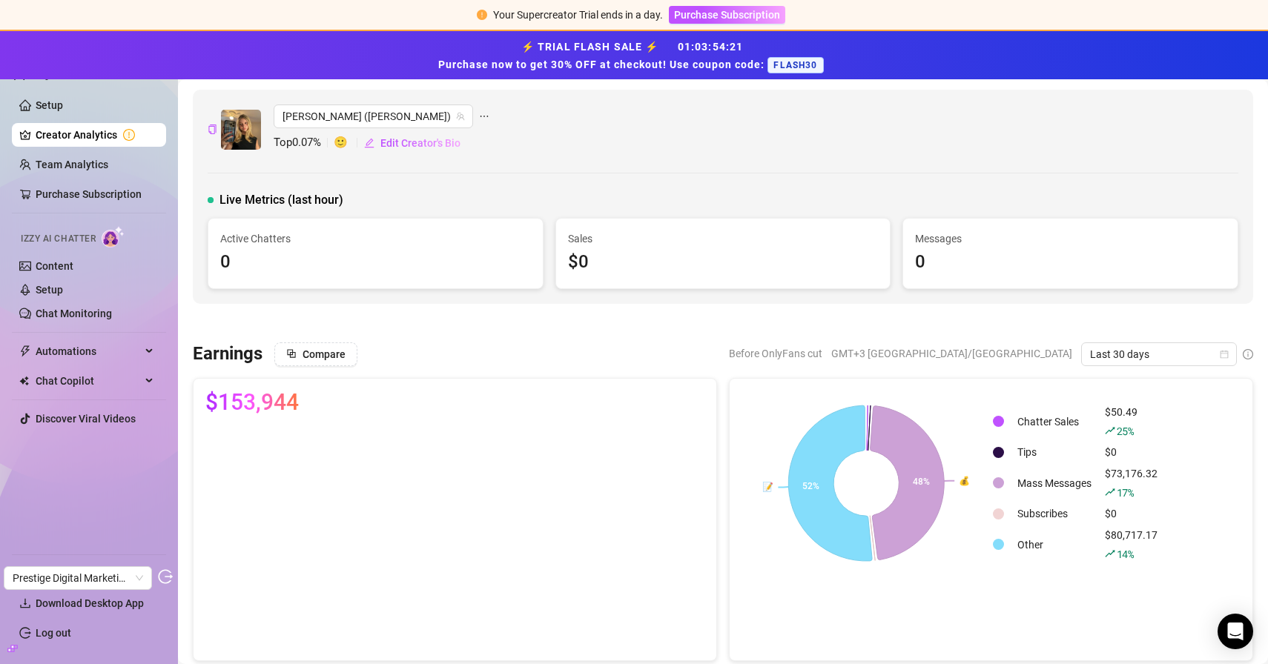
click at [93, 131] on link "Creator Analytics" at bounding box center [95, 135] width 119 height 24
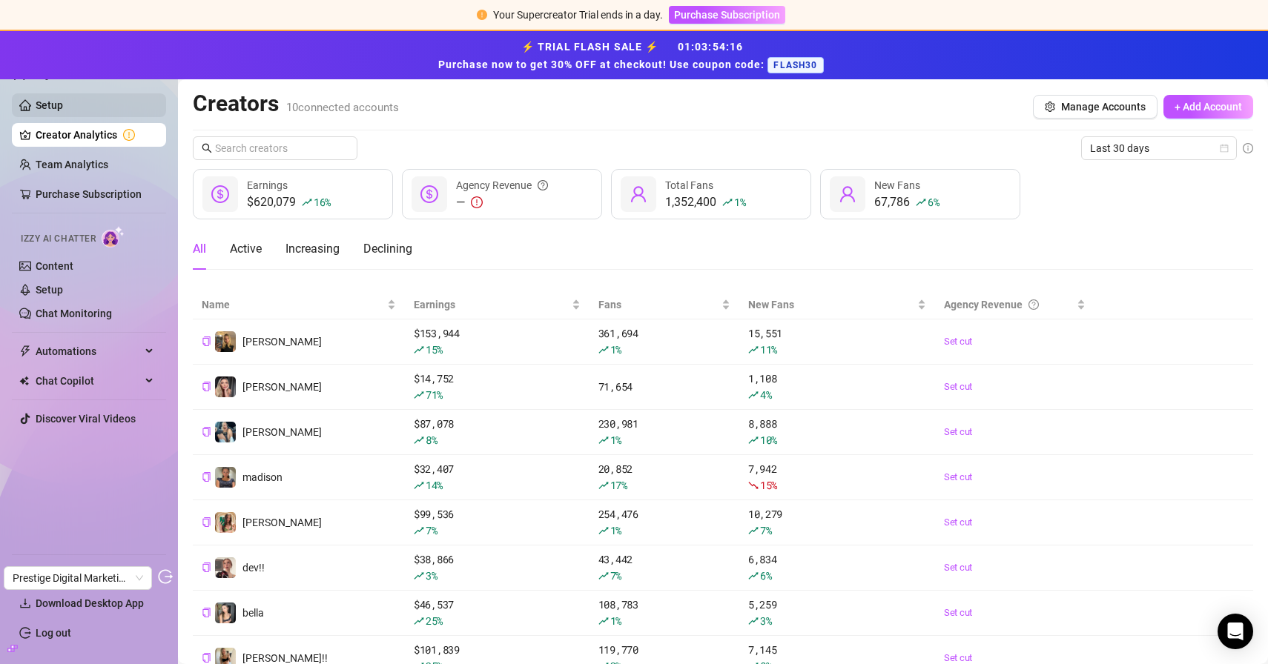
click at [63, 107] on link "Setup" at bounding box center [49, 105] width 27 height 12
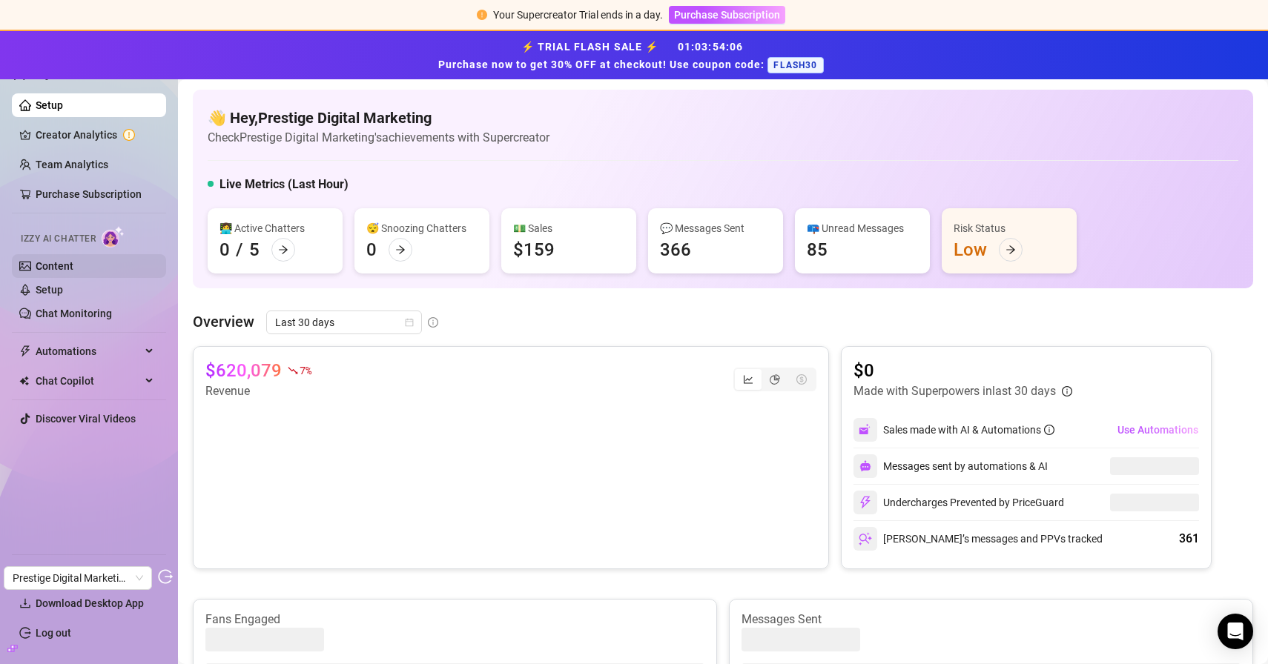
click at [66, 268] on link "Content" at bounding box center [55, 266] width 38 height 12
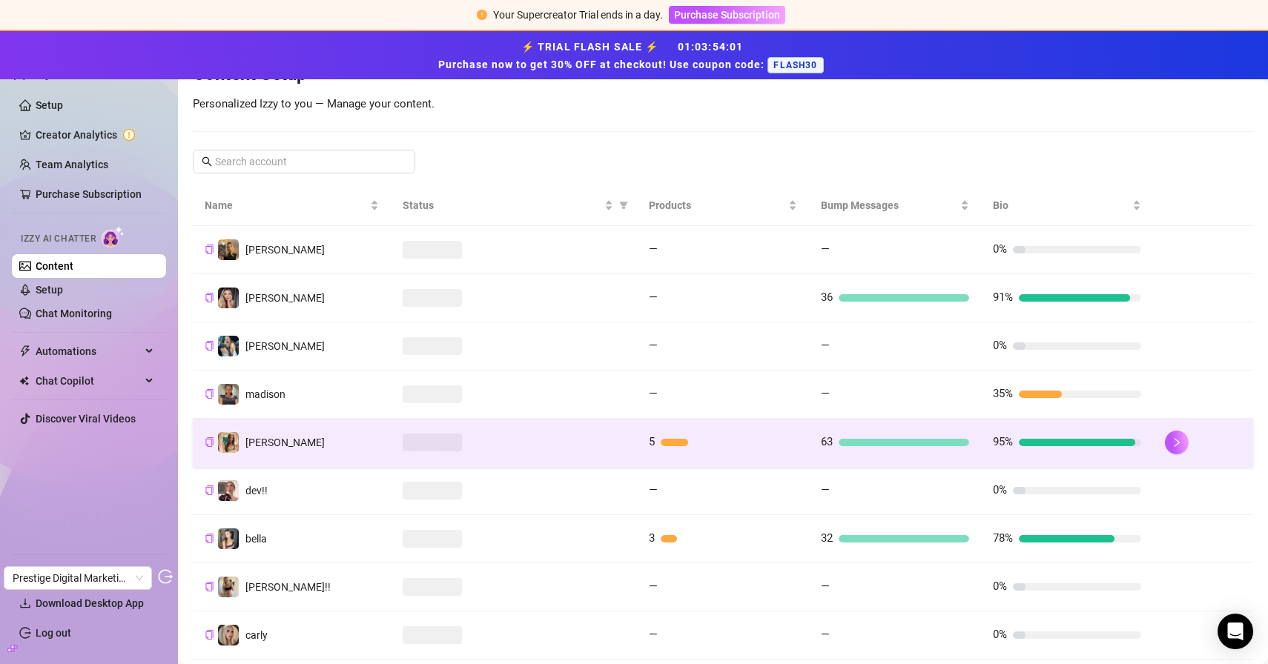
scroll to position [291, 0]
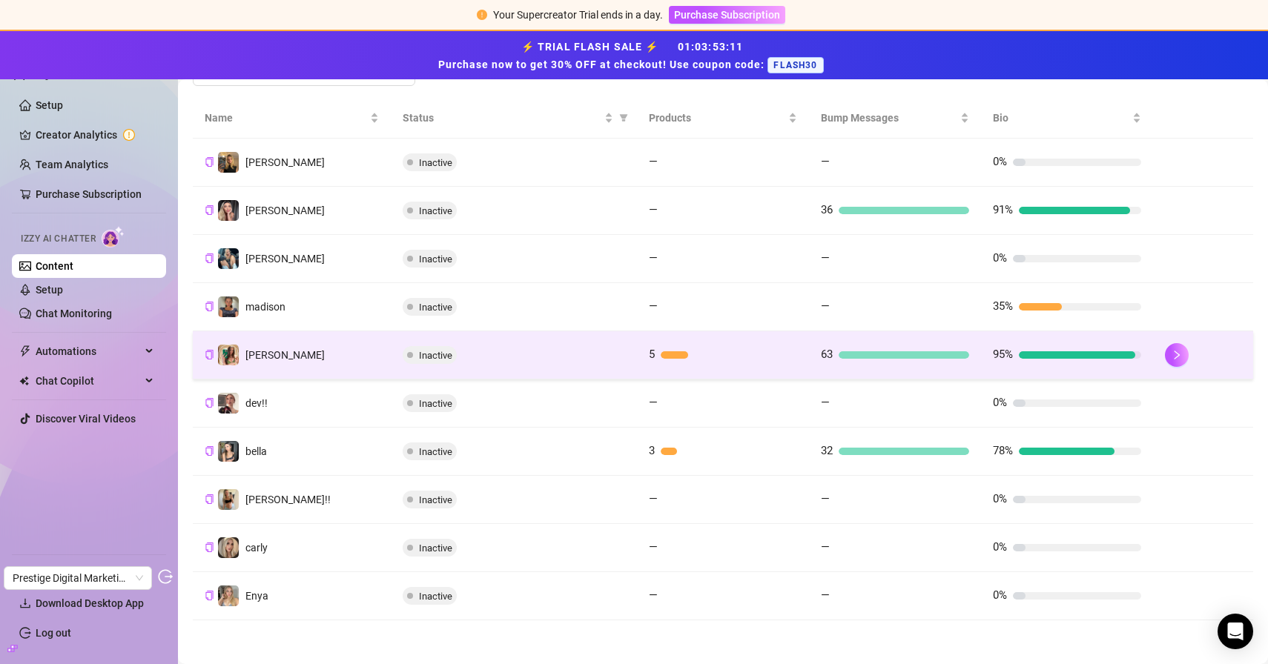
click at [342, 360] on td "fiona" at bounding box center [292, 355] width 198 height 48
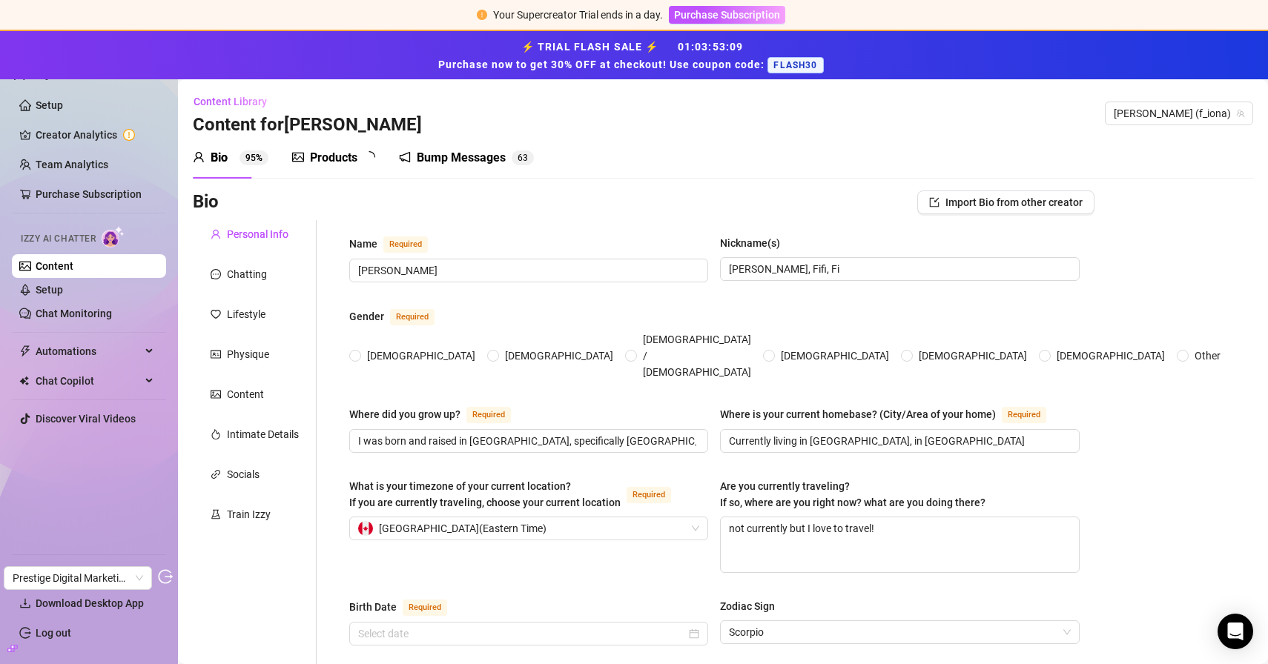
radio input "true"
type input "October 23rd, 2003"
click at [337, 160] on div "Products" at bounding box center [333, 158] width 47 height 18
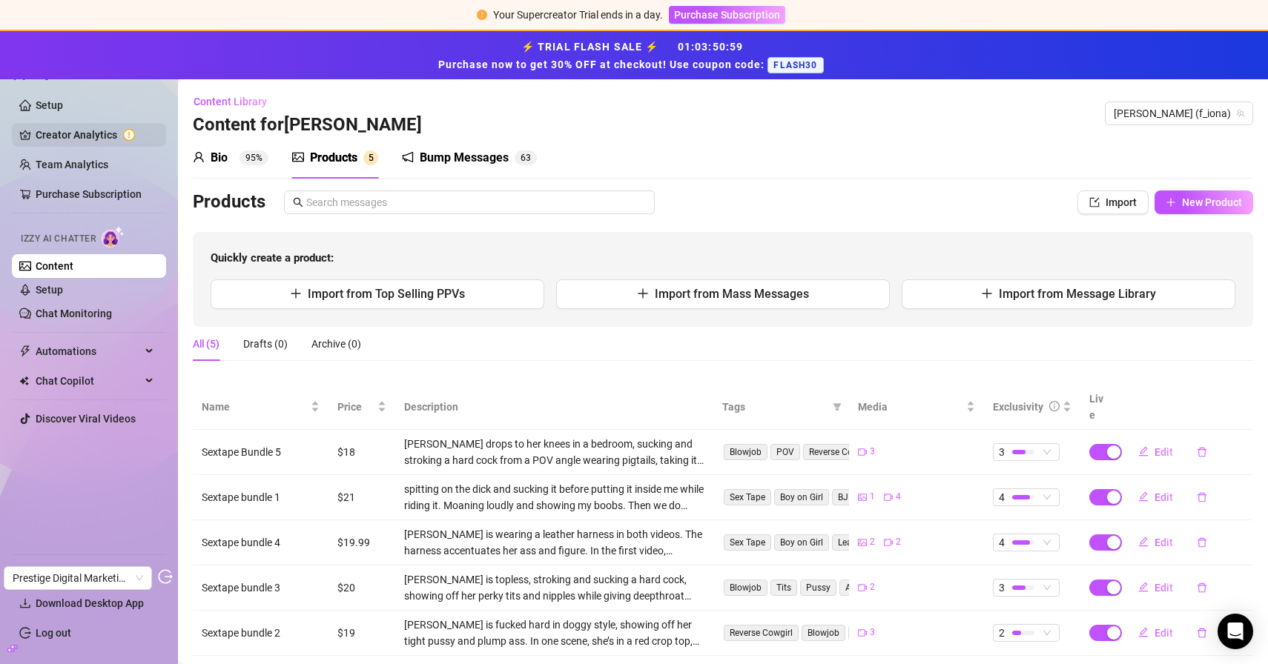
click at [62, 125] on link "Creator Analytics" at bounding box center [95, 135] width 119 height 24
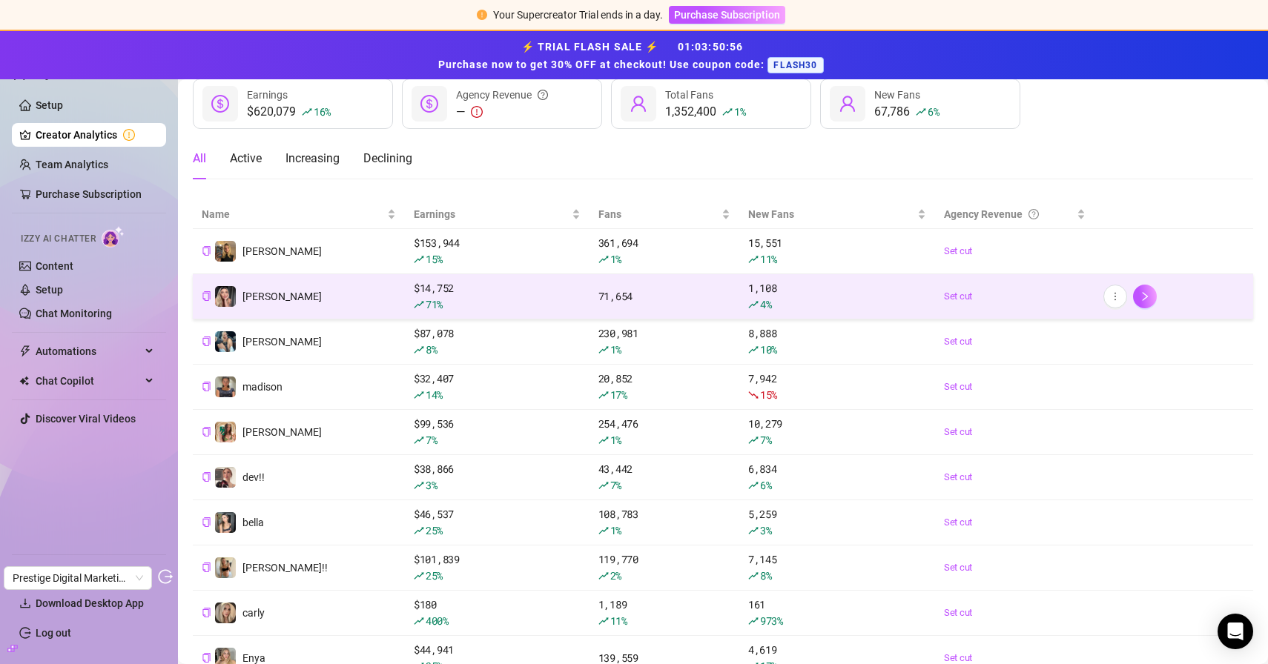
scroll to position [105, 0]
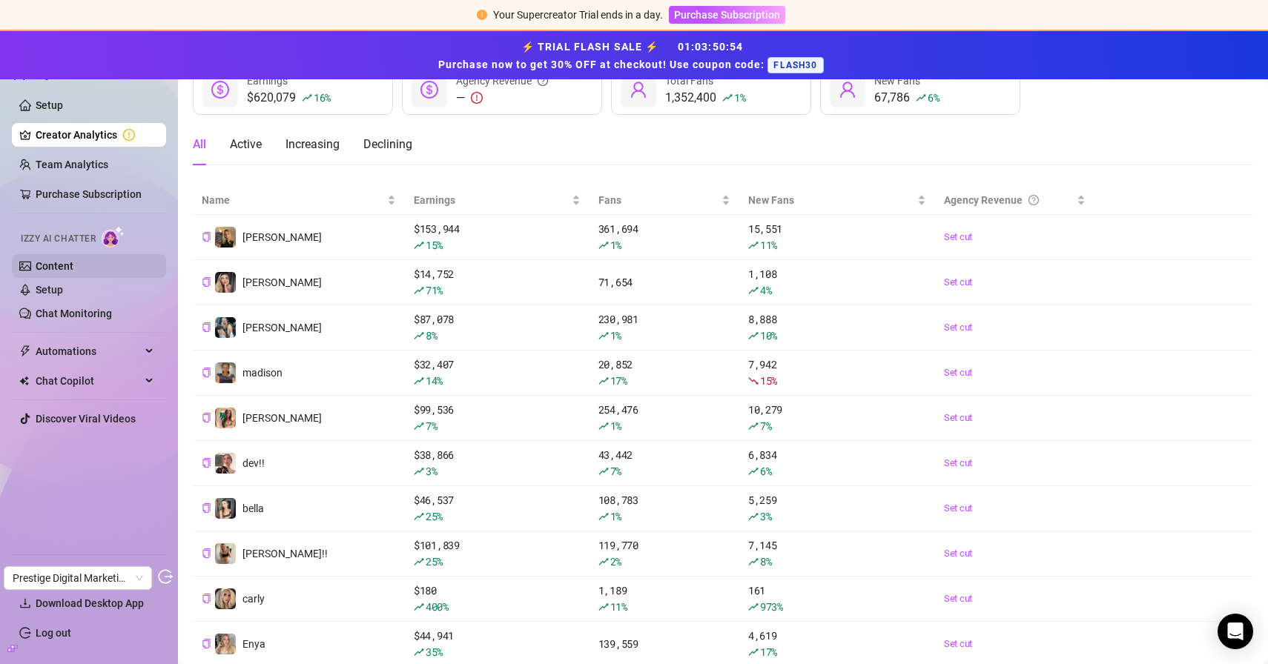
click at [69, 270] on link "Content" at bounding box center [55, 266] width 38 height 12
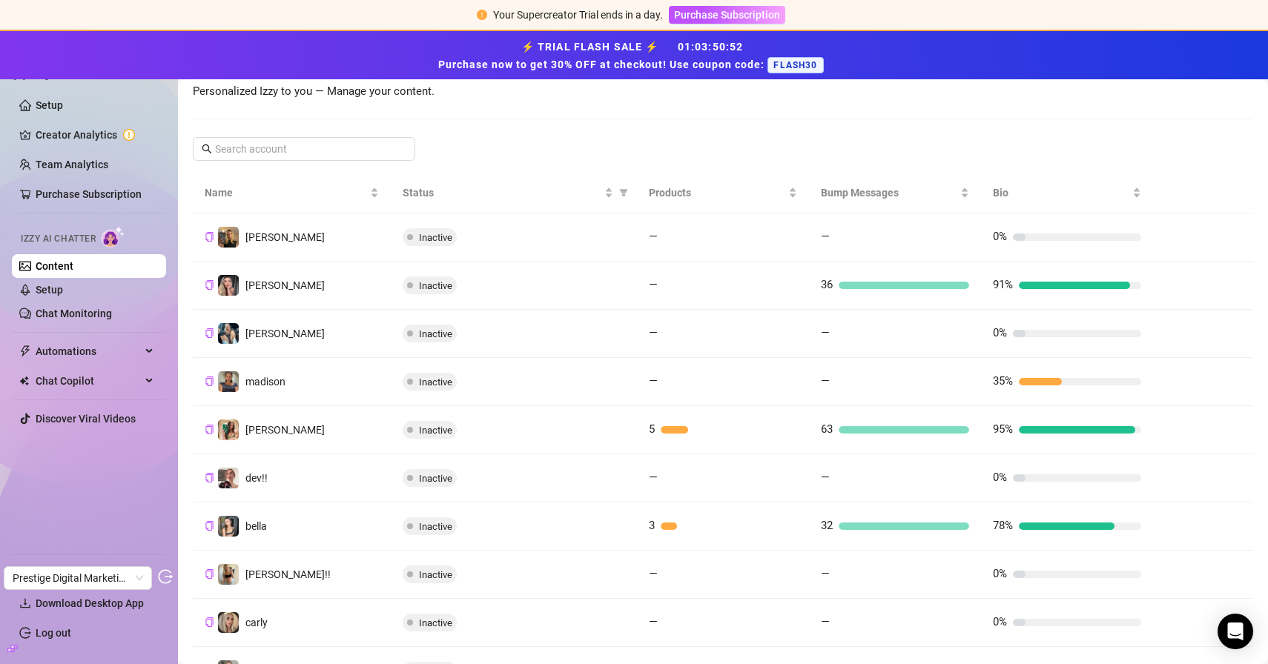
scroll to position [291, 0]
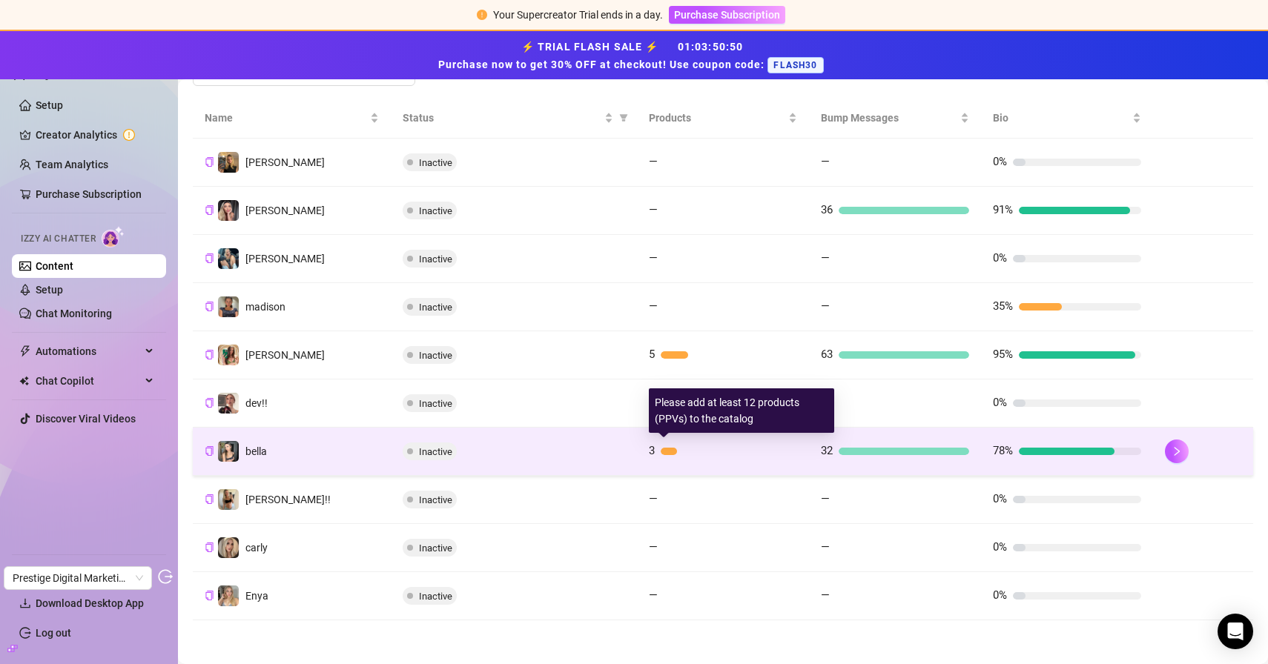
click at [668, 445] on div "3" at bounding box center [723, 452] width 148 height 18
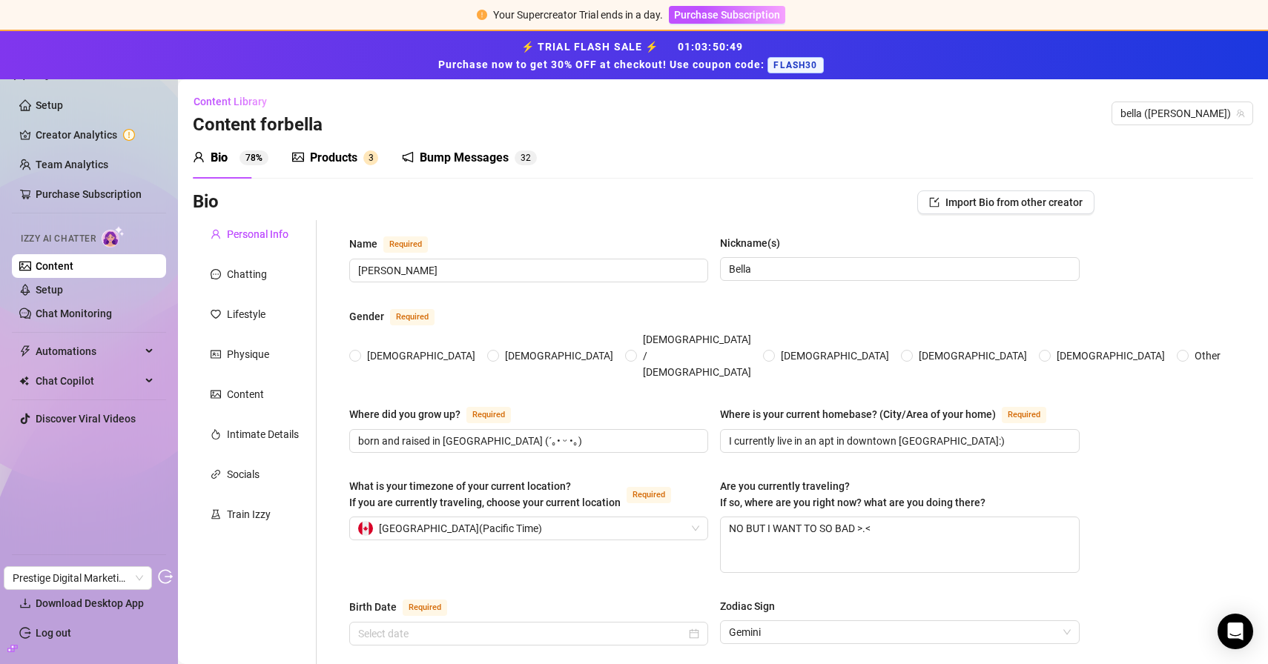
radio input "true"
type input "June 19th, 2005"
click at [335, 160] on div "Products" at bounding box center [333, 158] width 47 height 18
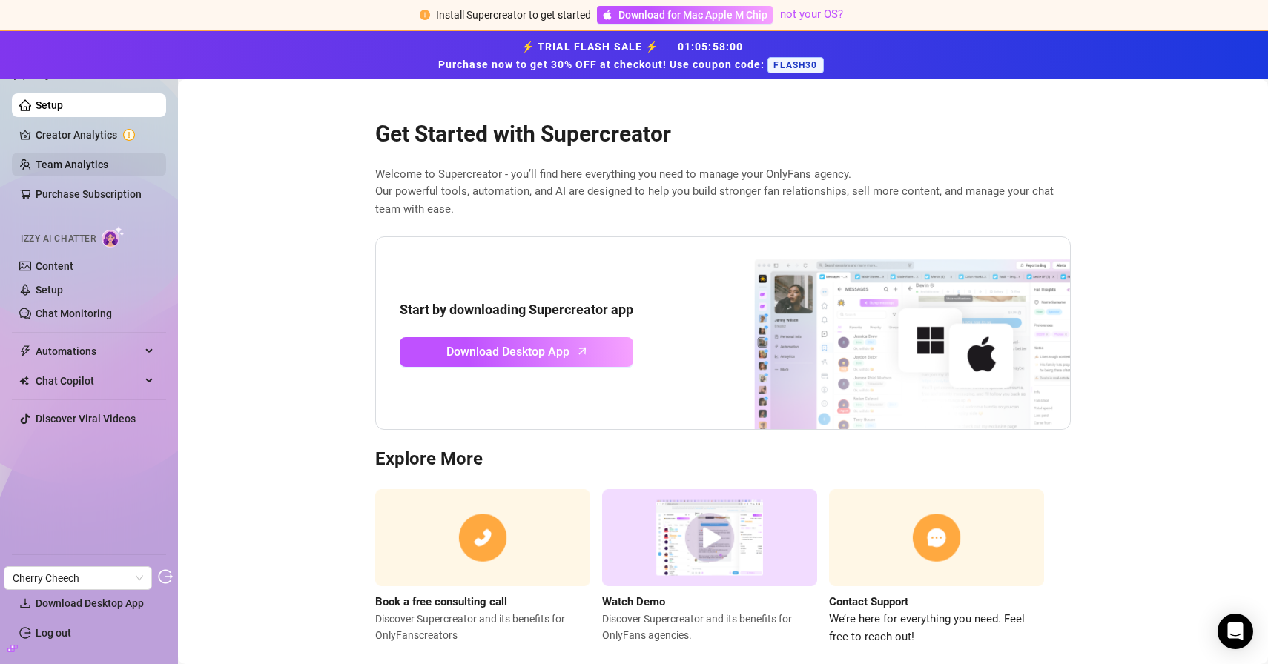
click at [102, 160] on link "Team Analytics" at bounding box center [72, 165] width 73 height 12
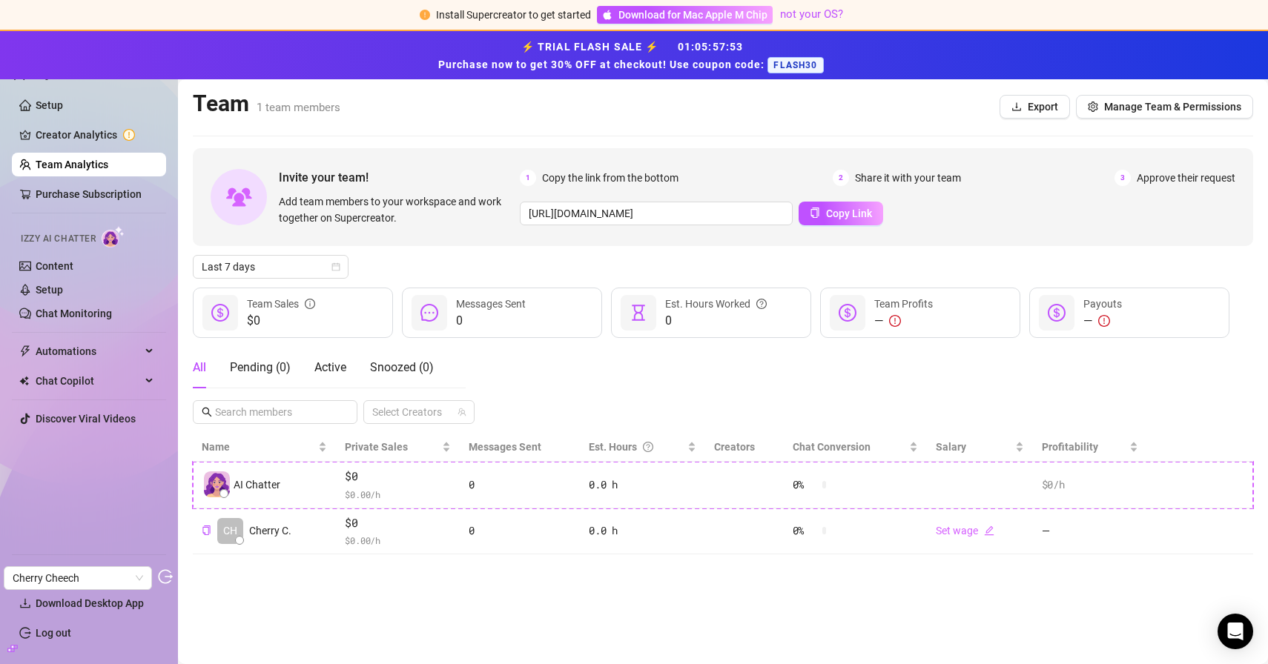
click at [96, 82] on div at bounding box center [67, 65] width 111 height 44
click at [73, 82] on div at bounding box center [67, 65] width 111 height 44
click at [64, 82] on div at bounding box center [67, 65] width 111 height 44
click at [64, 81] on div at bounding box center [67, 65] width 111 height 44
click at [64, 78] on div "⚡ TRIAL FLASH SALE ⚡ 01 : 05 : 57 : 51 Purchase now to get 30% OFF at checkout!…" at bounding box center [634, 55] width 1268 height 48
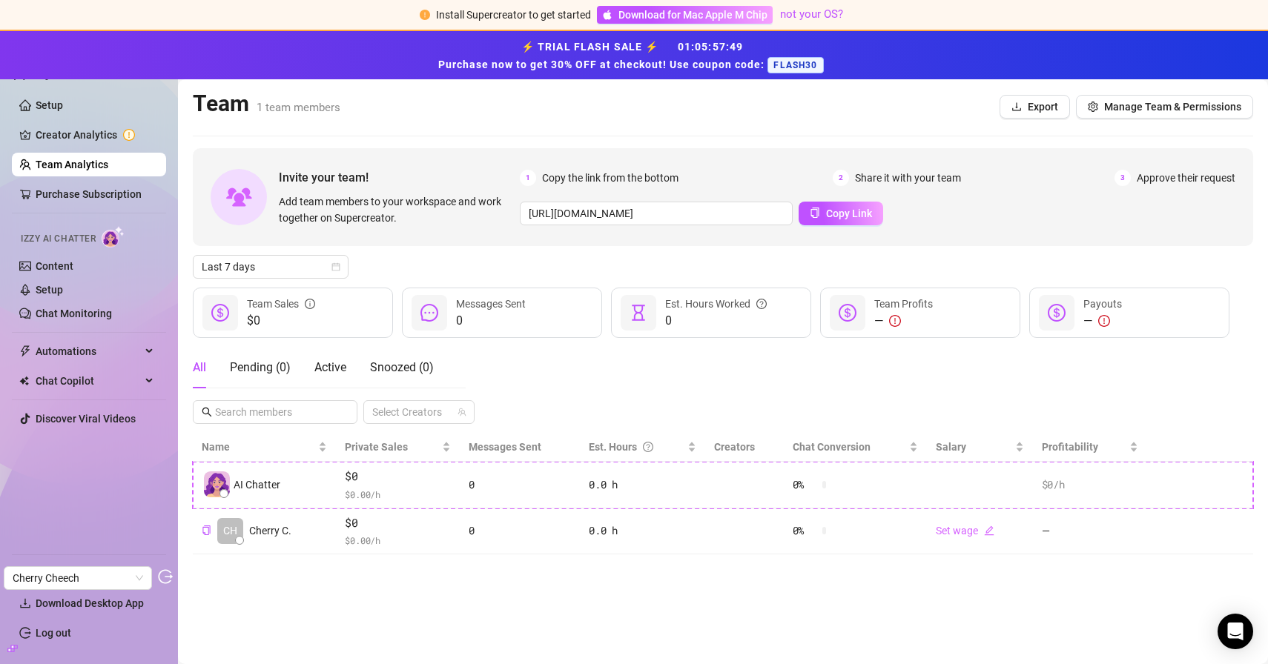
click at [47, 80] on div "Setup Creator Analytics Team Analytics Purchase Subscription Izzy AI Chatter Co…" at bounding box center [89, 347] width 154 height 608
drag, startPoint x: 65, startPoint y: 109, endPoint x: 143, endPoint y: 79, distance: 83.3
click at [63, 109] on link "Setup" at bounding box center [49, 105] width 27 height 12
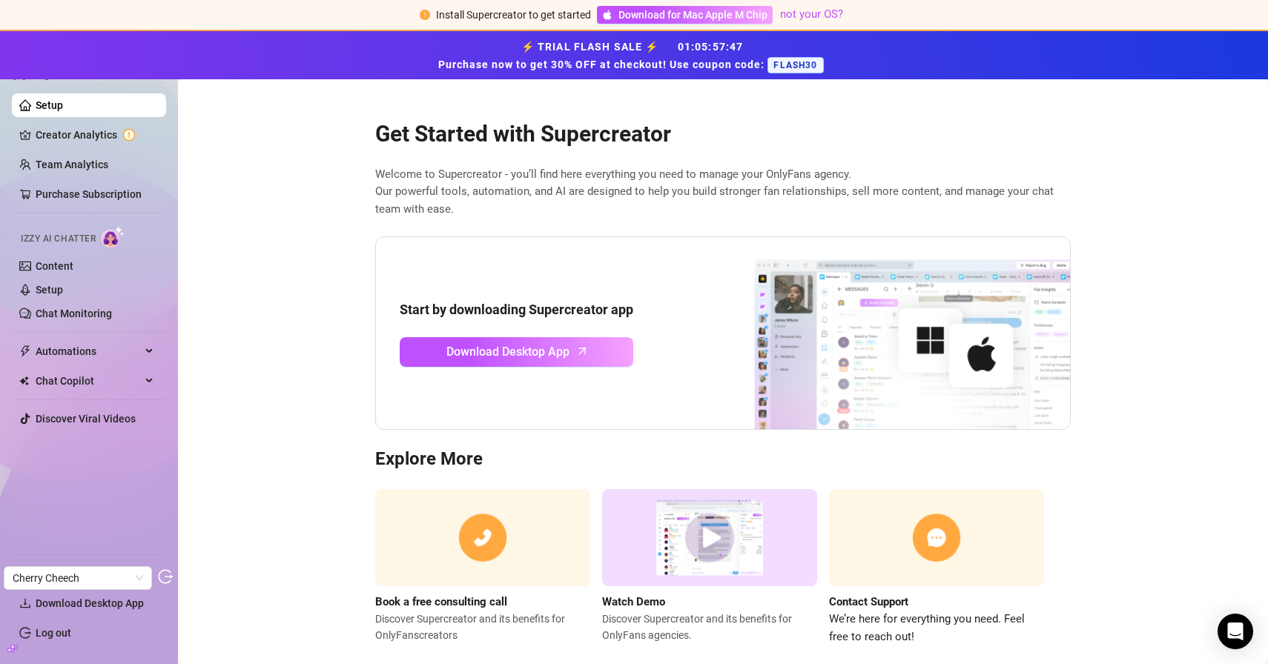
scroll to position [26, 0]
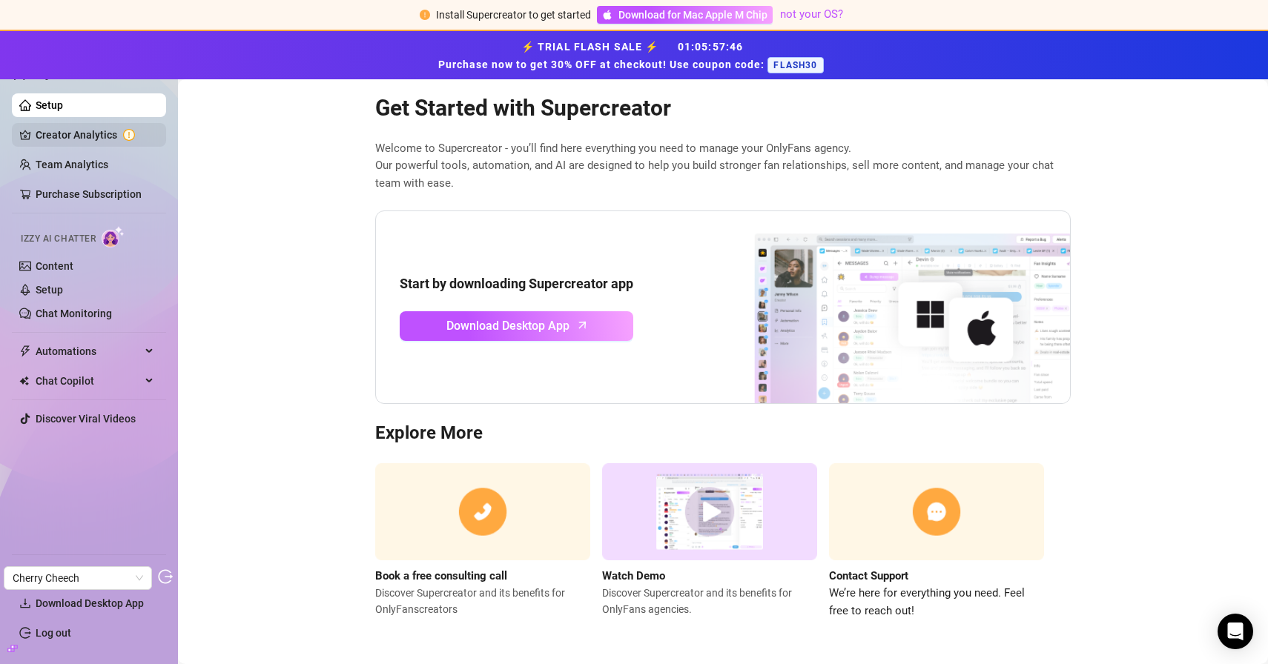
click at [121, 132] on link "Creator Analytics" at bounding box center [95, 135] width 119 height 24
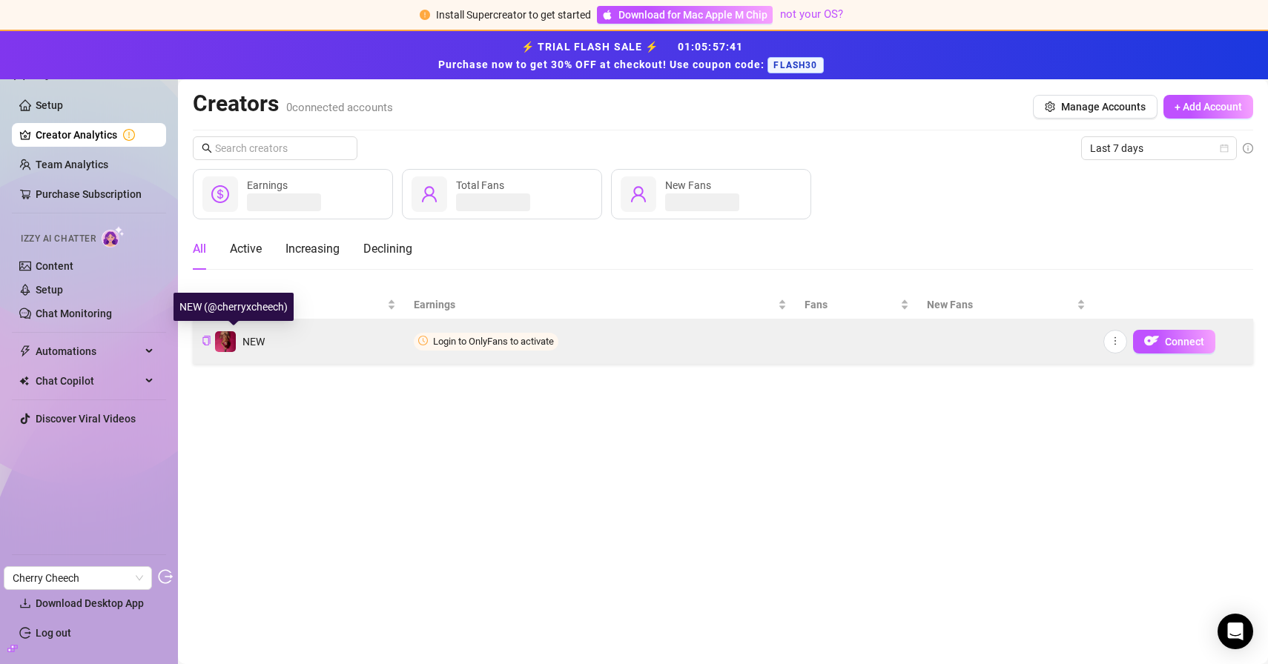
click at [263, 345] on span "NEW" at bounding box center [253, 342] width 22 height 12
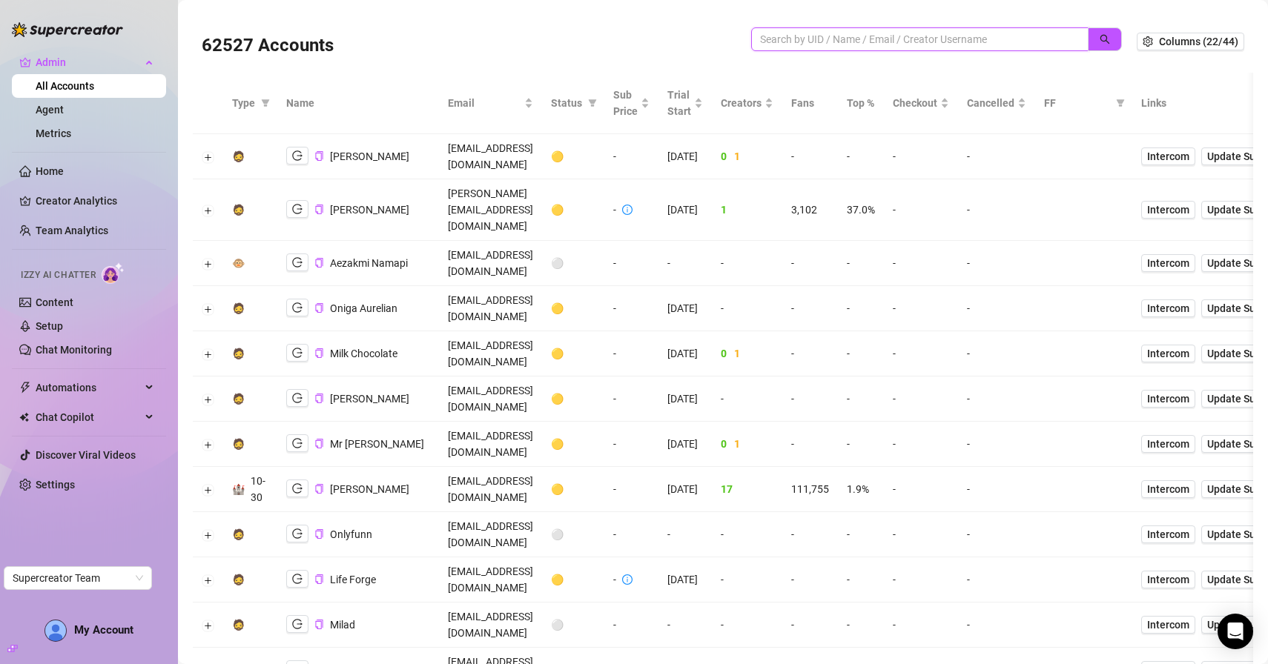
click at [767, 39] on input "search" at bounding box center [914, 39] width 308 height 16
paste input "f99yLyW7erPJEAhL9gM7qG4835L2"
type input "f99yLyW7erPJEAhL9gM7qG4835L2"
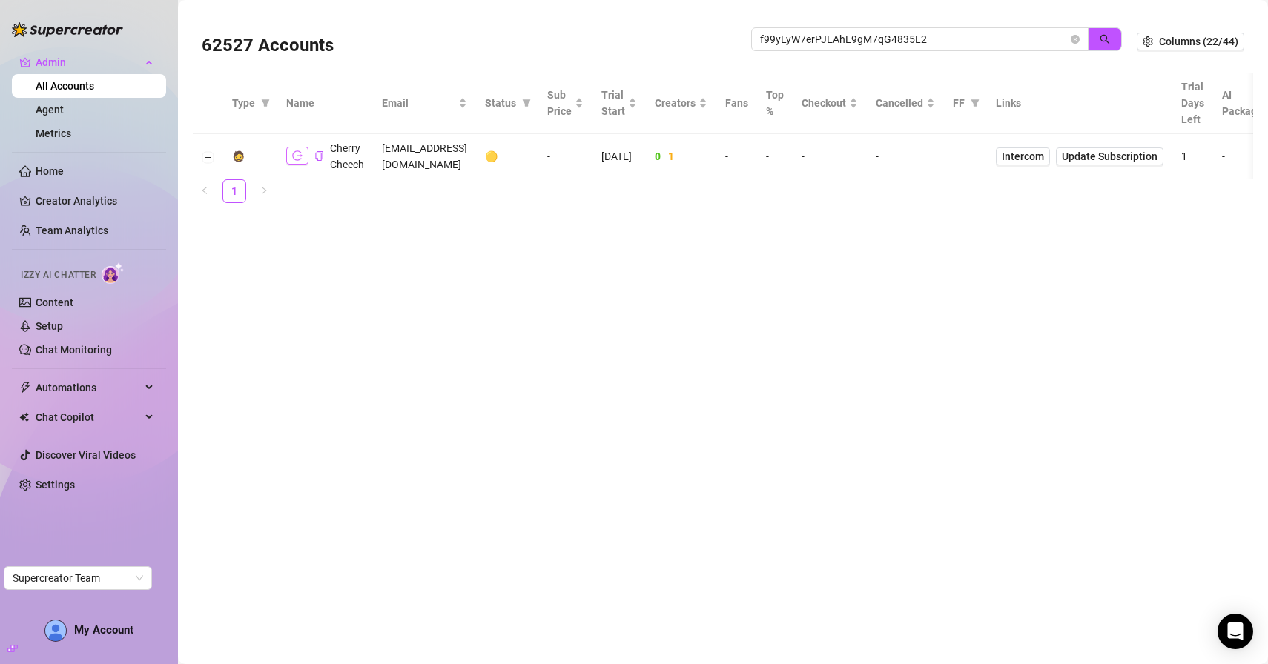
click at [299, 156] on icon "logout" at bounding box center [297, 156] width 10 height 10
click at [292, 162] on button "button" at bounding box center [297, 156] width 22 height 18
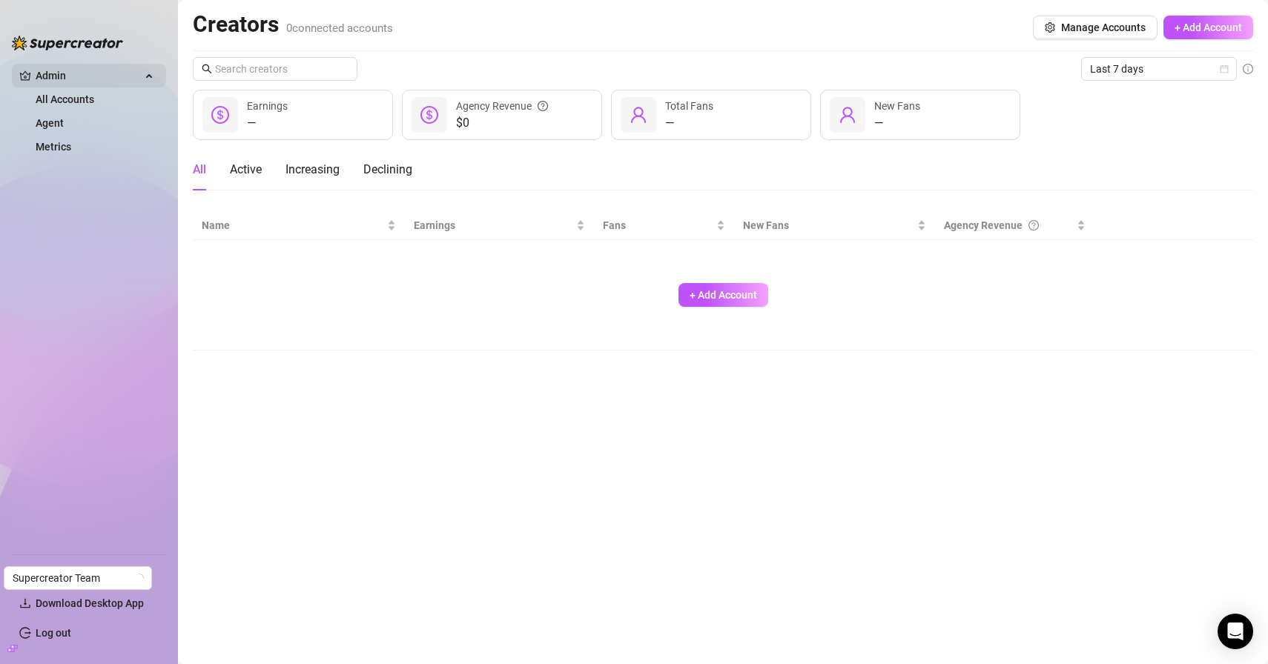
click at [66, 73] on span "Admin" at bounding box center [88, 76] width 105 height 24
click at [92, 68] on span "Admin" at bounding box center [88, 76] width 105 height 24
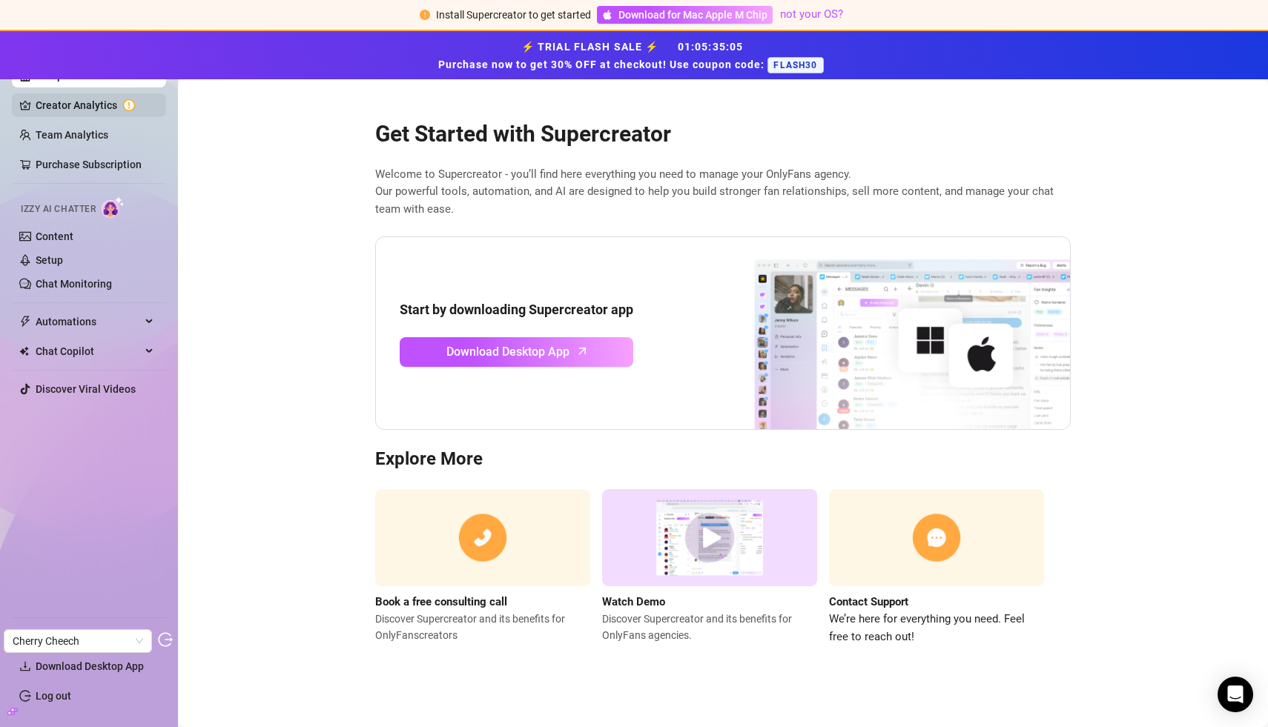
click at [105, 110] on link "Creator Analytics" at bounding box center [95, 105] width 119 height 24
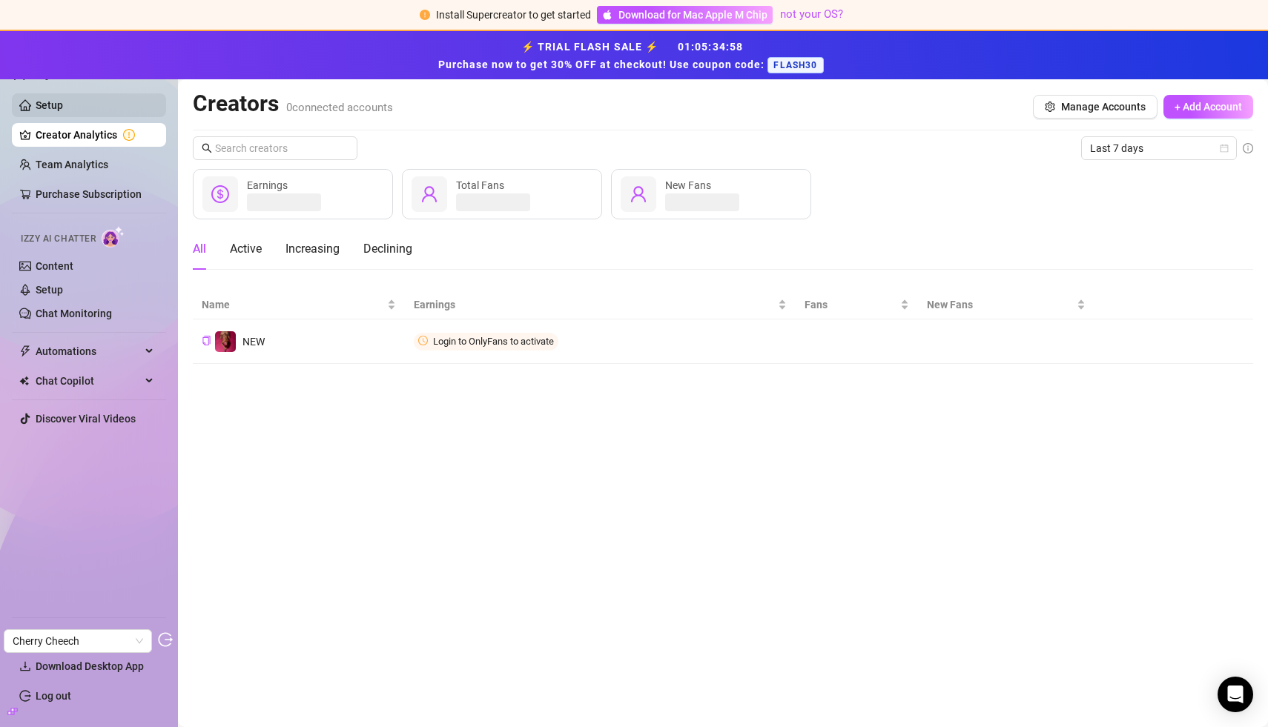
click at [63, 107] on link "Setup" at bounding box center [49, 105] width 27 height 12
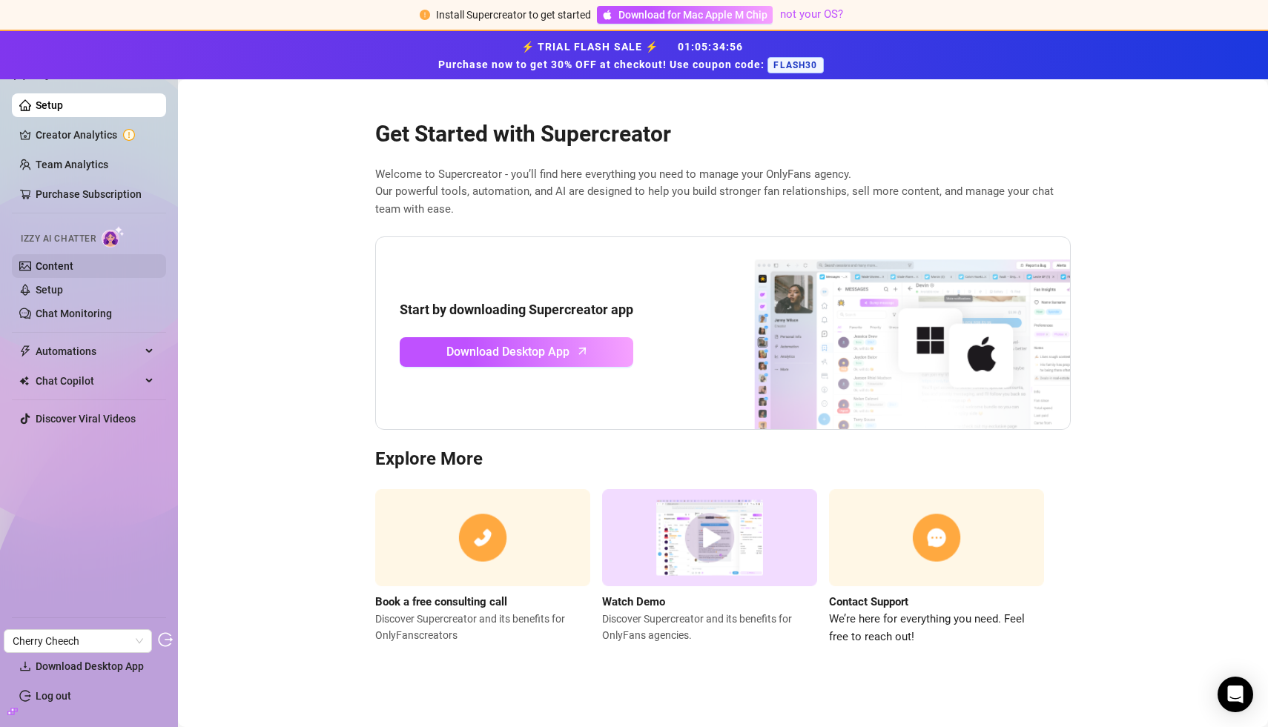
click at [73, 263] on link "Content" at bounding box center [55, 266] width 38 height 12
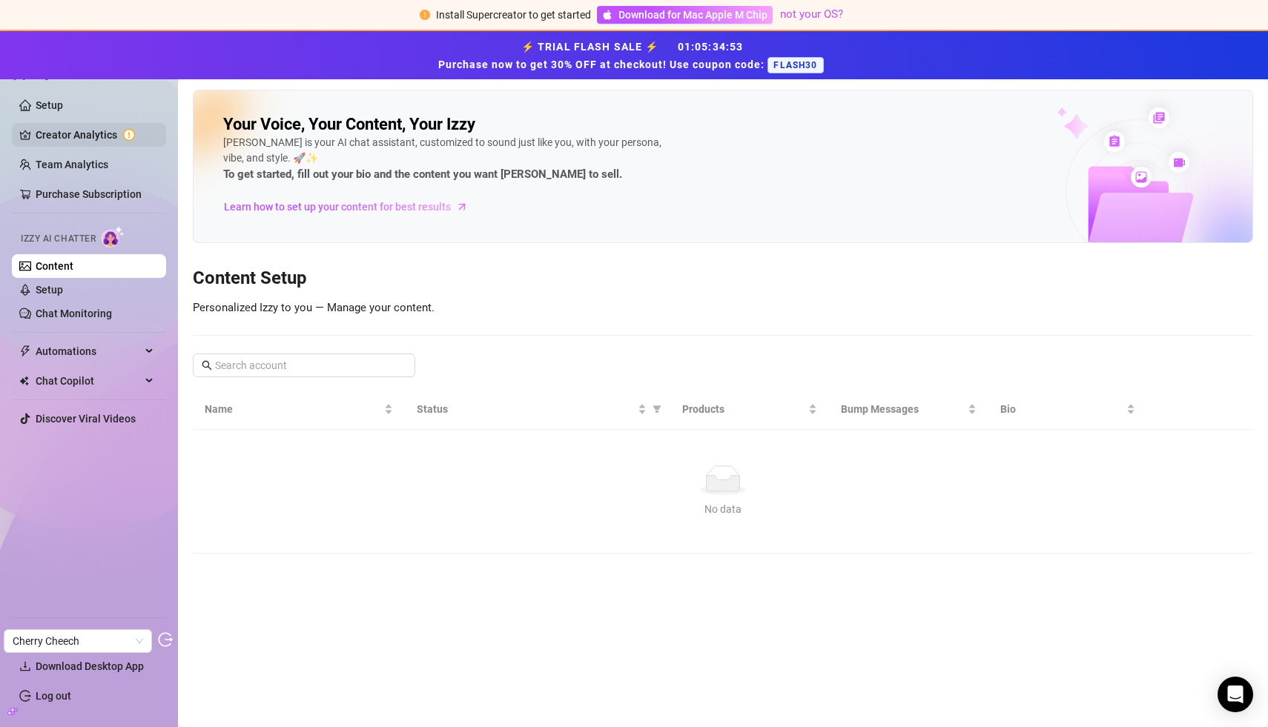
click at [90, 137] on link "Creator Analytics" at bounding box center [95, 135] width 119 height 24
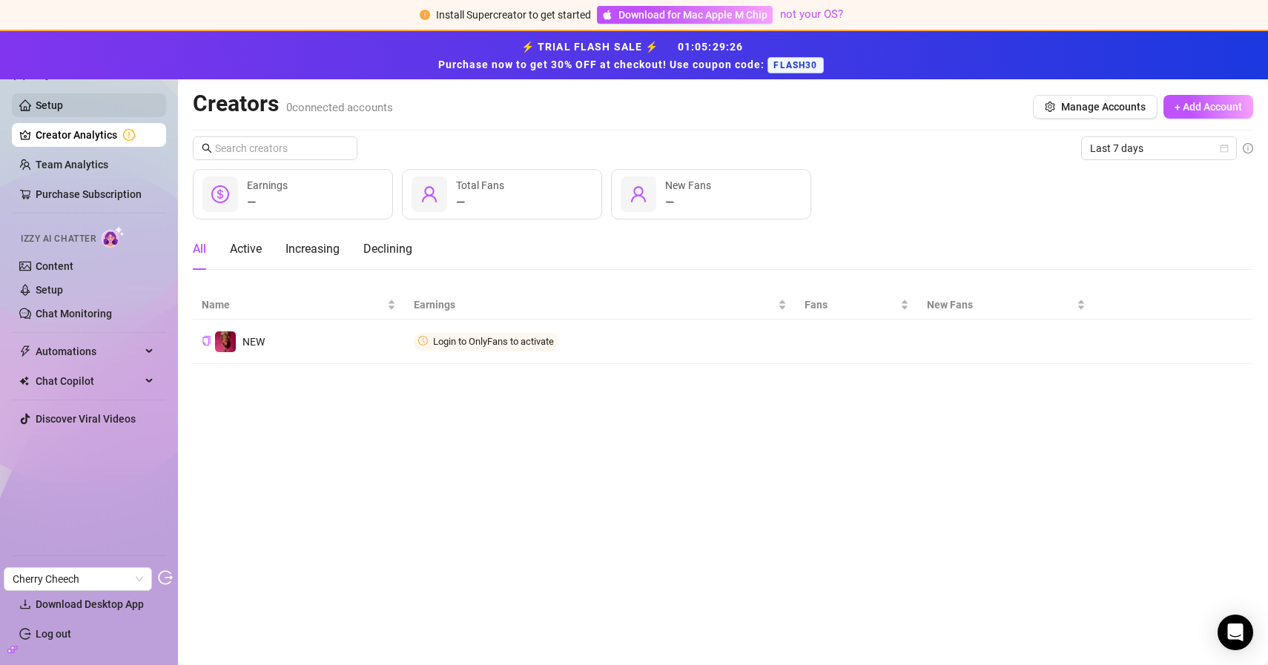
click at [49, 102] on link "Setup" at bounding box center [49, 105] width 27 height 12
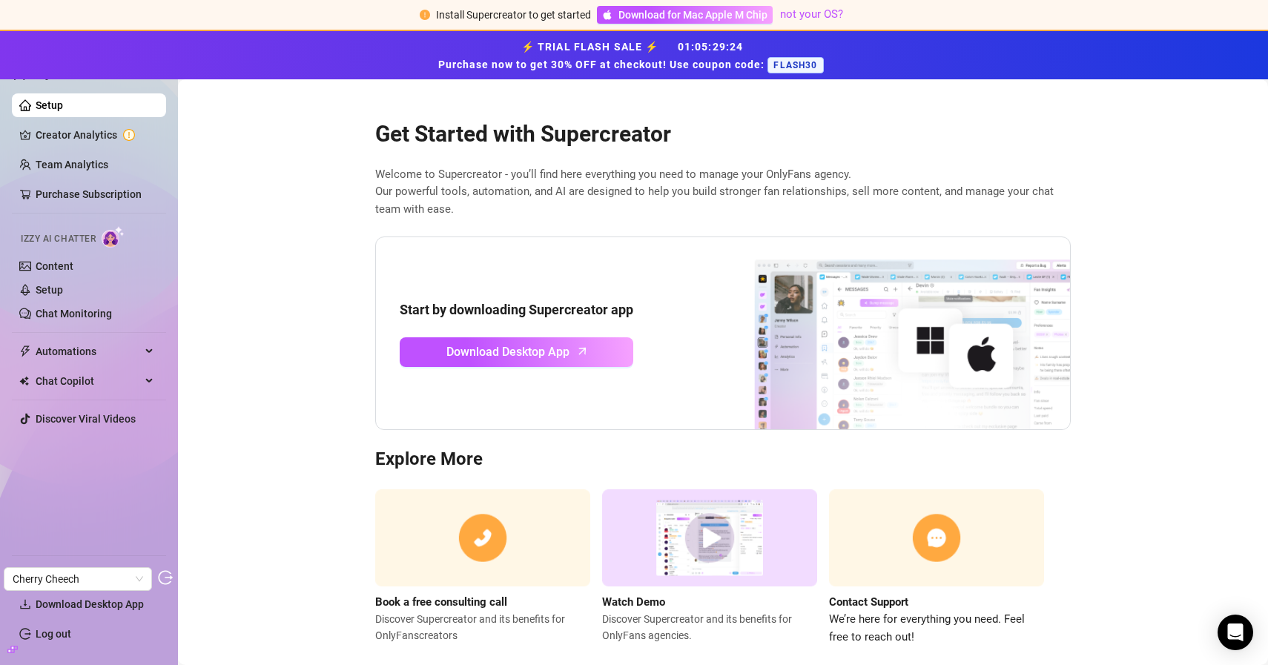
click at [48, 86] on div at bounding box center [67, 65] width 111 height 44
click at [102, 572] on span "Cherry Cheech" at bounding box center [78, 579] width 130 height 22
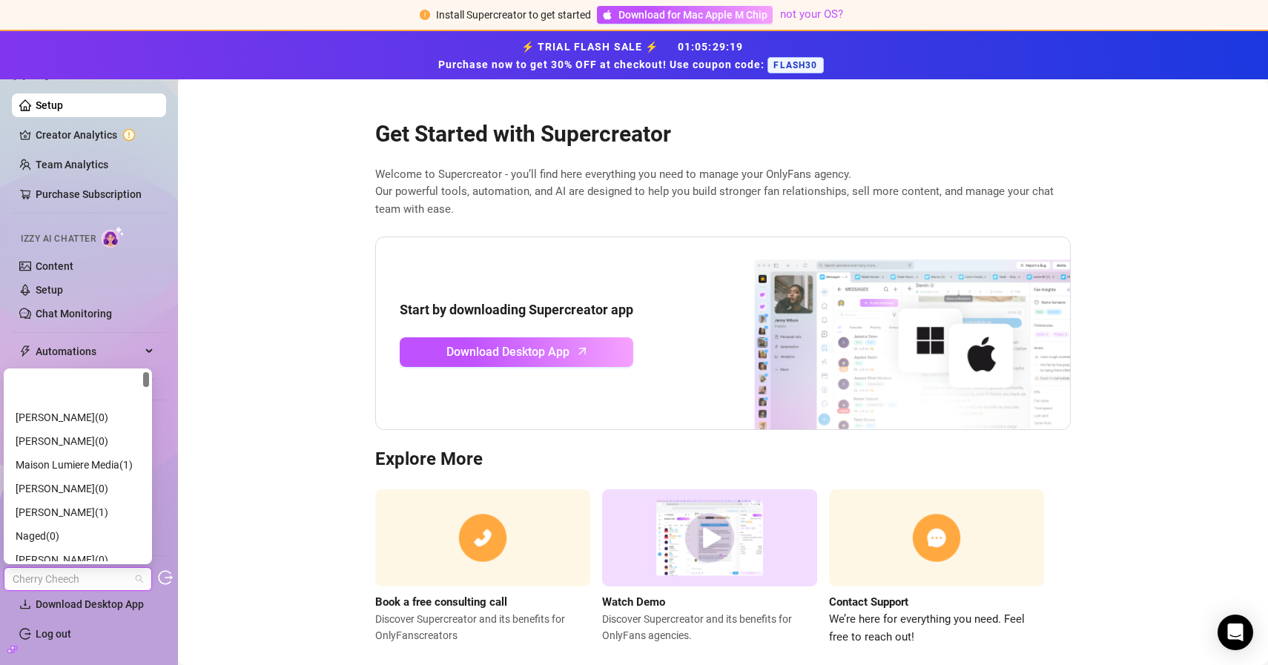
scroll to position [3198, 0]
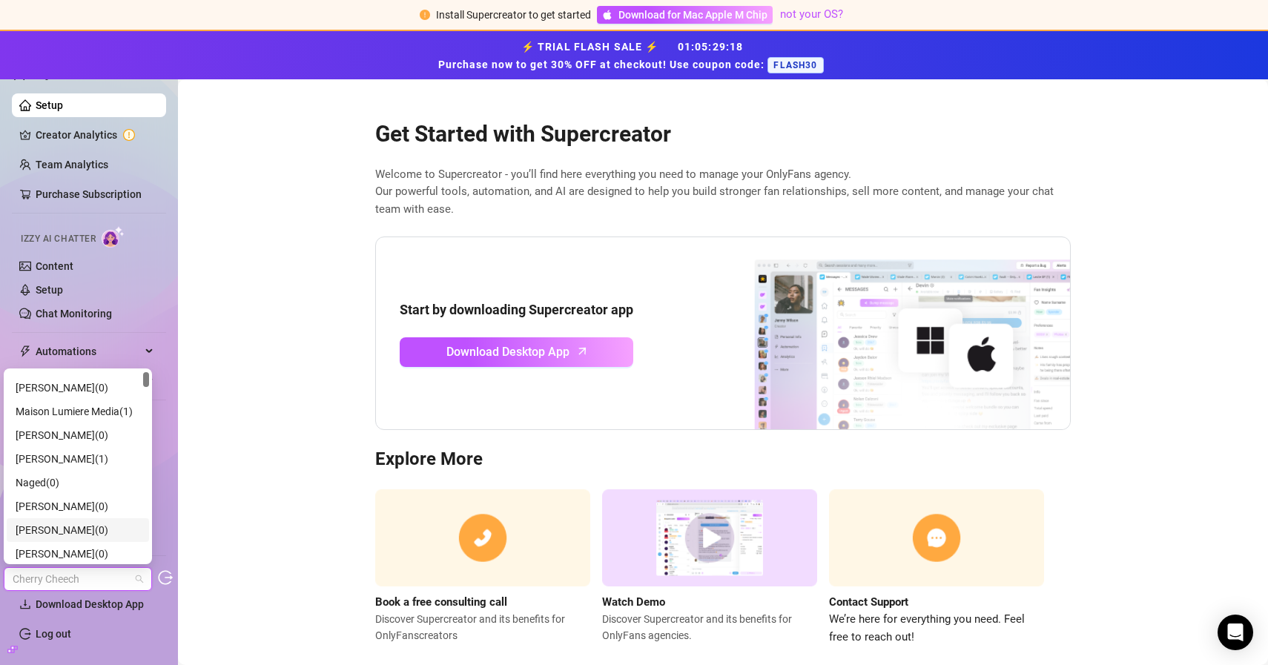
click at [231, 502] on main "Get Started with Supercreator Welcome to Supercreator - you’ll find here everyt…" at bounding box center [723, 385] width 1090 height 612
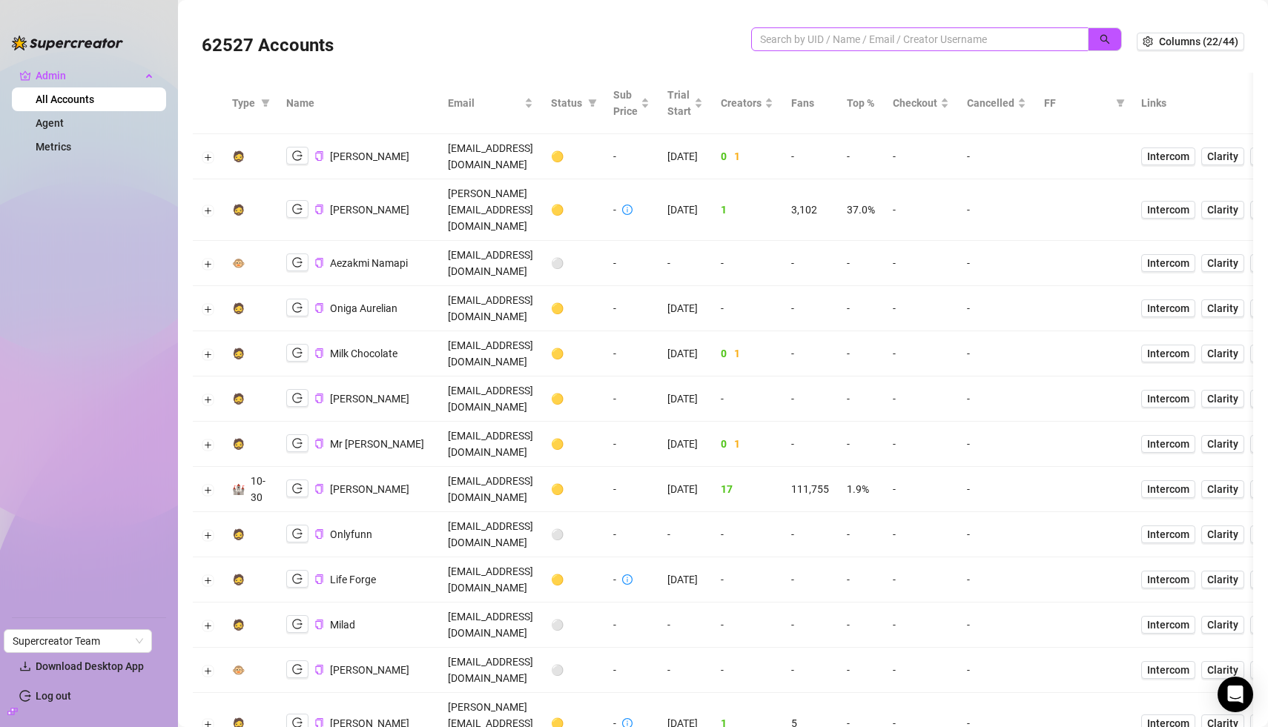
click at [809, 30] on span at bounding box center [919, 39] width 337 height 24
click at [807, 40] on input "search" at bounding box center [914, 39] width 308 height 16
paste input "f99yLyW7erPJEAhL9gM7qG4835L2"
type input "f99yLyW7erPJEAhL9gM7qG4835L2"
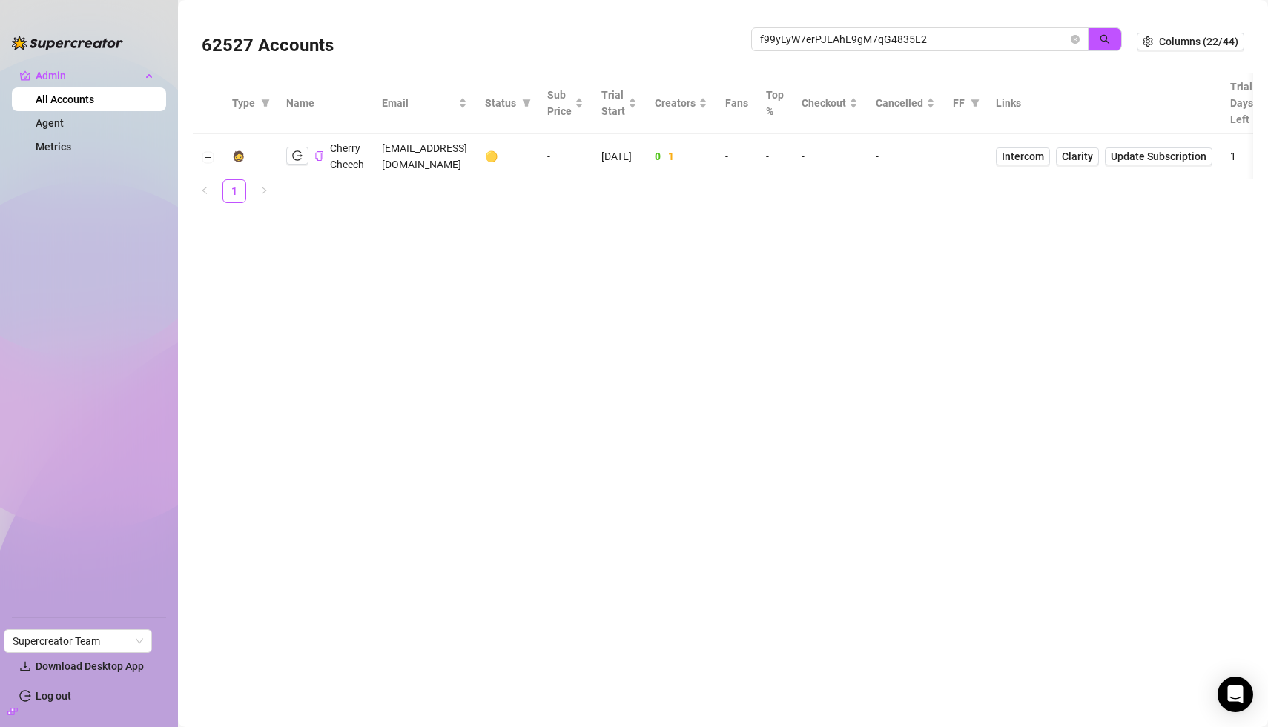
drag, startPoint x: 612, startPoint y: 273, endPoint x: 303, endPoint y: 274, distance: 309.1
click at [303, 274] on main "62527 Accounts f99yLyW7erPJEAhL9gM7qG4835L2 Columns (22/44) Type Name Email Sta…" at bounding box center [723, 363] width 1090 height 727
click at [1182, 44] on span "Columns (22/44)" at bounding box center [1198, 42] width 79 height 12
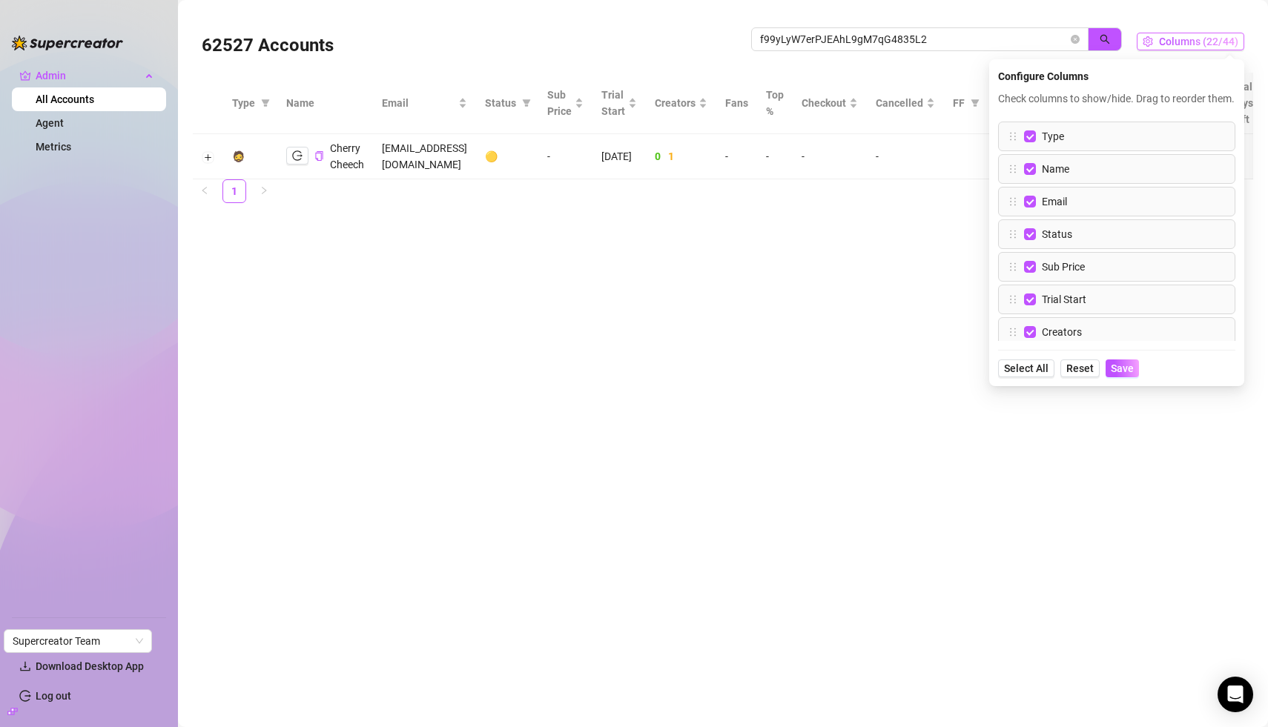
click at [1183, 39] on span "Columns (22/44)" at bounding box center [1198, 42] width 79 height 12
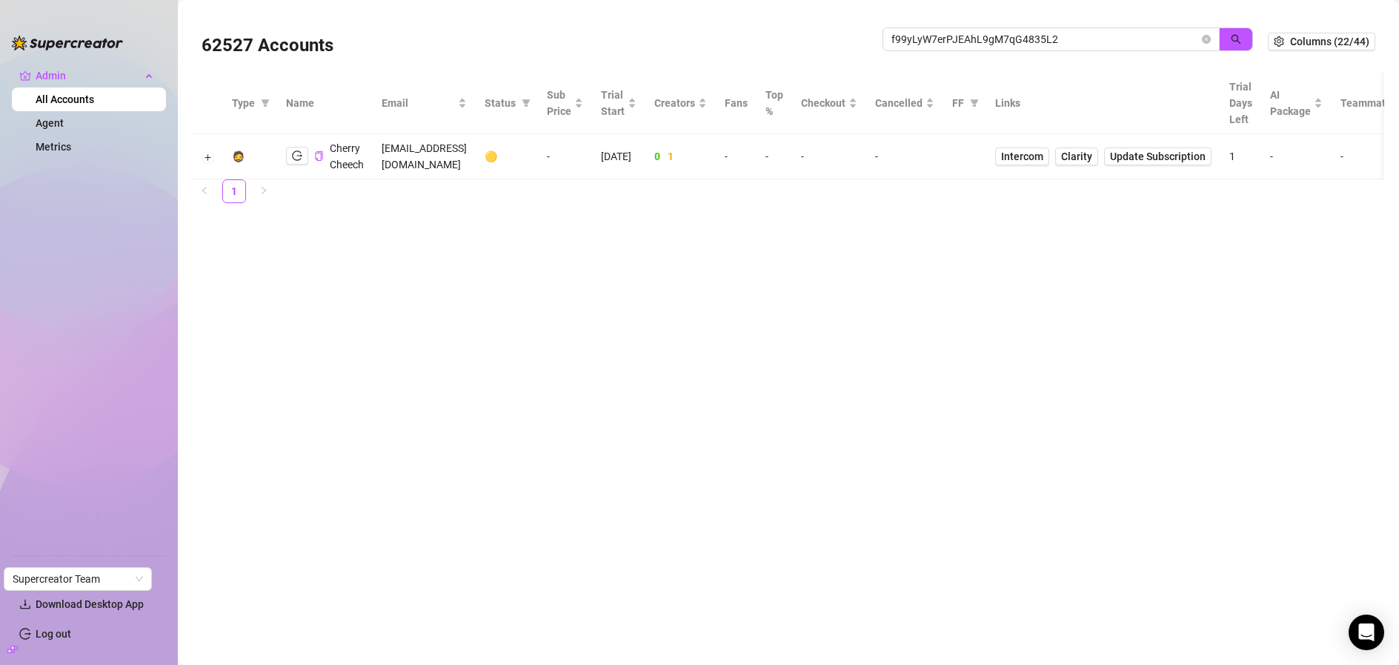
click at [553, 311] on main "62527 Accounts f99yLyW7erPJEAhL9gM7qG4835L2 Columns (22/44) Type Name Email Sta…" at bounding box center [789, 332] width 1222 height 665
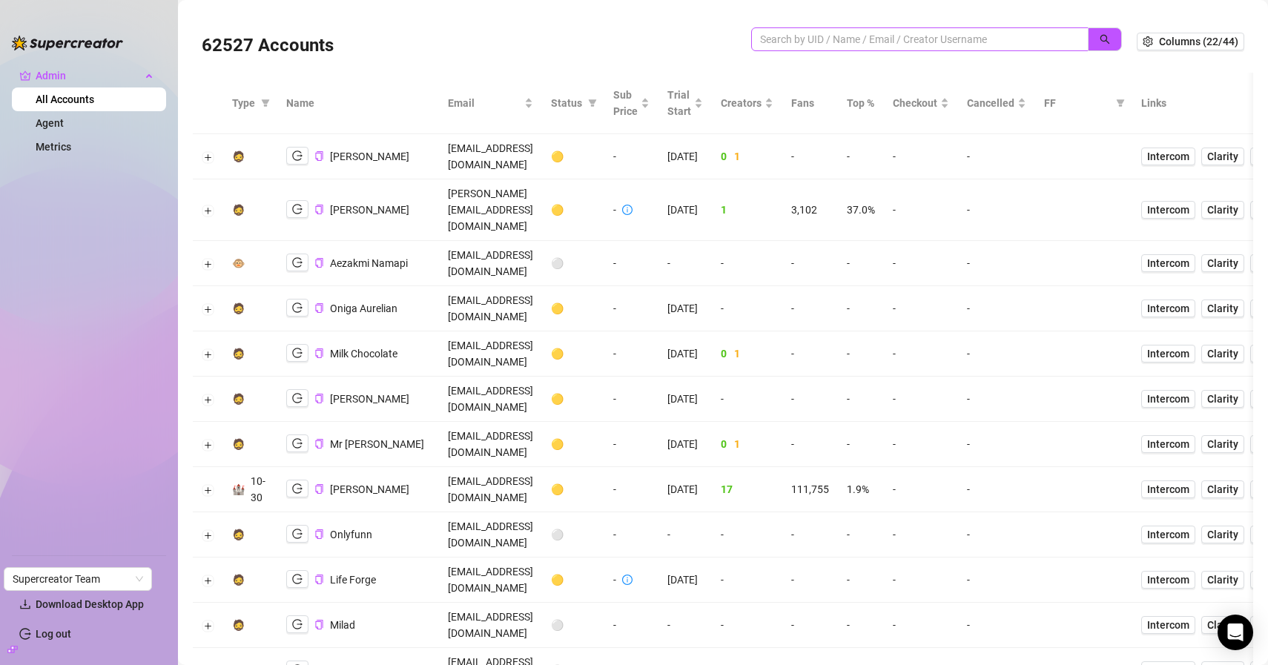
click at [824, 47] on span at bounding box center [919, 39] width 337 height 24
click at [824, 33] on input "search" at bounding box center [914, 39] width 308 height 16
paste input "f99yLyW7erPJEAhL9gM7qG4835L2"
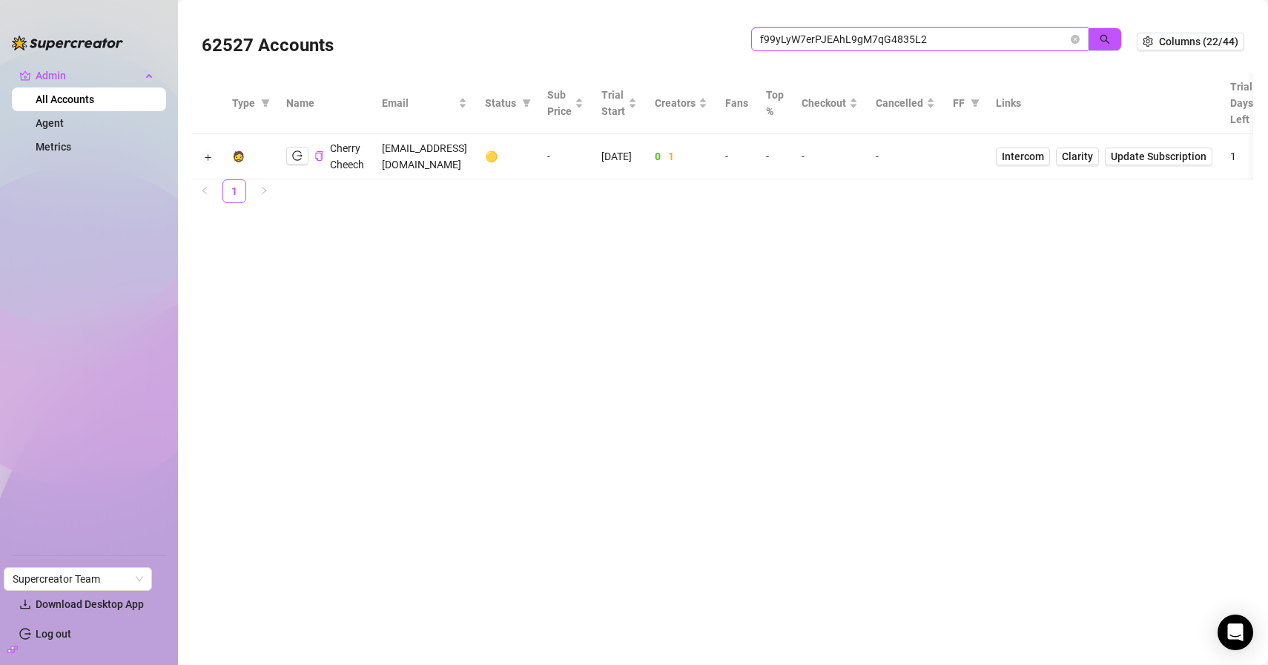
click at [857, 35] on input "f99yLyW7erPJEAhL9gM7qG4835L2" at bounding box center [914, 39] width 308 height 16
paste input "josh.brusilovsky@gmail.com"
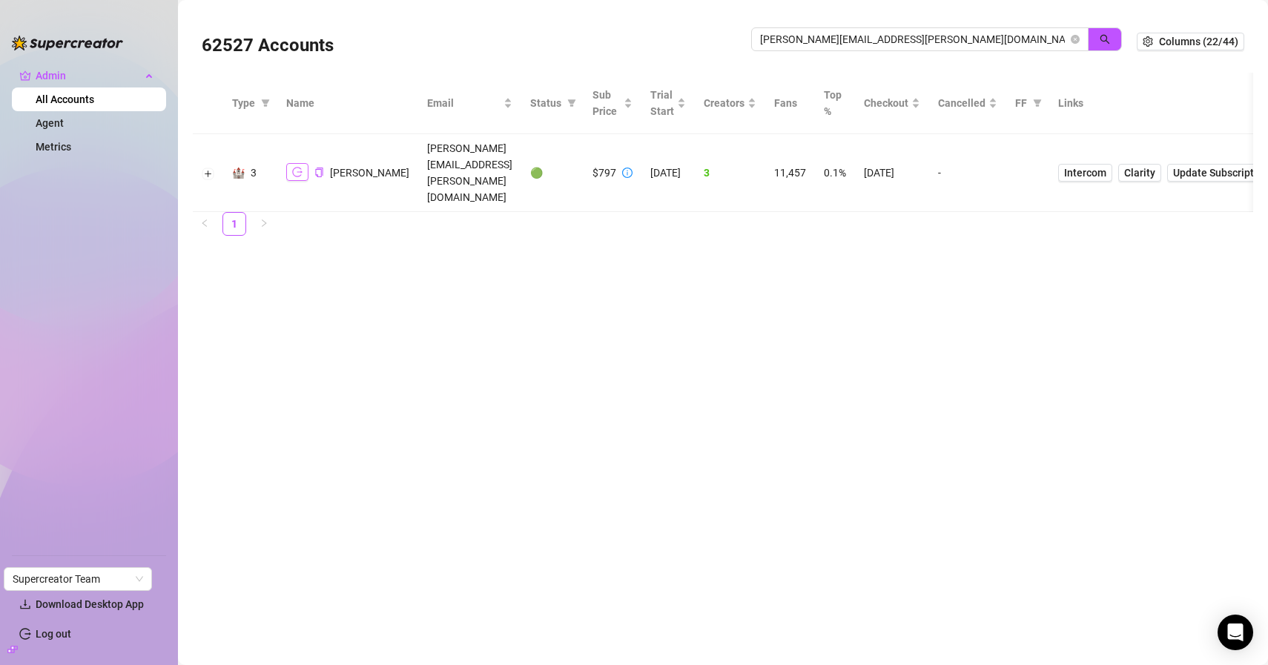
click at [300, 168] on icon "logout" at bounding box center [297, 173] width 10 height 10
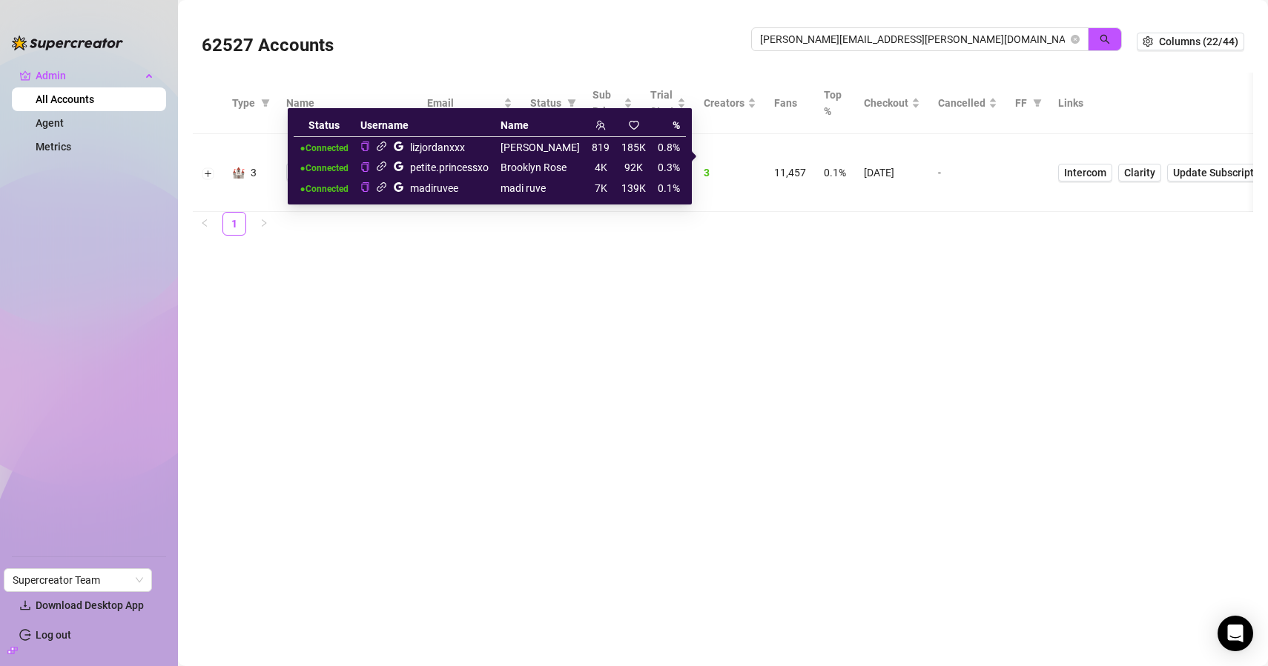
click at [386, 190] on icon "link" at bounding box center [382, 187] width 10 height 10
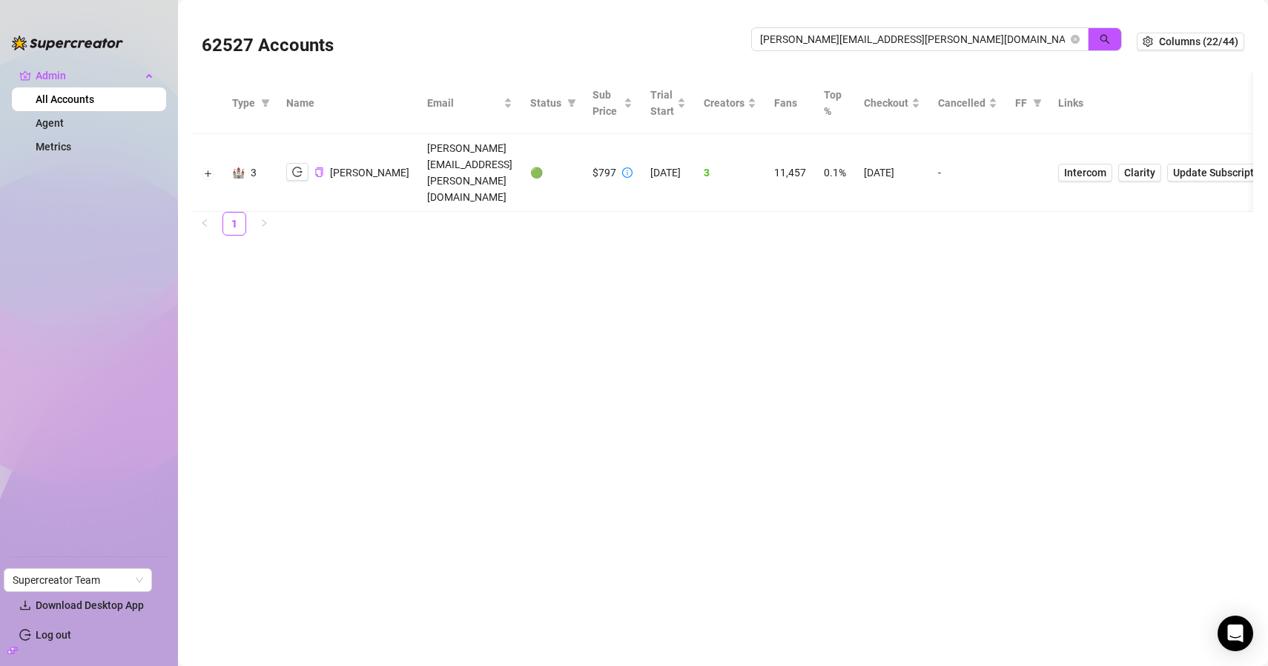
click at [391, 273] on main "62527 Accounts josh.brusilovsky@gmail.com Columns (22/44) Type Name Email Statu…" at bounding box center [723, 333] width 1090 height 666
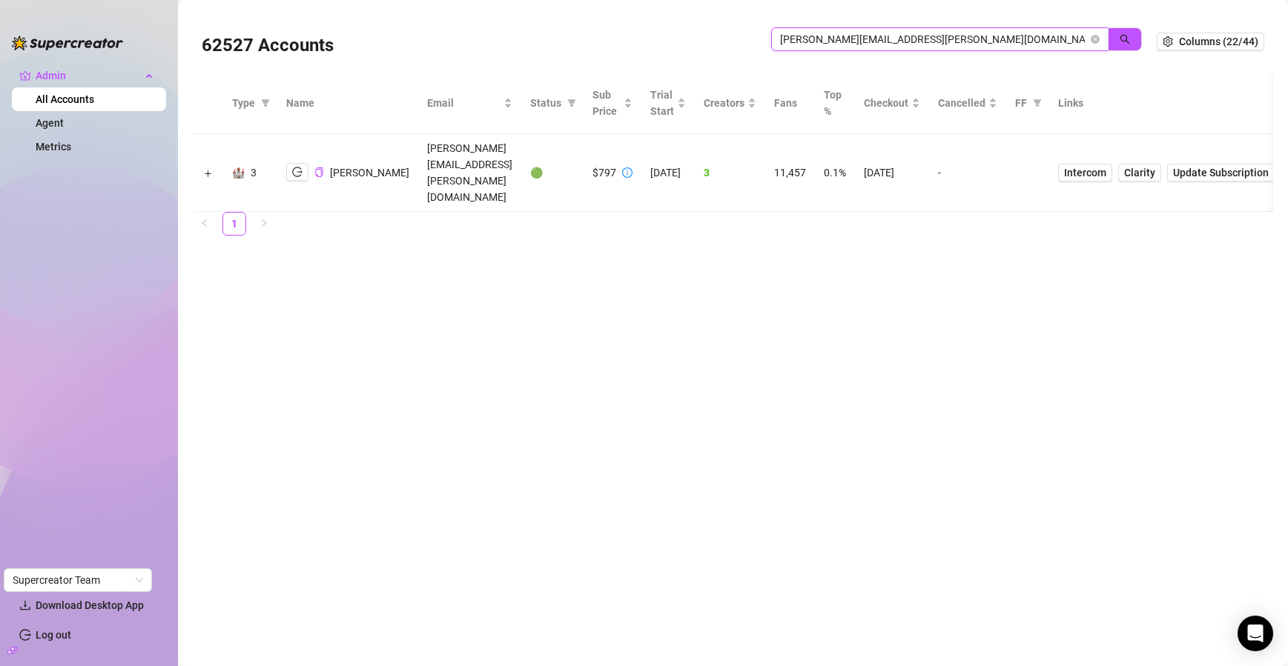
click at [811, 36] on input "josh.brusilovsky@gmail.com" at bounding box center [934, 39] width 308 height 16
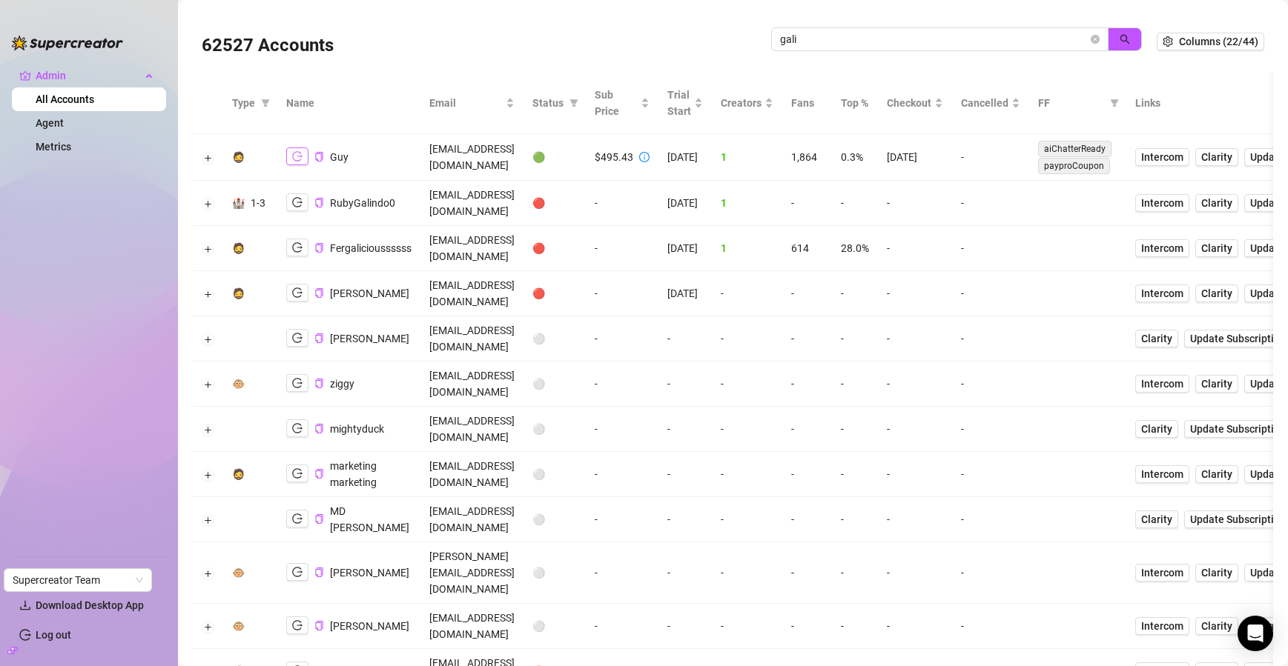
click at [301, 154] on icon "logout" at bounding box center [297, 156] width 10 height 10
drag, startPoint x: 855, startPoint y: 50, endPoint x: 809, endPoint y: 49, distance: 45.2
click at [807, 49] on span "gali" at bounding box center [939, 39] width 337 height 24
drag, startPoint x: 814, startPoint y: 39, endPoint x: 718, endPoint y: 39, distance: 95.6
click at [720, 39] on div "62527 Accounts gali" at bounding box center [679, 41] width 955 height 50
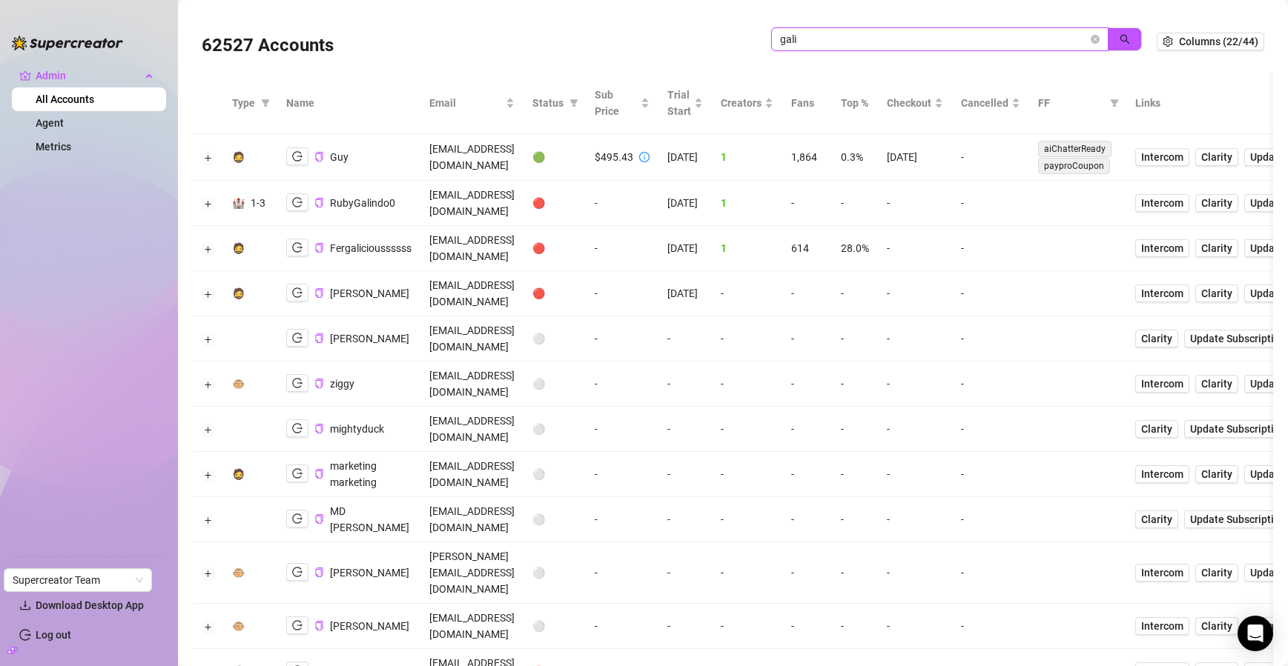
paste input "josh.brusilovsky@gmail.com"
type input "josh.brusilovsky@gmail.com"
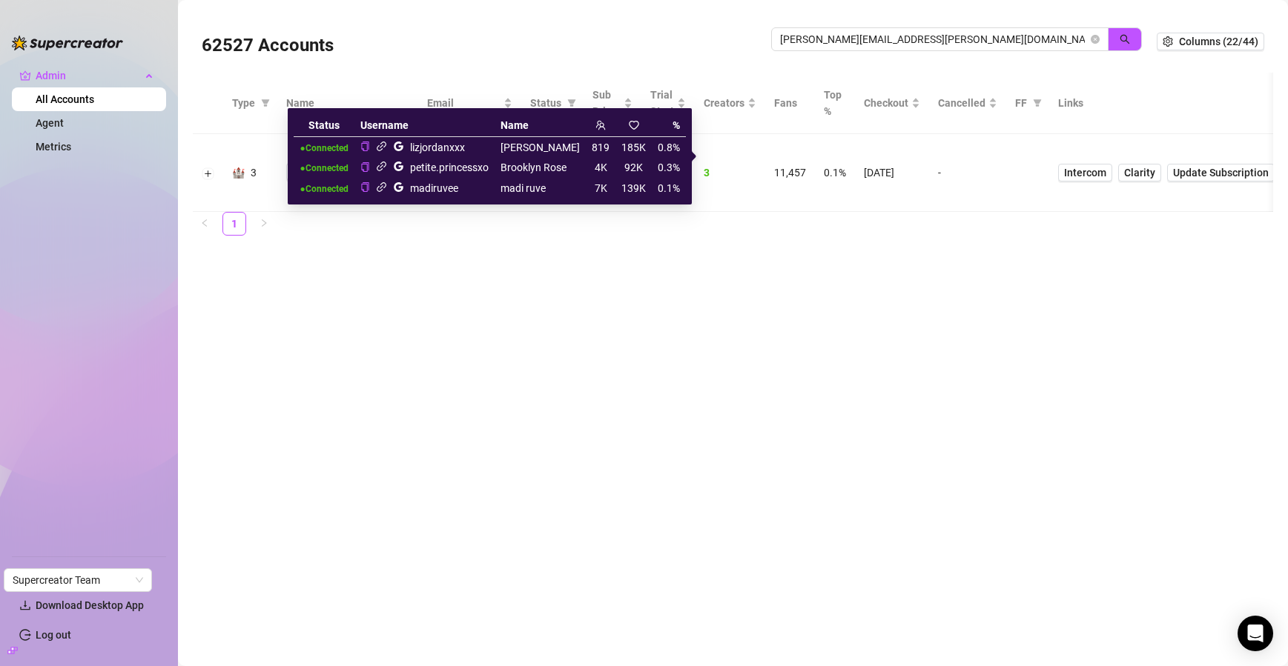
click at [387, 145] on icon "link" at bounding box center [381, 146] width 11 height 11
click at [387, 165] on icon "link" at bounding box center [381, 166] width 11 height 11
click at [386, 185] on icon "link" at bounding box center [382, 187] width 10 height 10
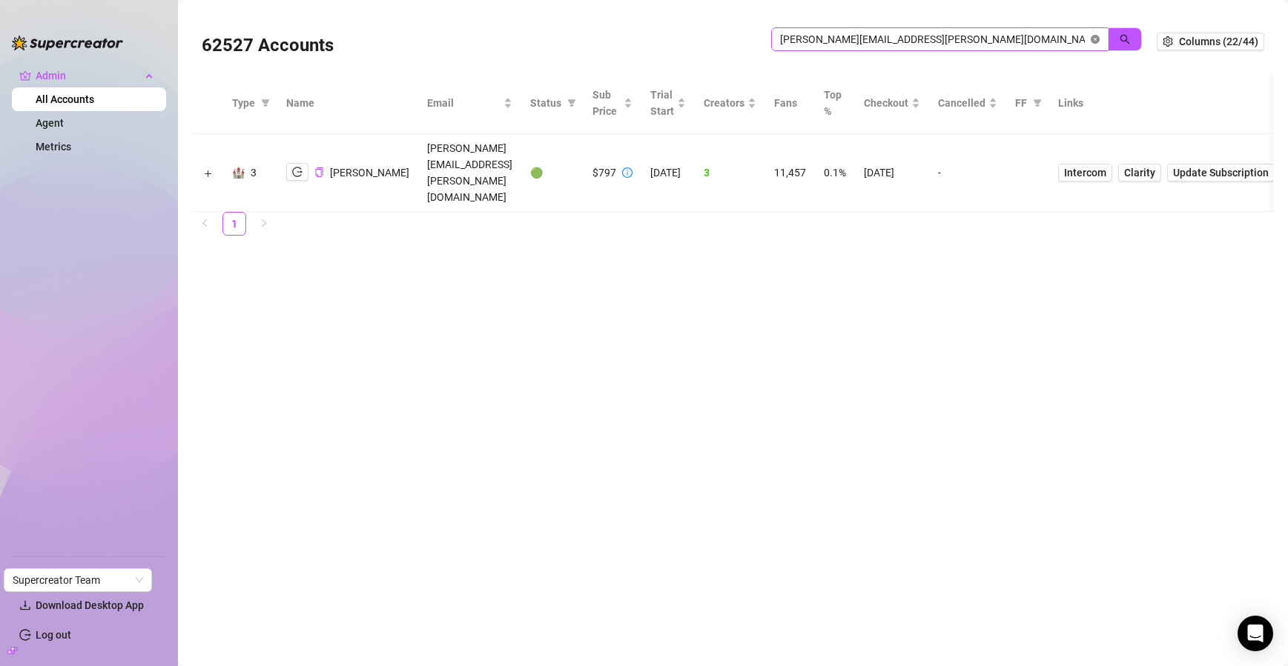
click at [1096, 37] on icon "close-circle" at bounding box center [1094, 39] width 9 height 9
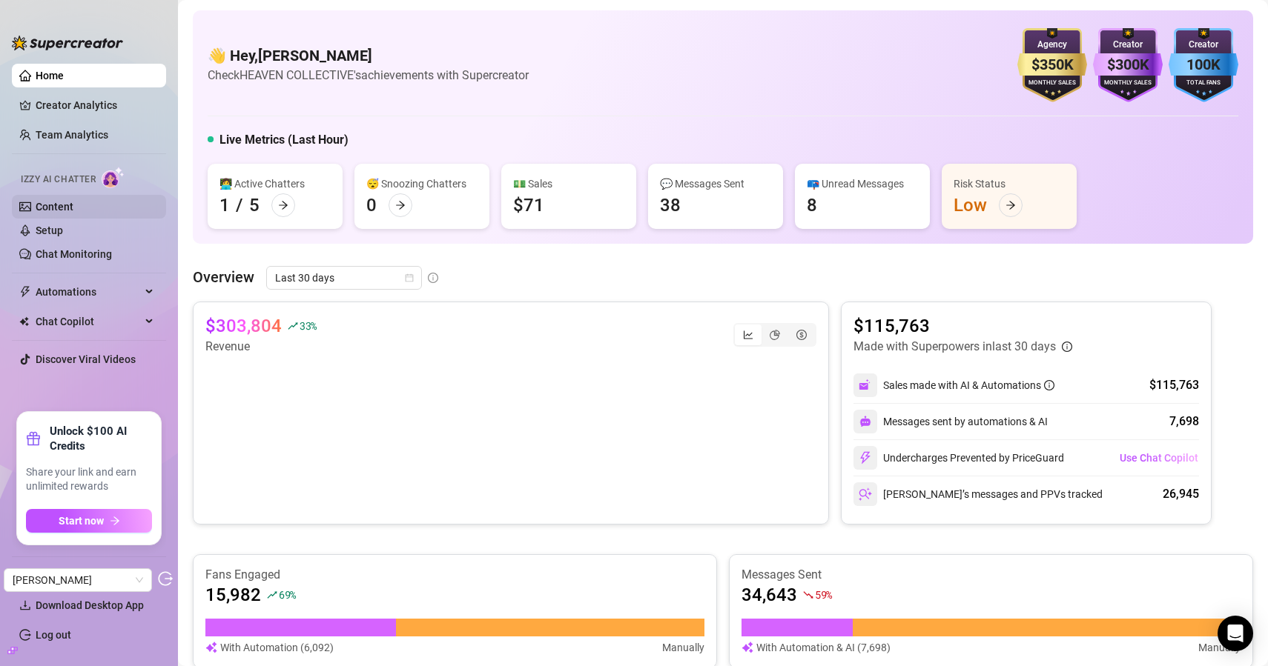
click at [73, 202] on link "Content" at bounding box center [55, 207] width 38 height 12
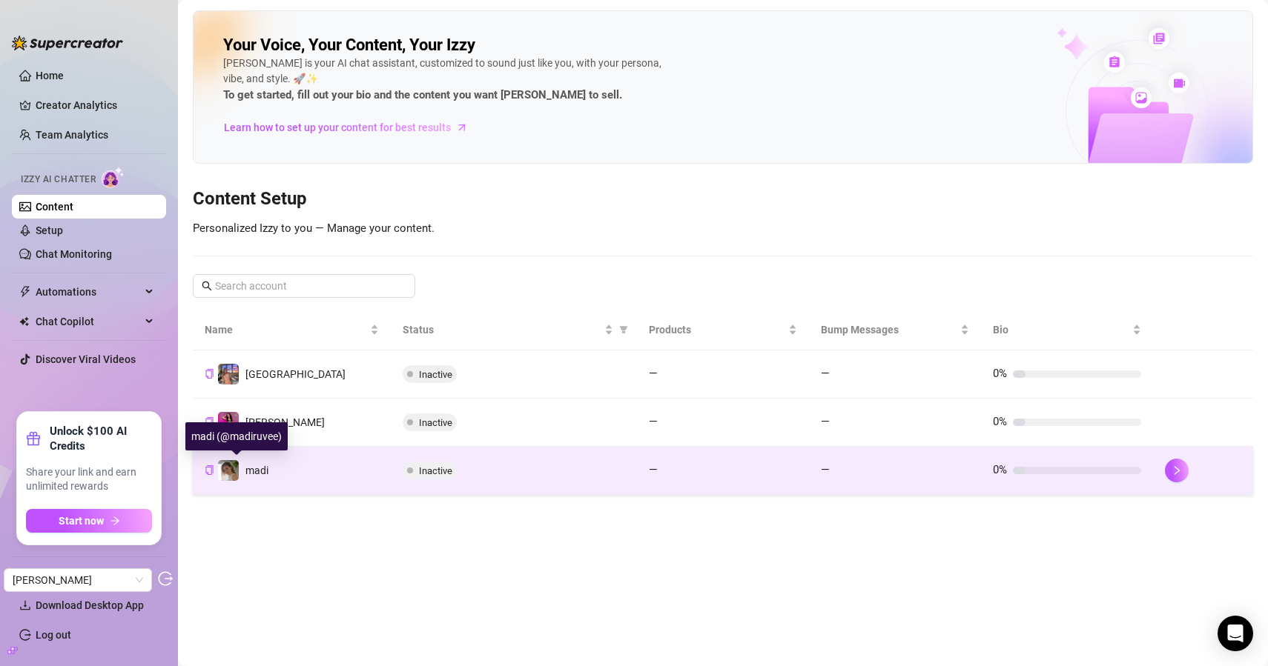
click at [257, 470] on span "madi" at bounding box center [256, 471] width 23 height 12
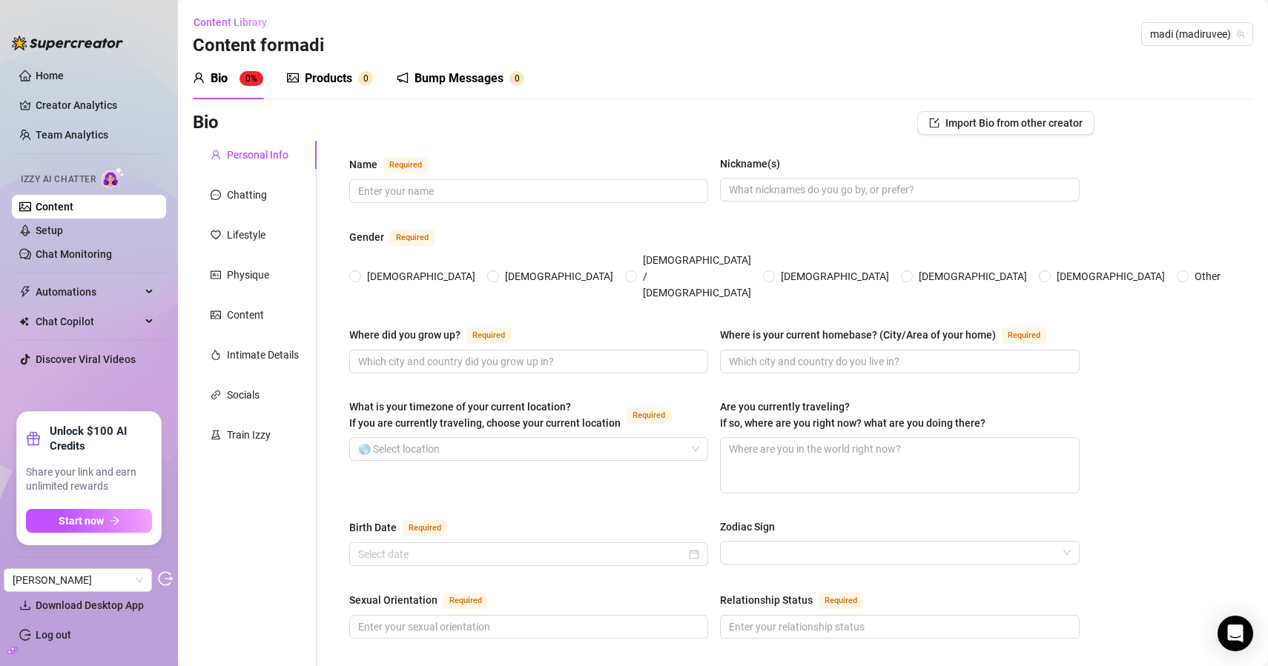
click at [328, 86] on div "Products" at bounding box center [328, 79] width 47 height 18
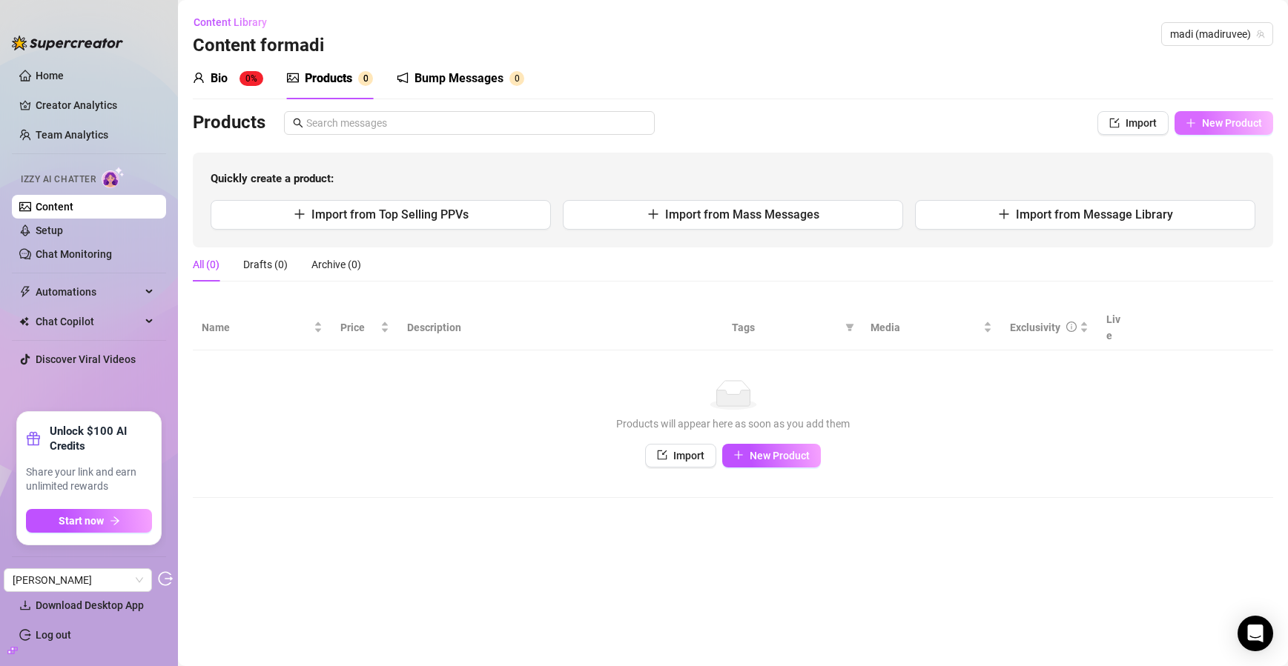
click at [1223, 132] on button "New Product" at bounding box center [1223, 123] width 99 height 24
type textarea "Type your message here..."
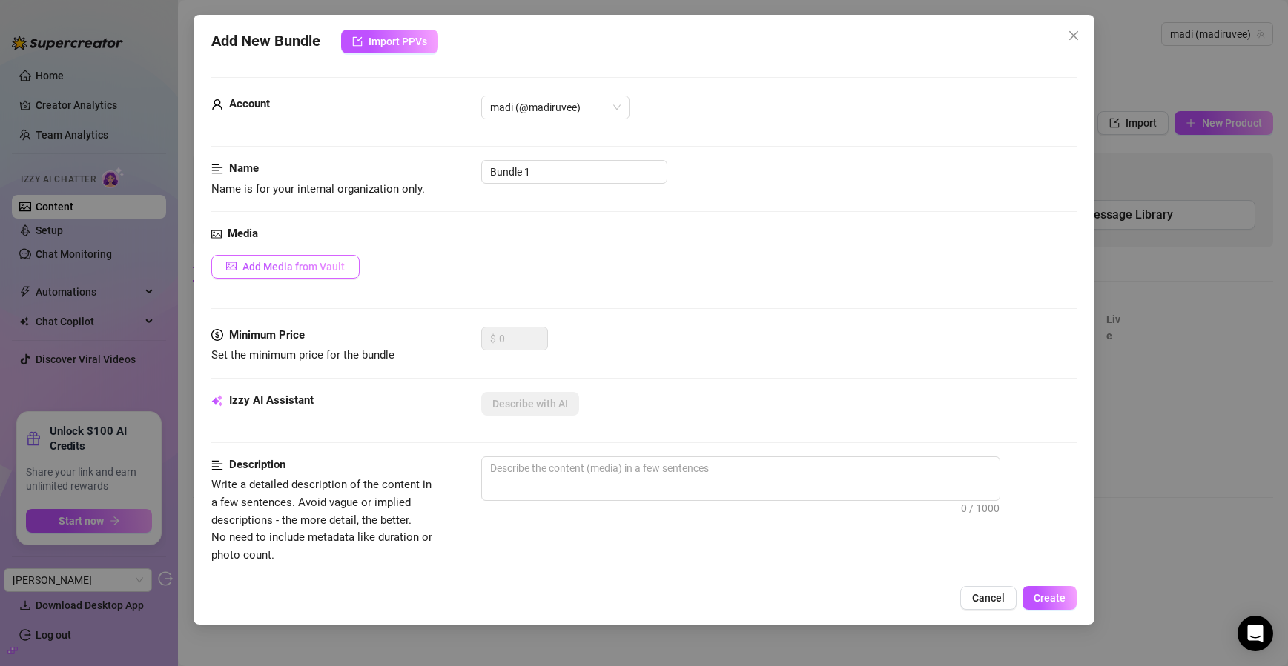
click at [327, 265] on span "Add Media from Vault" at bounding box center [293, 267] width 102 height 12
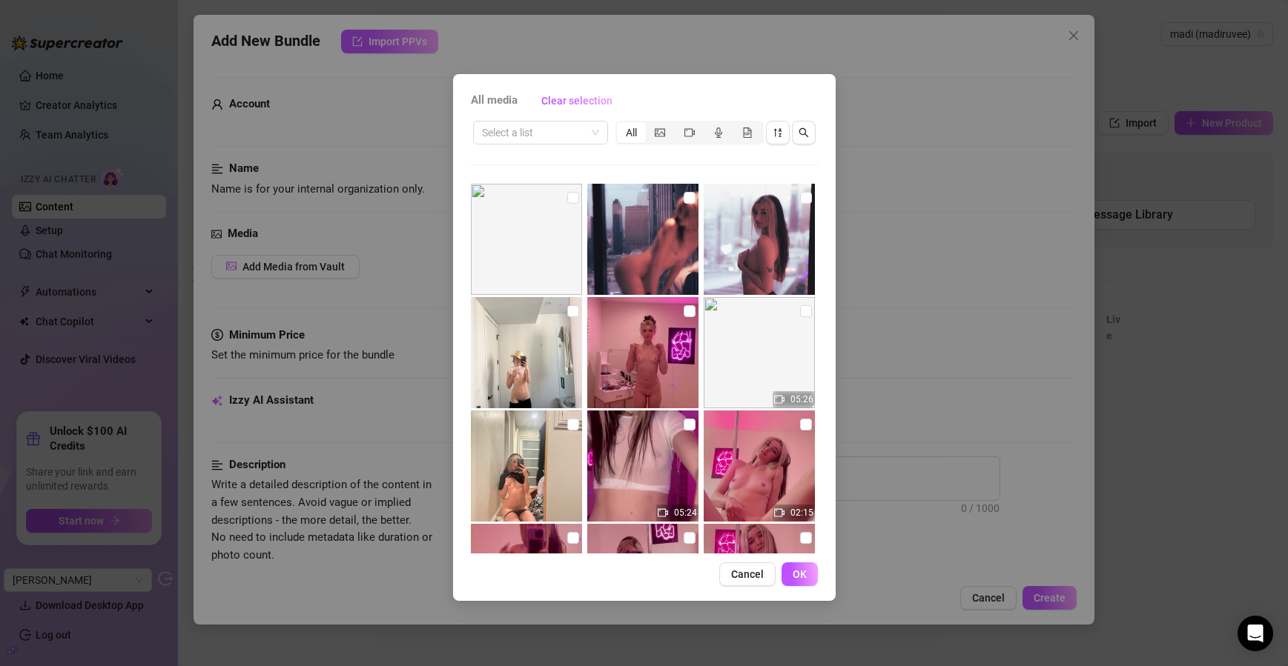
scroll to position [13326, 0]
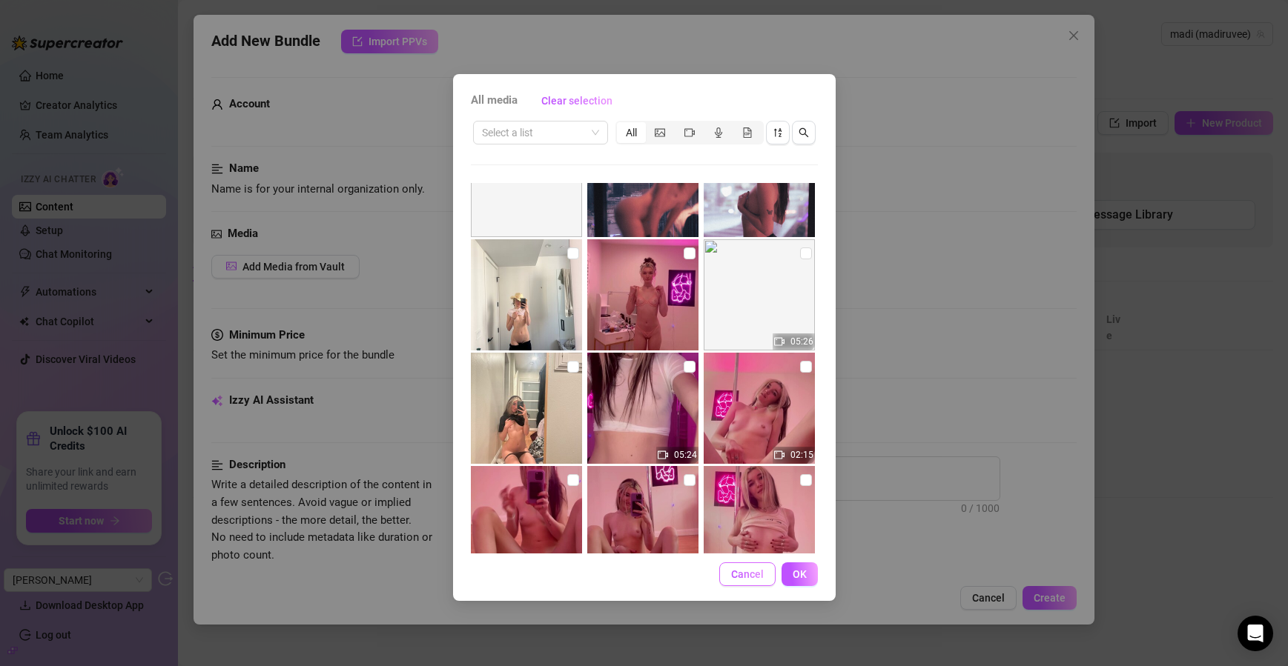
click at [740, 572] on span "Cancel" at bounding box center [747, 575] width 33 height 12
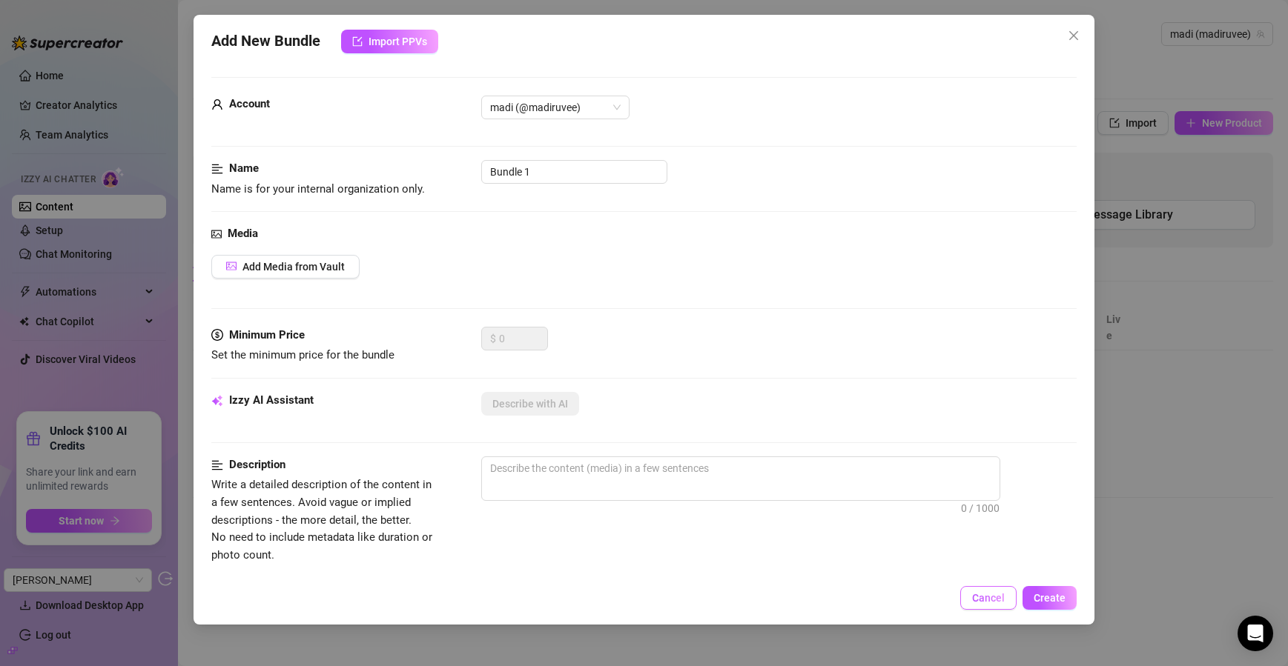
click at [971, 597] on button "Cancel" at bounding box center [988, 598] width 56 height 24
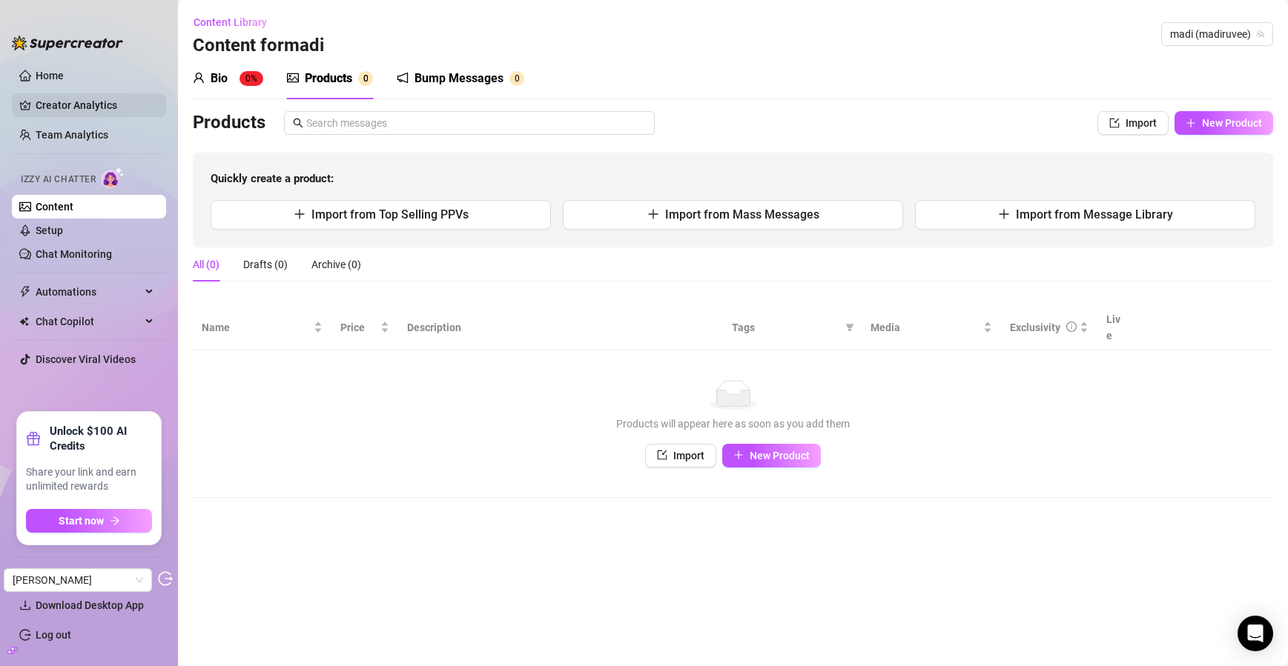
click at [101, 104] on link "Creator Analytics" at bounding box center [95, 105] width 119 height 24
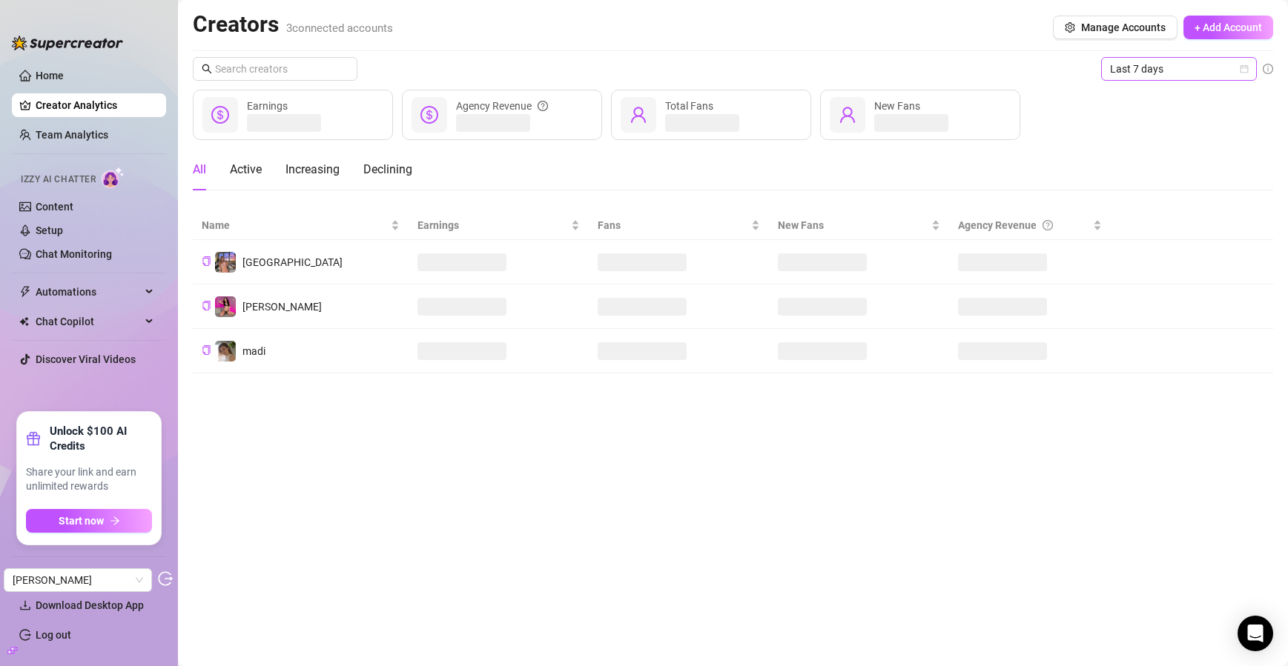
click at [1159, 73] on span "Last 7 days" at bounding box center [1179, 69] width 138 height 22
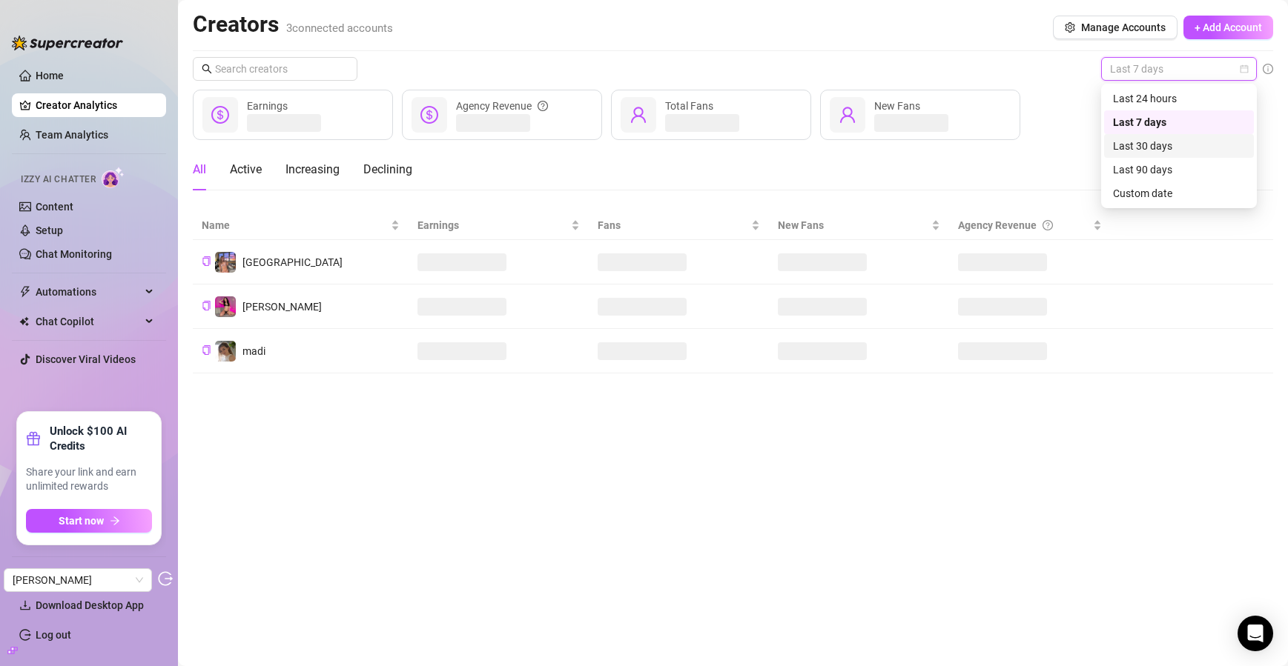
click at [1134, 146] on div "Last 30 days" at bounding box center [1179, 146] width 132 height 16
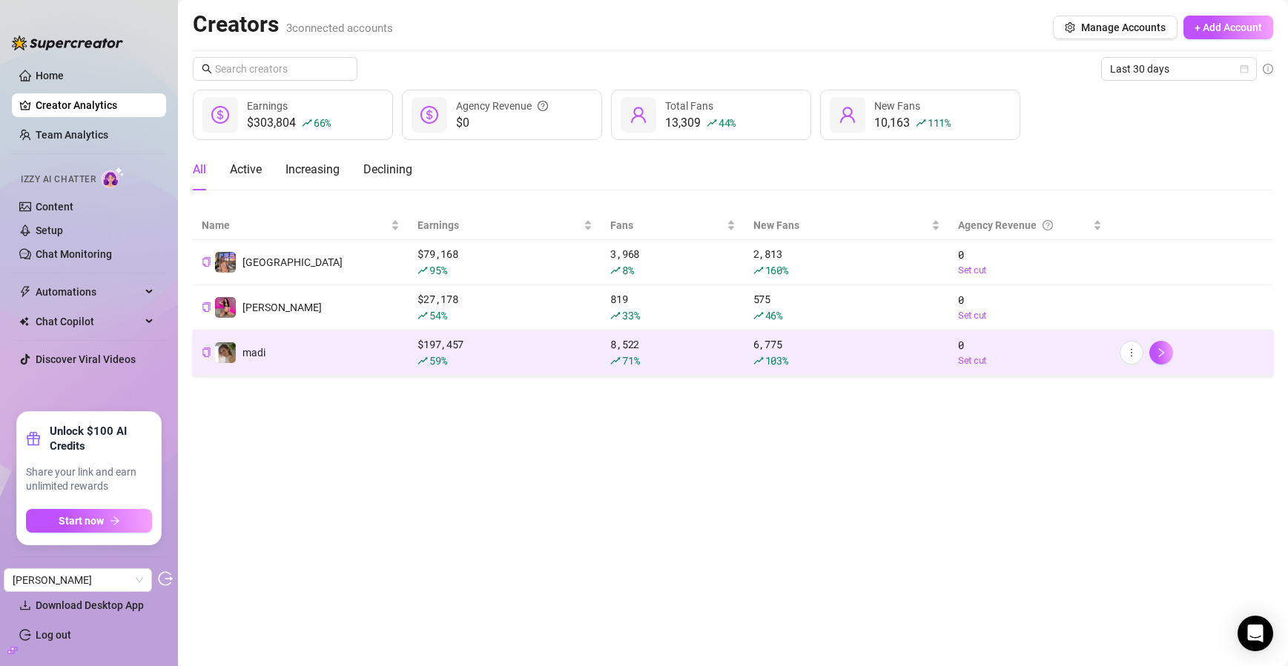
click at [405, 352] on td "madi" at bounding box center [301, 353] width 216 height 45
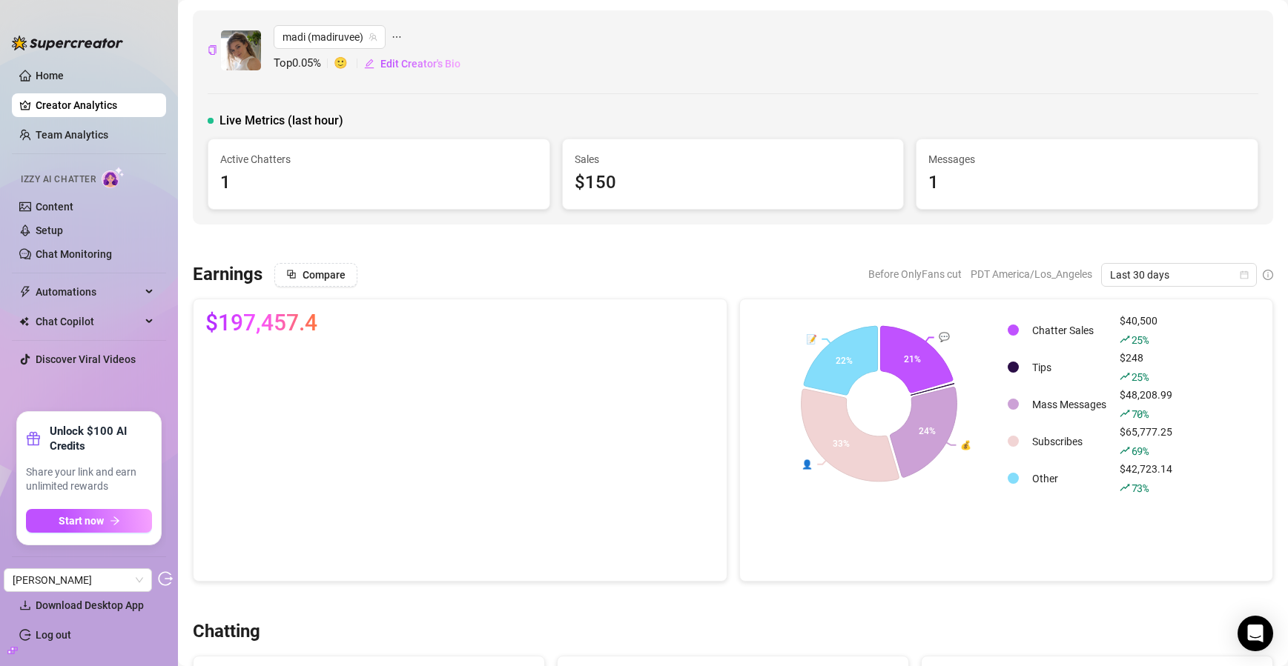
click at [117, 104] on link "Creator Analytics" at bounding box center [95, 105] width 119 height 24
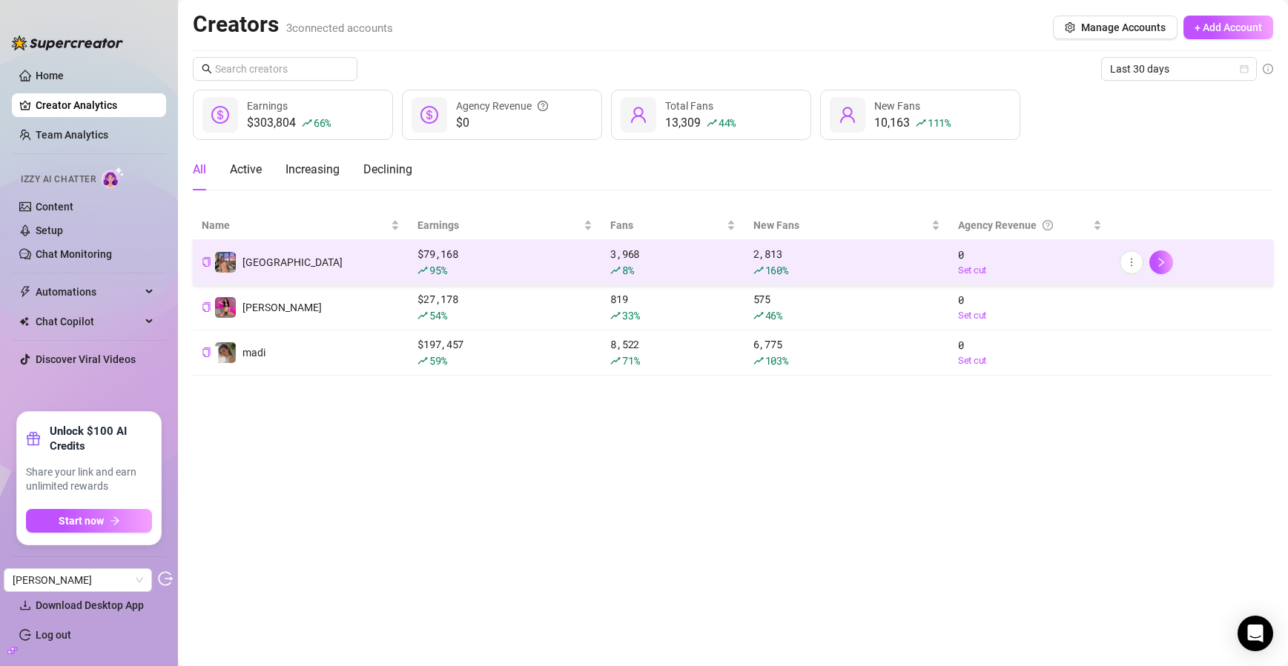
click at [337, 258] on td "[GEOGRAPHIC_DATA]" at bounding box center [301, 262] width 216 height 45
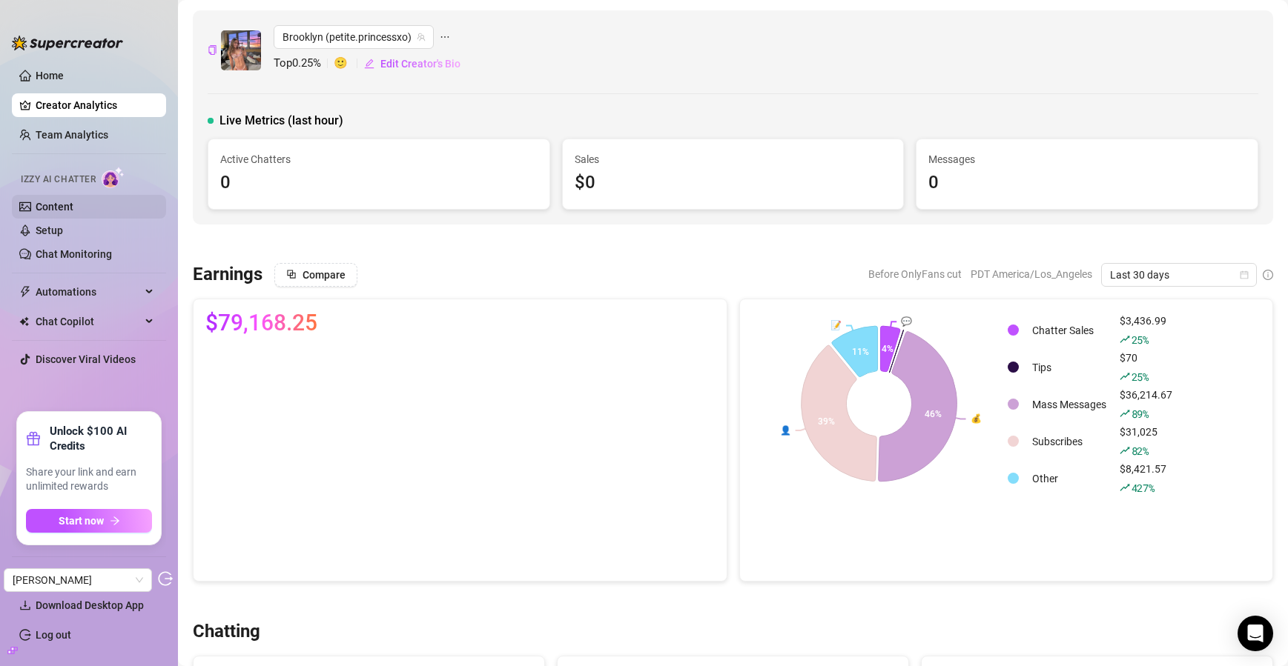
click at [73, 201] on link "Content" at bounding box center [55, 207] width 38 height 12
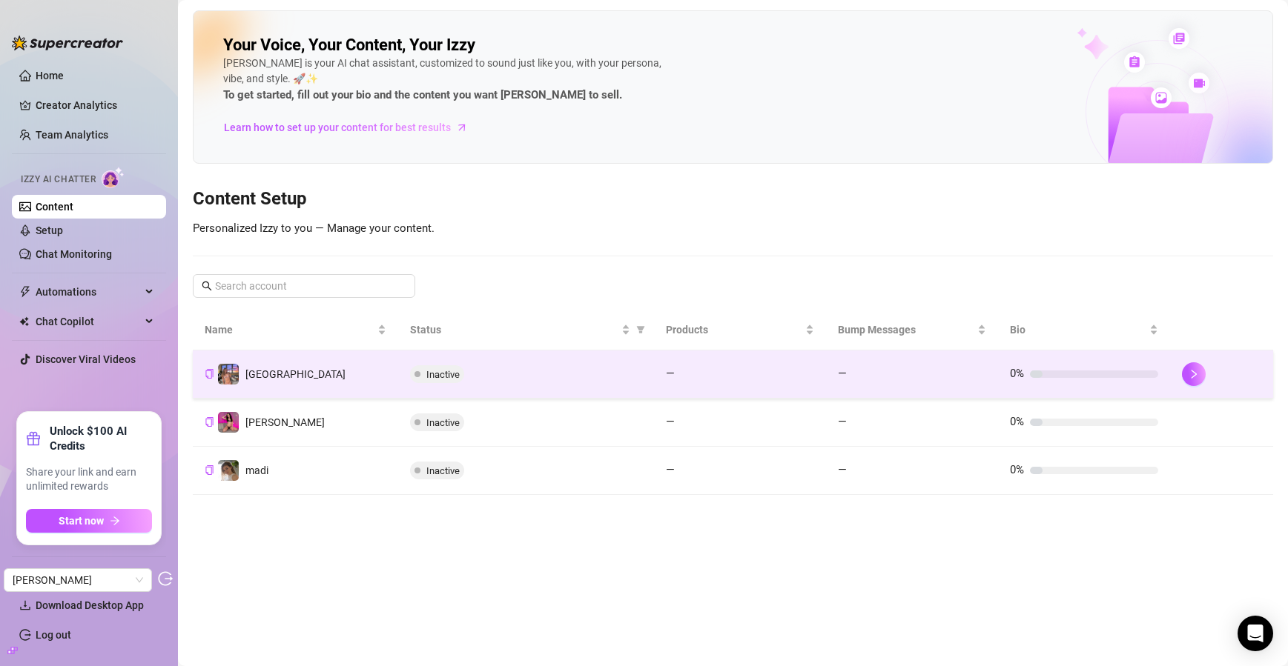
click at [320, 378] on td "[GEOGRAPHIC_DATA]" at bounding box center [295, 375] width 205 height 48
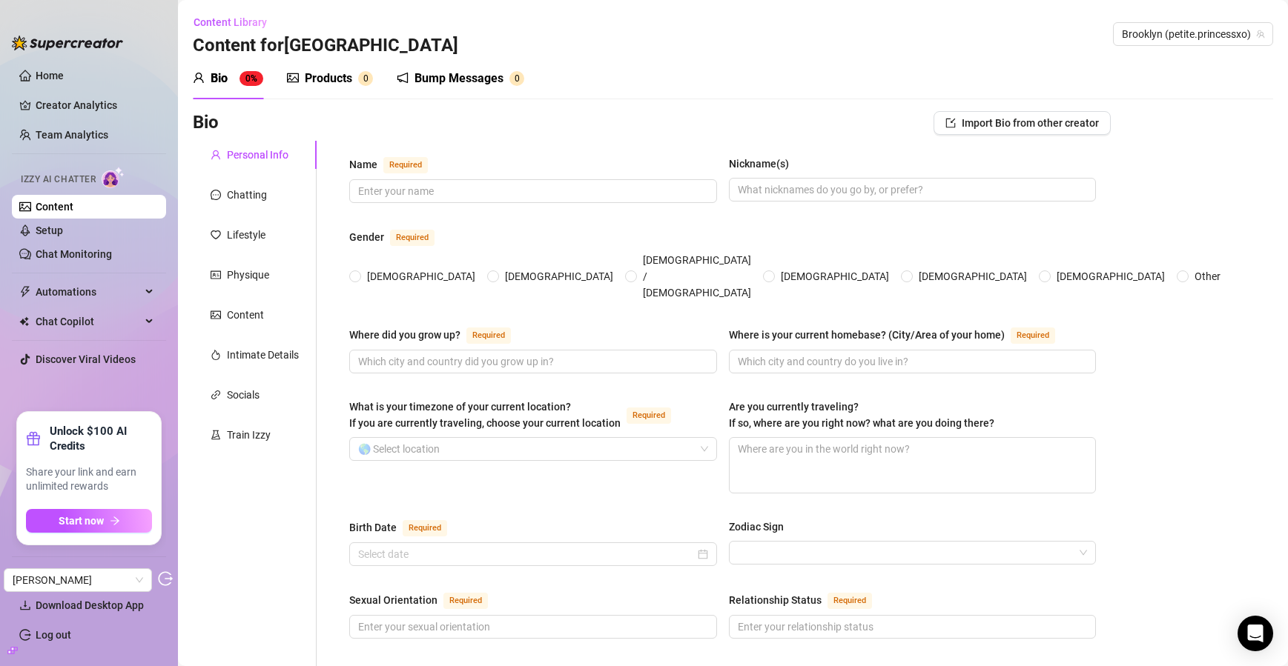
click at [330, 82] on div "Products" at bounding box center [328, 79] width 47 height 18
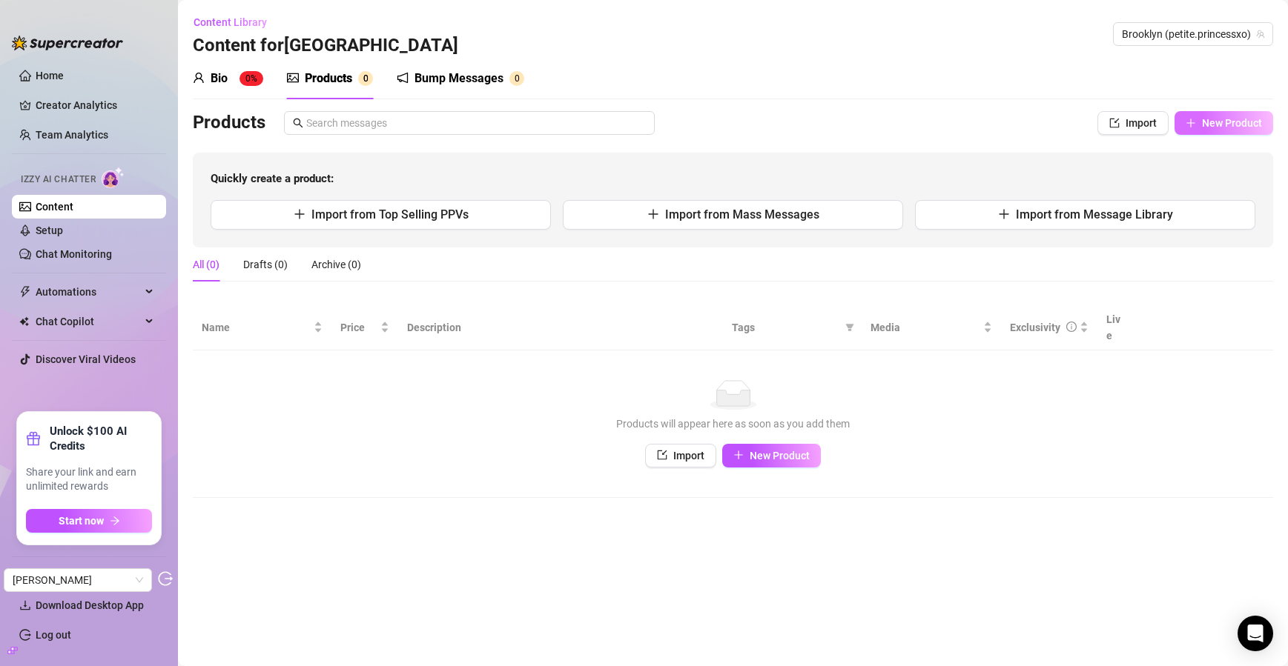
click at [1217, 130] on button "New Product" at bounding box center [1223, 123] width 99 height 24
type textarea "Type your message here..."
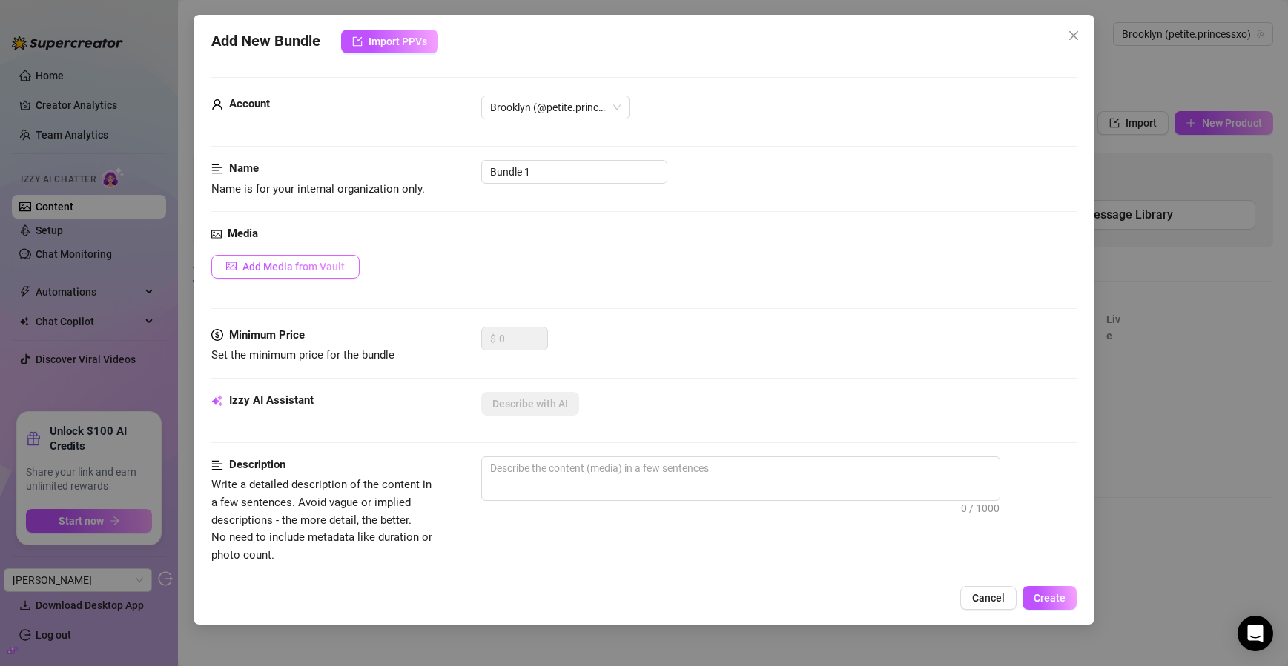
click at [268, 264] on span "Add Media from Vault" at bounding box center [293, 267] width 102 height 12
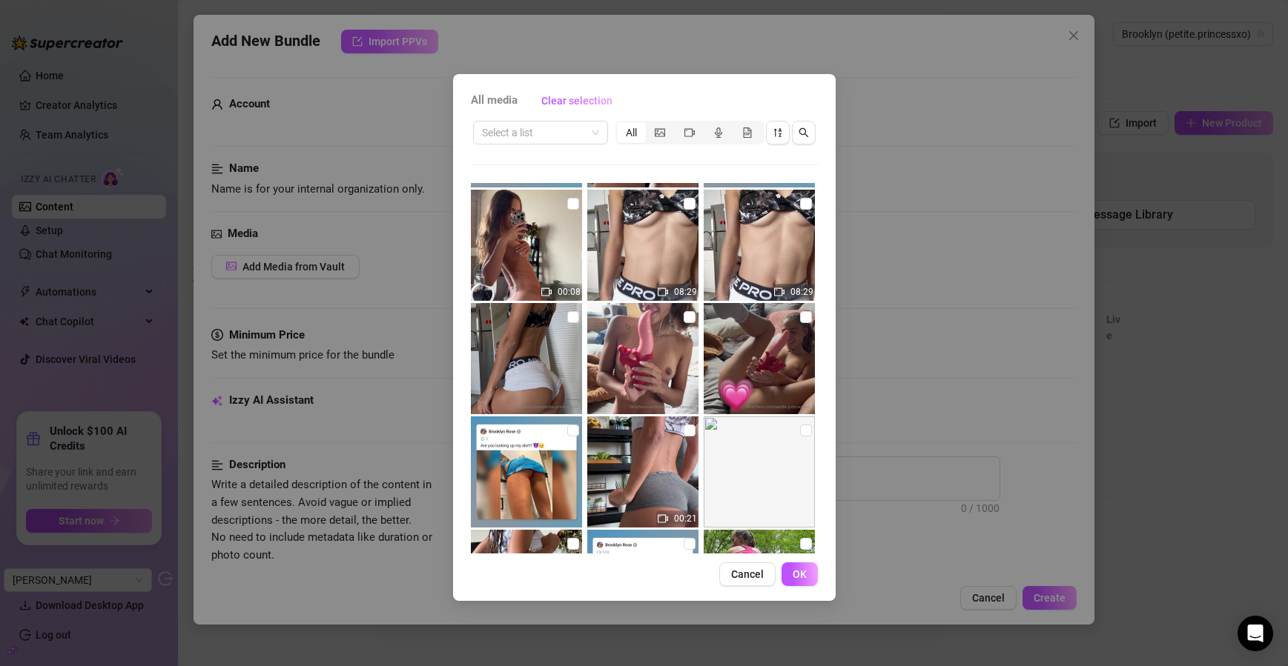
scroll to position [2509, 0]
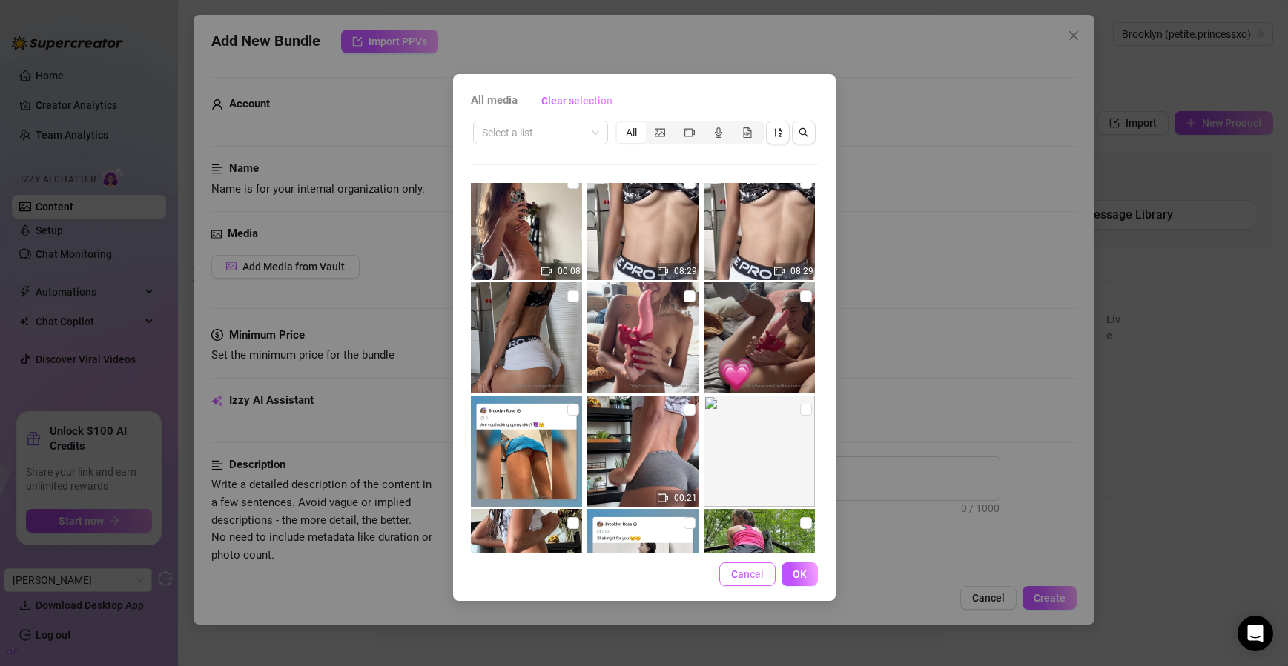
click at [740, 572] on span "Cancel" at bounding box center [747, 575] width 33 height 12
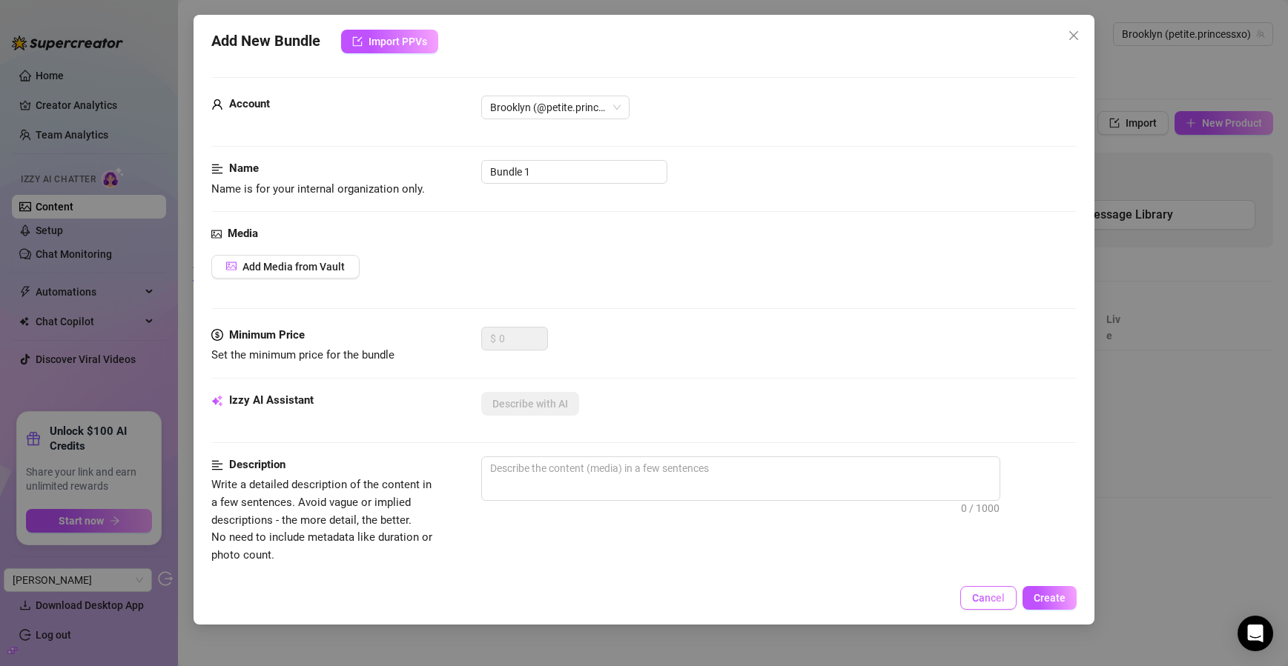
click at [983, 600] on span "Cancel" at bounding box center [988, 598] width 33 height 12
